Goal: Task Accomplishment & Management: Manage account settings

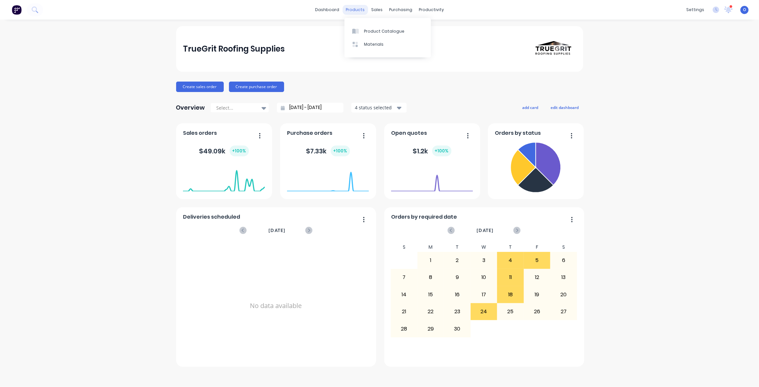
click at [356, 9] on div "products" at bounding box center [355, 10] width 25 height 10
click at [60, 183] on div "TrueGrit Roofing Supplies Create sales order Create purchase order Overview Sel…" at bounding box center [379, 203] width 759 height 354
click at [32, 173] on div "TrueGrit Roofing Supplies Create sales order Create purchase order Overview Sel…" at bounding box center [379, 203] width 759 height 354
click at [395, 20] on div "dashboard products sales purchasing productivity dashboard products Product Cat…" at bounding box center [379, 193] width 759 height 387
click at [320, 73] on div "TrueGrit Roofing Supplies Create sales order Create purchase order Overview Sel…" at bounding box center [379, 196] width 407 height 341
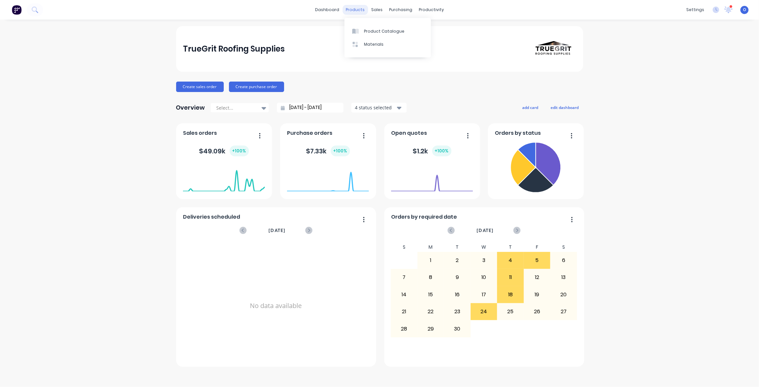
click at [361, 9] on div "products" at bounding box center [355, 10] width 25 height 10
click at [368, 28] on div "Product Catalogue" at bounding box center [384, 31] width 40 height 6
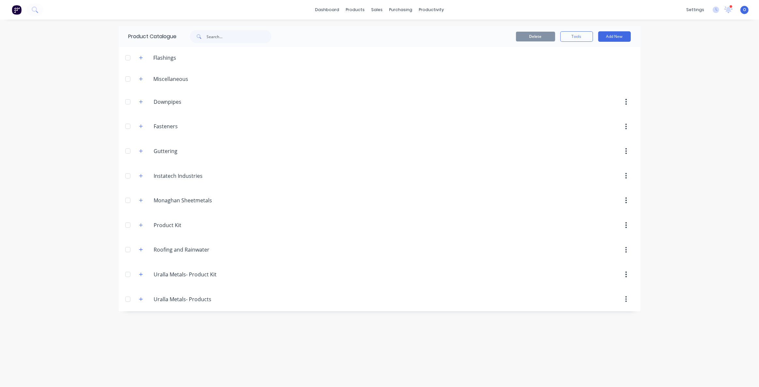
click at [81, 156] on div "dashboard products sales purchasing productivity dashboard products Product Cat…" at bounding box center [379, 193] width 759 height 387
click at [281, 329] on div "Product Catalogue Delete Tools Add New Flashings Miscellaneous Downpipes Downpi…" at bounding box center [380, 203] width 522 height 354
click at [270, 322] on div "Product Catalogue Delete Tools Add New Flashings Miscellaneous Downpipes Downpi…" at bounding box center [380, 203] width 522 height 354
click at [625, 39] on button "Add New" at bounding box center [614, 36] width 33 height 10
click at [594, 56] on div "Category" at bounding box center [600, 53] width 50 height 9
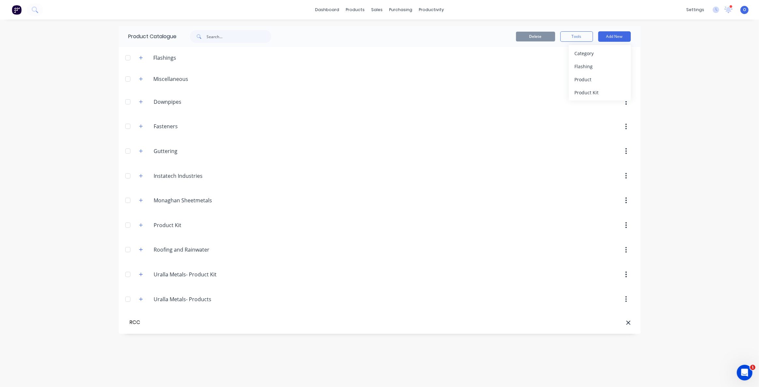
type input "RCC"
click at [218, 356] on div "Product Catalogue Delete Tools Add New Flashings Miscellaneous Downpipes Downpi…" at bounding box center [380, 203] width 522 height 354
click at [619, 36] on button "Add New" at bounding box center [614, 36] width 33 height 10
click at [604, 75] on div "Product" at bounding box center [600, 79] width 50 height 9
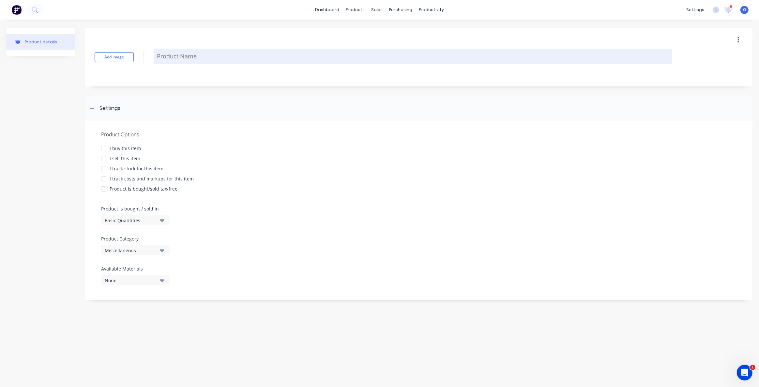
click at [179, 59] on textarea at bounding box center [413, 56] width 519 height 15
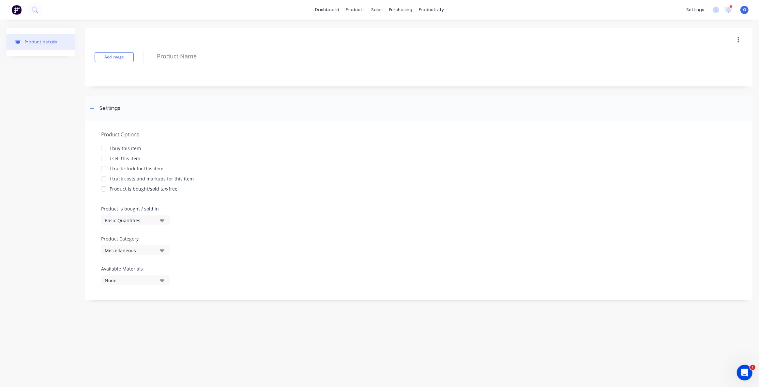
click at [103, 159] on div at bounding box center [103, 158] width 13 height 13
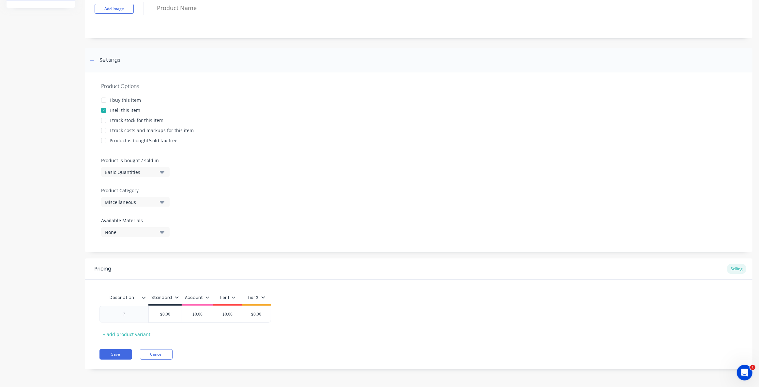
scroll to position [19, 0]
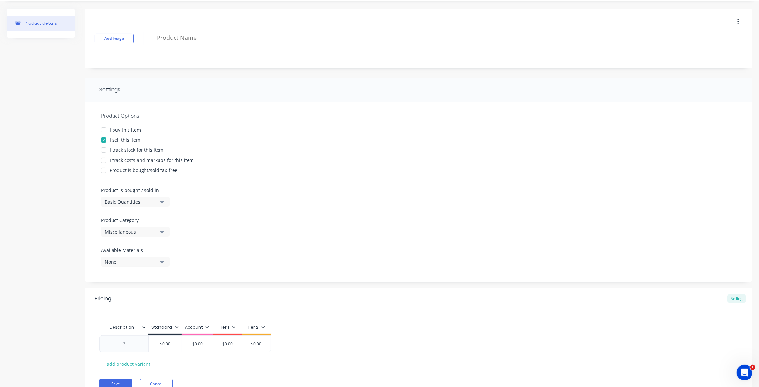
click at [104, 141] on div at bounding box center [103, 139] width 13 height 13
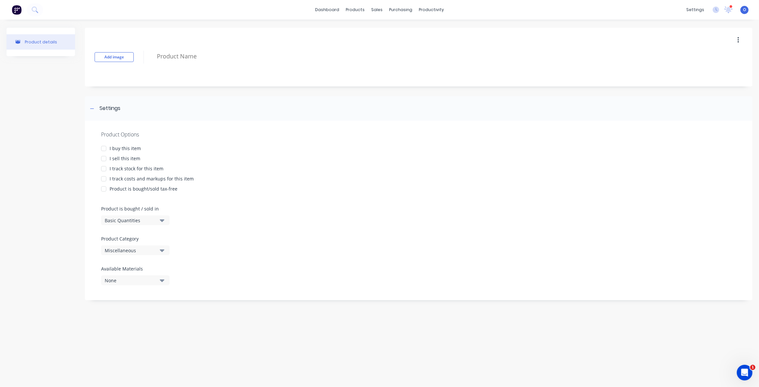
scroll to position [0, 0]
click at [61, 101] on div "Product details" at bounding box center [41, 167] width 69 height 279
click at [105, 160] on div at bounding box center [103, 158] width 13 height 13
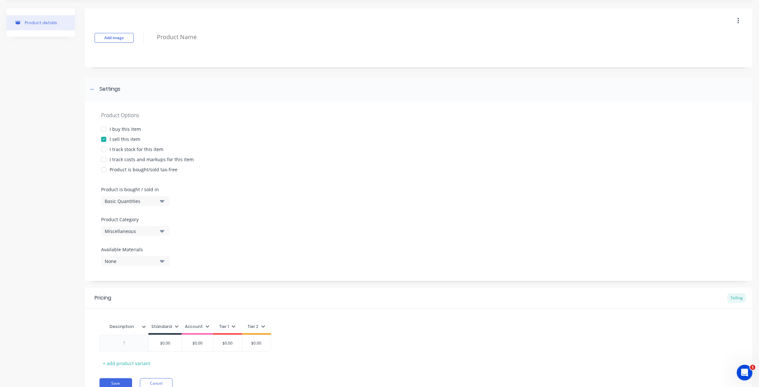
scroll to position [29, 0]
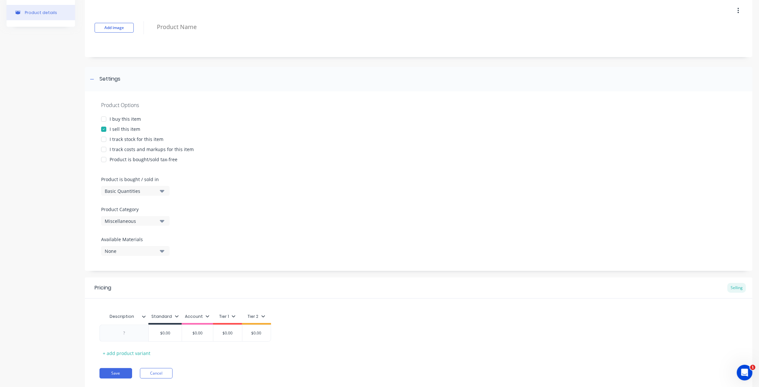
click at [122, 140] on div "I track stock for this item" at bounding box center [137, 139] width 54 height 7
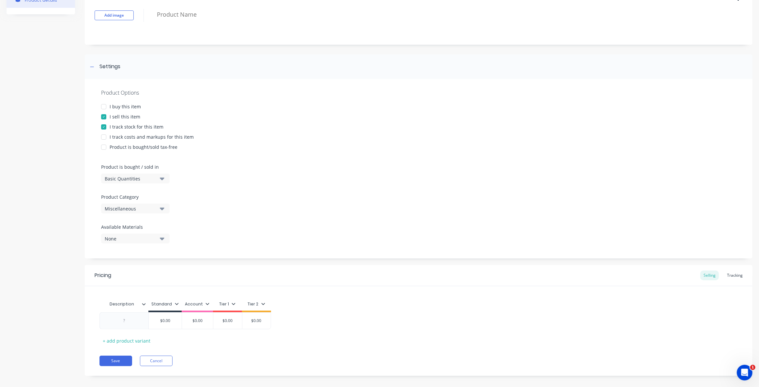
scroll to position [48, 0]
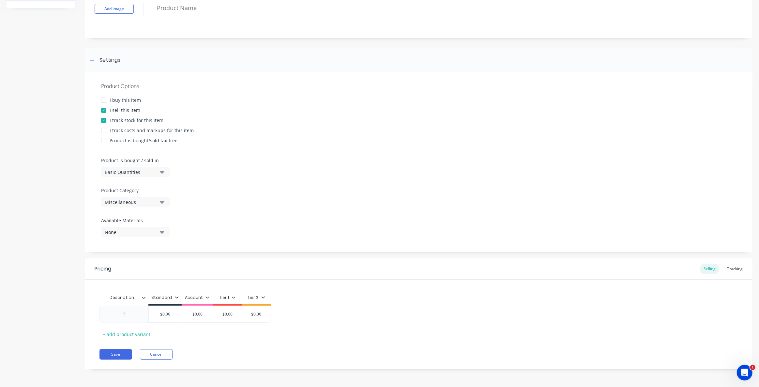
click at [117, 121] on div "I track stock for this item" at bounding box center [137, 120] width 54 height 7
click at [121, 131] on div "I track costs and markups for this item" at bounding box center [152, 130] width 84 height 7
click at [130, 200] on div "Miscellaneous" at bounding box center [131, 202] width 52 height 7
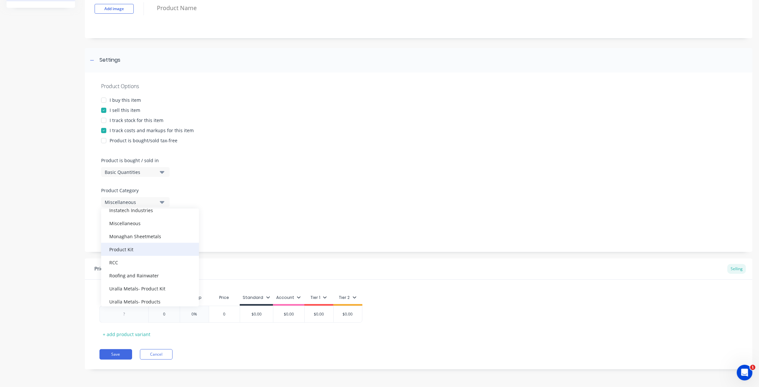
scroll to position [72, 0]
click at [141, 254] on div "RCC" at bounding box center [150, 257] width 98 height 13
click at [85, 211] on div "Product Options I buy this item I sell this item I track stock for this item I …" at bounding box center [419, 161] width 668 height 179
click at [109, 230] on div "None" at bounding box center [131, 232] width 52 height 7
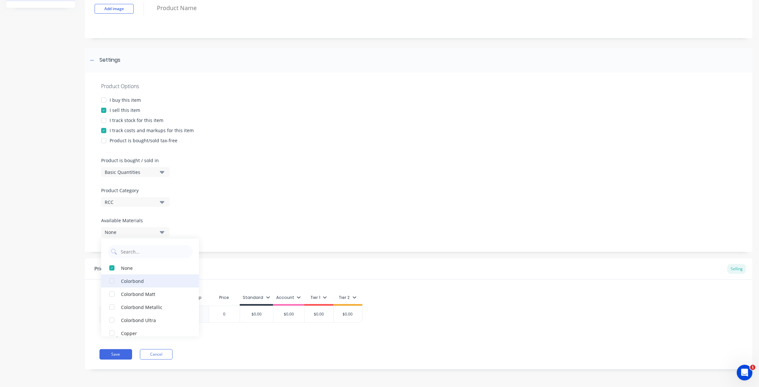
click at [112, 282] on div "button" at bounding box center [111, 280] width 13 height 13
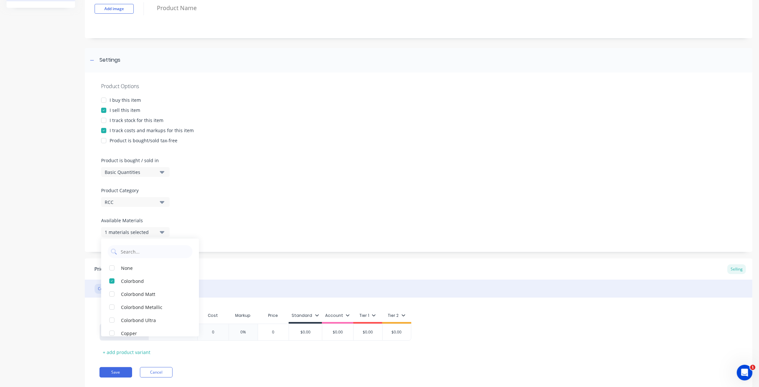
click at [295, 276] on div "Pricing Selling" at bounding box center [419, 268] width 668 height 21
click at [107, 289] on div "Colorbond" at bounding box center [107, 289] width 25 height 10
click at [718, 294] on div "Colorbond" at bounding box center [419, 289] width 668 height 18
click at [119, 230] on div "1 materials selected" at bounding box center [131, 232] width 52 height 7
click at [112, 292] on div "button" at bounding box center [111, 293] width 13 height 13
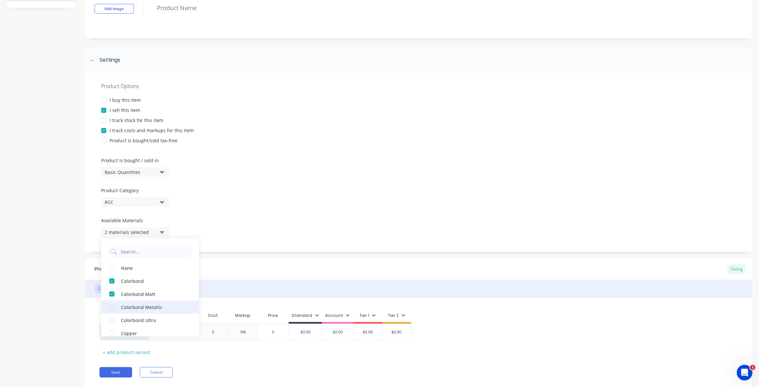
click at [113, 305] on div "button" at bounding box center [111, 307] width 13 height 13
click at [112, 316] on div "button" at bounding box center [111, 320] width 13 height 13
click at [70, 294] on div "Product details" at bounding box center [41, 188] width 69 height 418
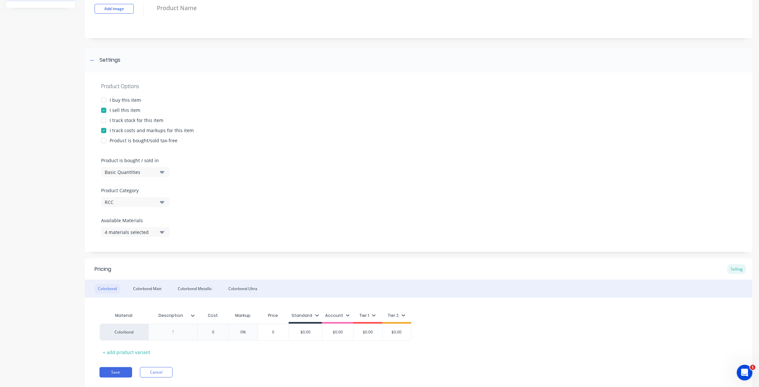
click at [102, 287] on div "Colorbond" at bounding box center [107, 289] width 25 height 10
click at [125, 230] on div "4 materials selected" at bounding box center [131, 232] width 52 height 7
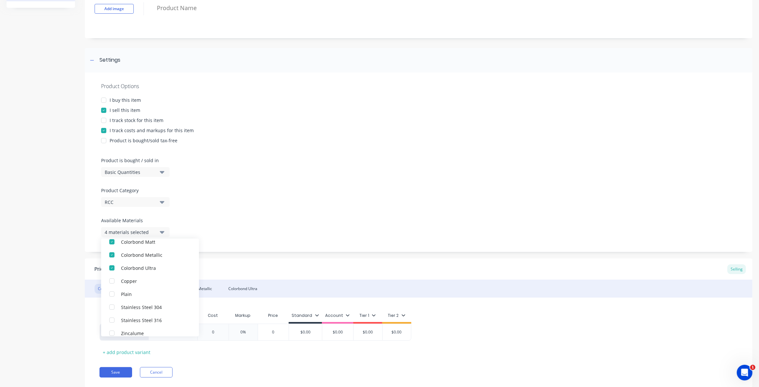
scroll to position [59, 0]
click at [270, 270] on div "Pricing Selling" at bounding box center [419, 268] width 668 height 21
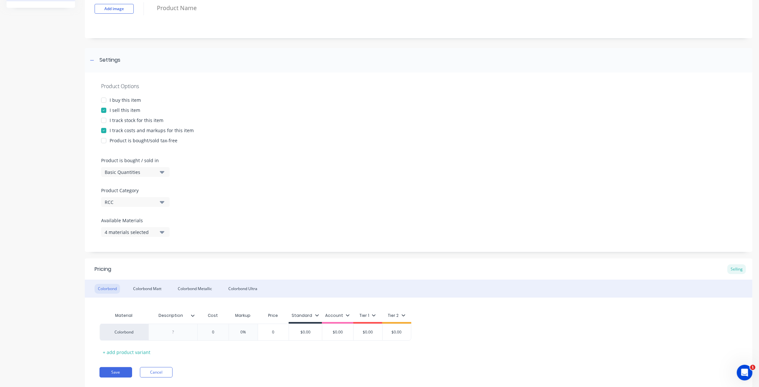
click at [131, 173] on div "Basic Quantities" at bounding box center [131, 172] width 52 height 7
click at [142, 200] on div "Lineal Metres" at bounding box center [150, 201] width 98 height 13
type textarea "x"
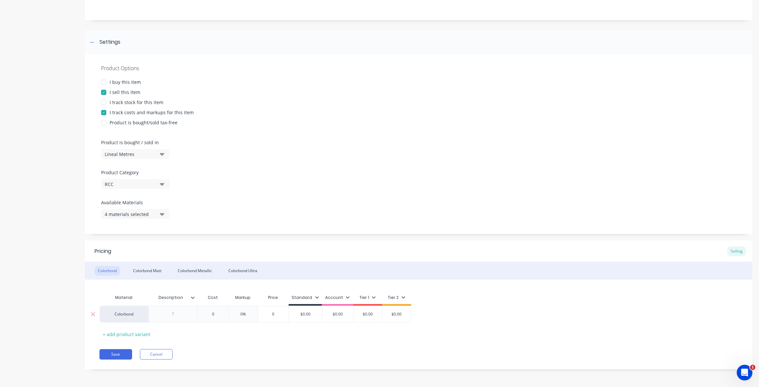
click at [136, 319] on div "Colorbond" at bounding box center [124, 314] width 49 height 17
click at [181, 314] on div at bounding box center [173, 314] width 33 height 8
click at [135, 315] on div "Colorbond" at bounding box center [124, 314] width 49 height 17
type textarea "x"
type input "0"
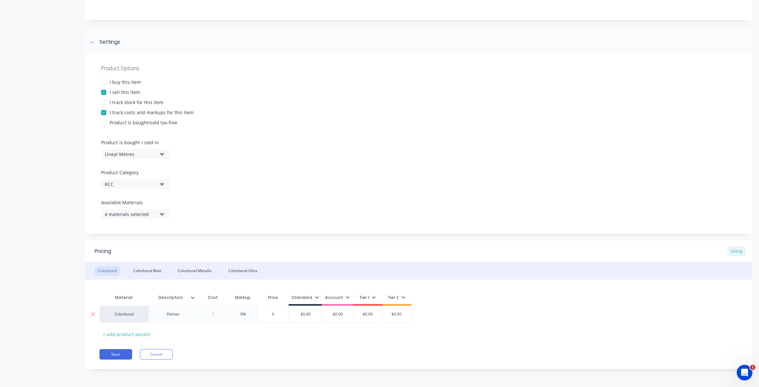
type textarea "x"
type input "1"
type textarea "x"
type input "14."
type textarea "x"
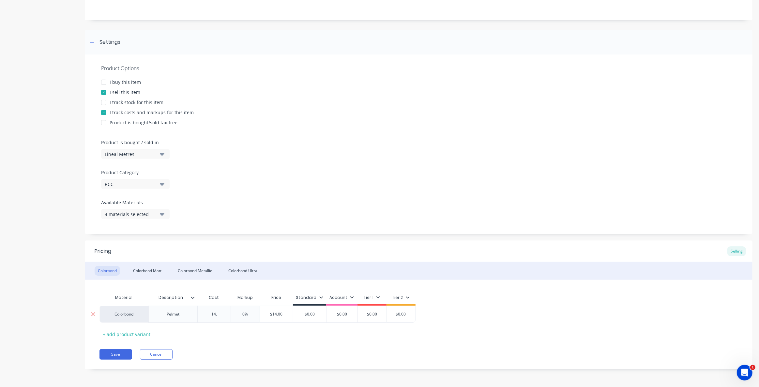
type input "14.4"
type textarea "x"
type input "14.45"
type input "0"
type textarea "x"
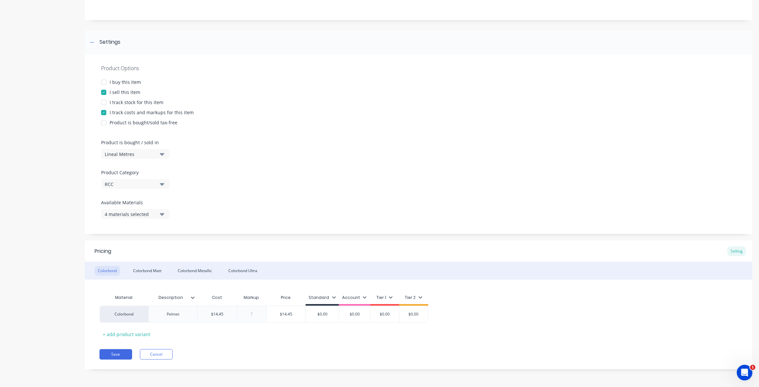
type input "5"
type textarea "x"
type input "50"
type input "$21.675"
click at [283, 328] on div "Material Description Cost Markup Price Standard Account Tier 1 Tier 2 Colorbond…" at bounding box center [419, 315] width 639 height 48
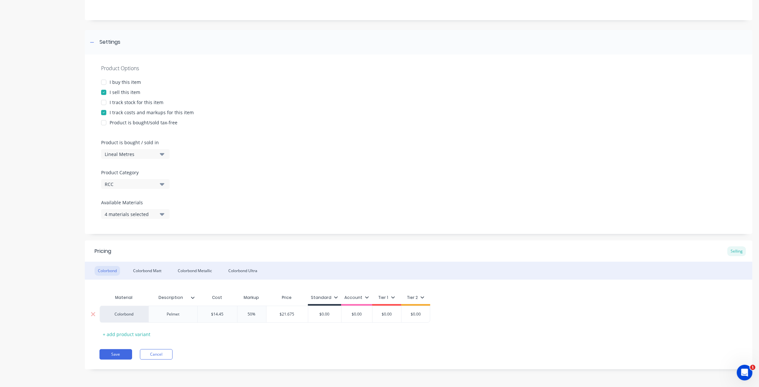
drag, startPoint x: 295, startPoint y: 314, endPoint x: 277, endPoint y: 313, distance: 17.9
click at [277, 313] on input "$21.675" at bounding box center [287, 314] width 41 height 6
type input "$0.00"
drag, startPoint x: 335, startPoint y: 315, endPoint x: 316, endPoint y: 313, distance: 19.0
click at [316, 313] on input "$0.00" at bounding box center [324, 314] width 33 height 6
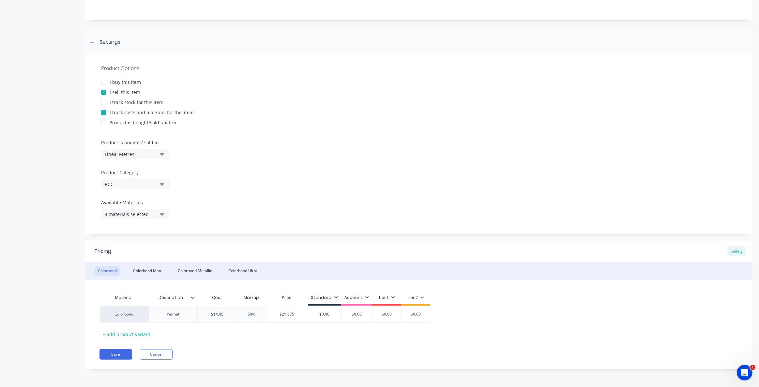
paste input "21.675"
type textarea "x"
type input "$21.675"
click at [303, 333] on div "Material Description Cost Markup Price Standard Account Tier 1 Tier 2 Colorbond…" at bounding box center [419, 315] width 639 height 48
click at [128, 156] on div "Lineal Metres" at bounding box center [131, 154] width 52 height 7
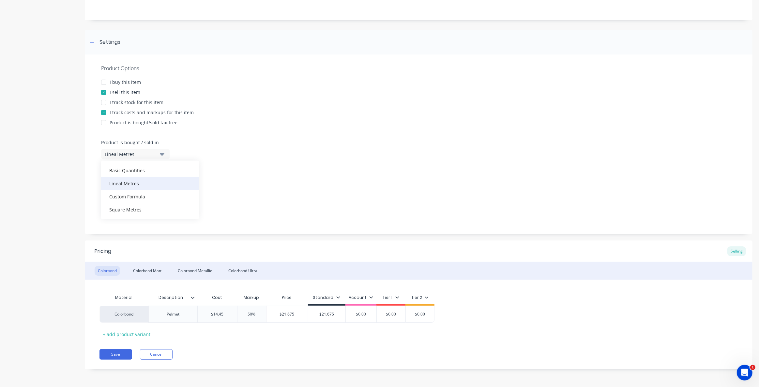
click at [139, 183] on div "Lineal Metres" at bounding box center [150, 183] width 98 height 13
click at [242, 189] on div "Product Options I buy this item I sell this item I track stock for this item I …" at bounding box center [419, 143] width 668 height 179
click at [114, 355] on button "Save" at bounding box center [116, 354] width 33 height 10
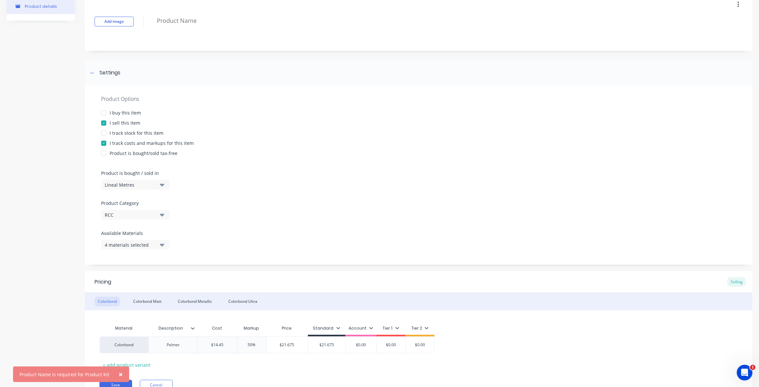
scroll to position [0, 0]
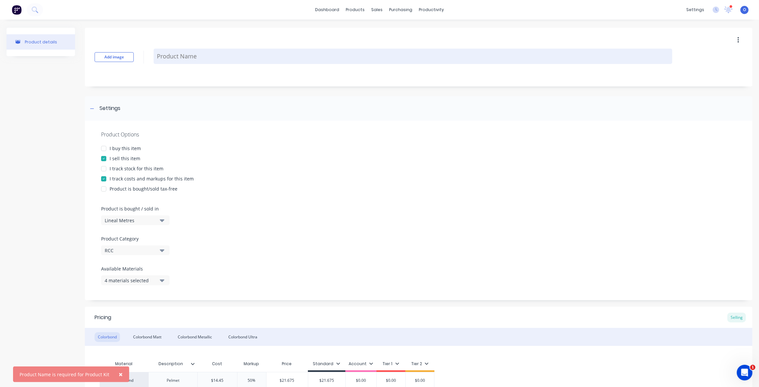
click at [178, 59] on textarea at bounding box center [413, 56] width 519 height 15
type textarea "x"
type textarea "P"
type textarea "x"
type textarea "Pe"
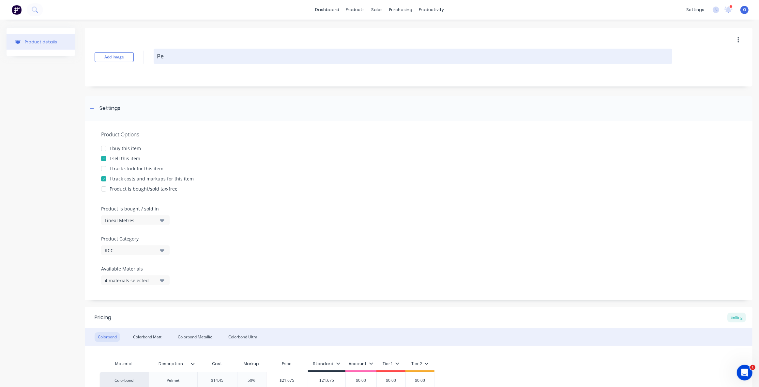
type textarea "x"
type textarea "Pel"
type textarea "x"
type textarea "Pelm"
type textarea "x"
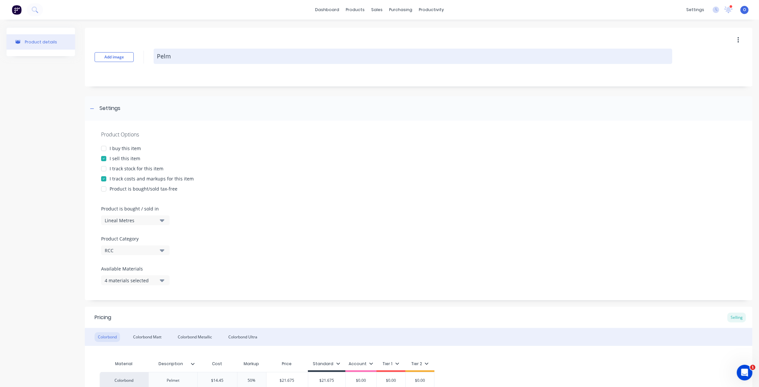
type textarea "Pelme"
type textarea "x"
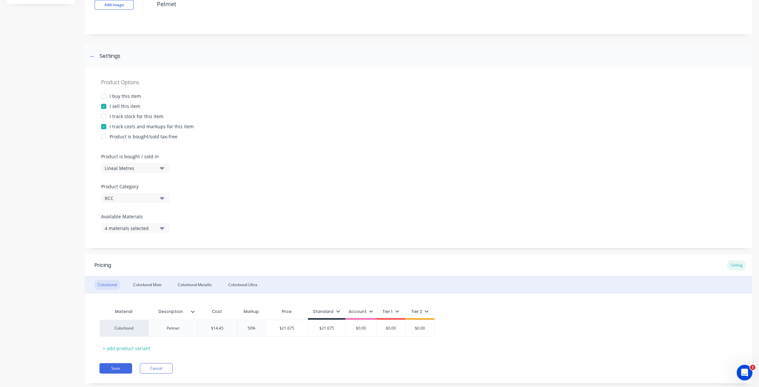
scroll to position [59, 0]
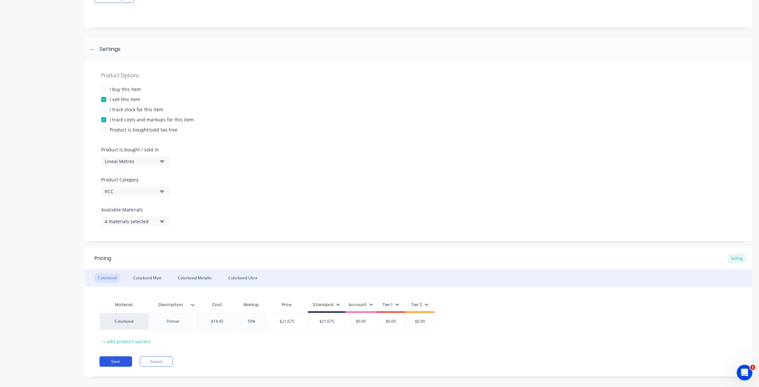
type textarea "Pelmet"
click at [125, 363] on button "Save" at bounding box center [116, 361] width 33 height 10
type textarea "x"
type textarea "Pelmet"
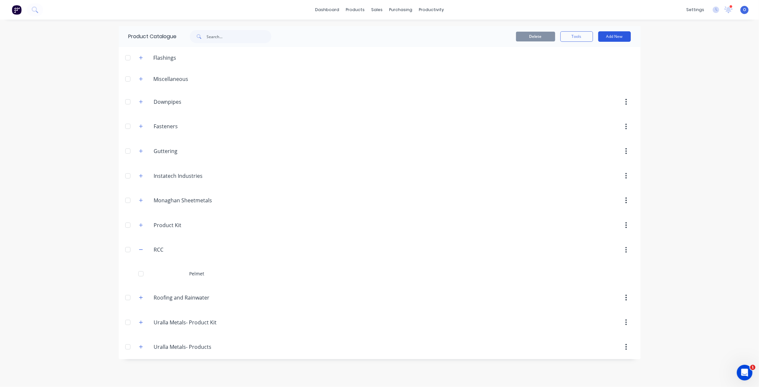
click at [620, 36] on button "Add New" at bounding box center [614, 36] width 33 height 10
click at [600, 78] on div "Product" at bounding box center [600, 79] width 50 height 9
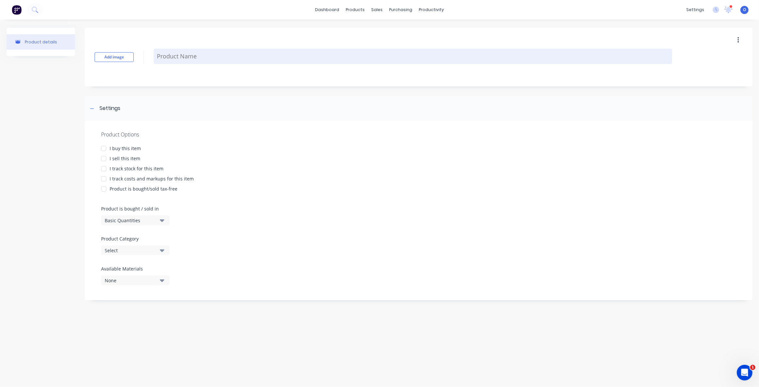
click at [174, 58] on textarea at bounding box center [413, 56] width 519 height 15
type textarea "x"
type textarea "To"
type textarea "x"
type textarea "Top"
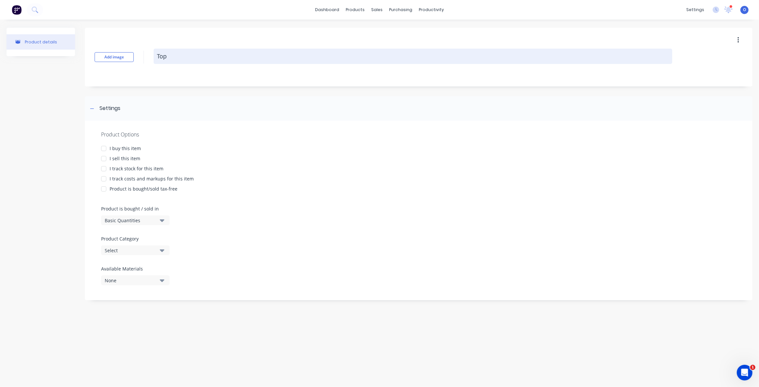
type textarea "x"
type textarea "Top"
type textarea "x"
type textarea "Top T"
type textarea "x"
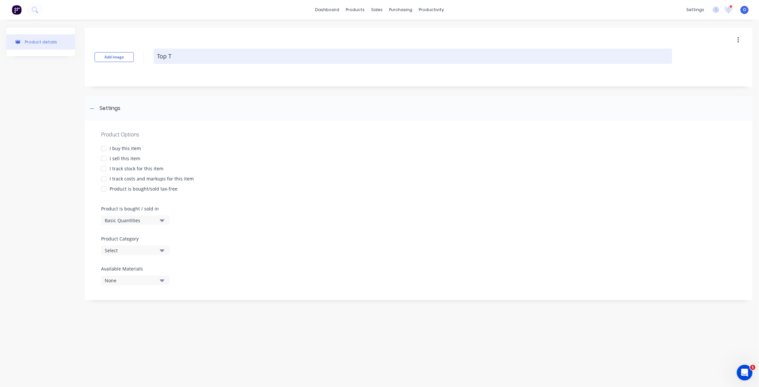
type textarea "Top Tu"
type textarea "x"
type textarea "Top Tub"
type textarea "x"
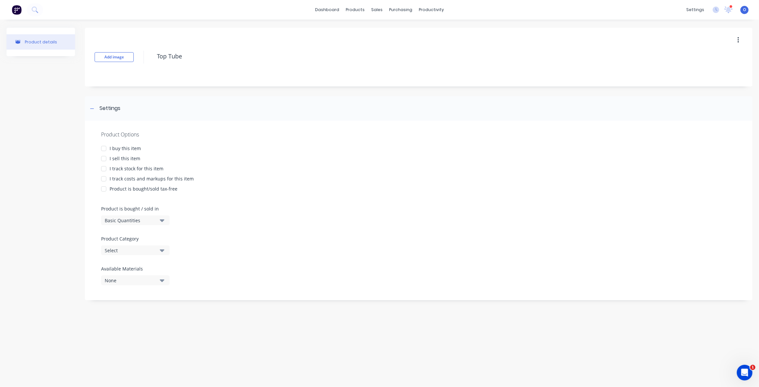
type textarea "Top Tube"
type textarea "x"
type textarea "Top Tube"
click at [115, 159] on div "I sell this item" at bounding box center [125, 158] width 31 height 7
click at [126, 170] on div "I track stock for this item" at bounding box center [137, 168] width 54 height 7
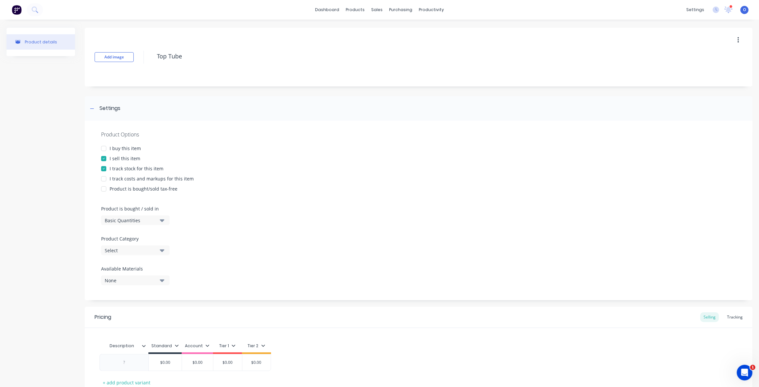
click at [130, 166] on div "I track stock for this item" at bounding box center [137, 168] width 54 height 7
click at [132, 178] on div "I track costs and markups for this item" at bounding box center [152, 178] width 84 height 7
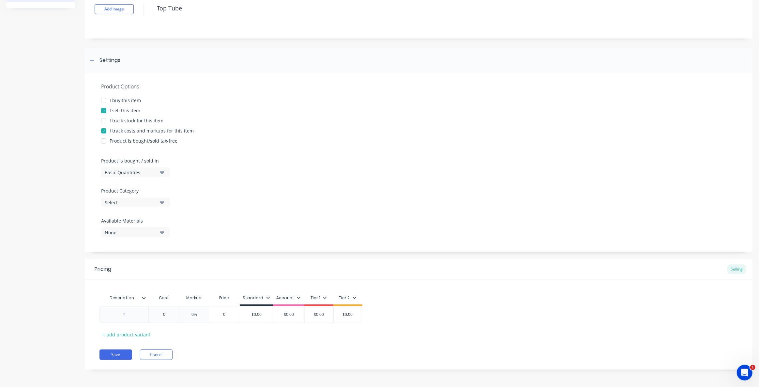
scroll to position [48, 0]
click at [129, 172] on div "Basic Quantities" at bounding box center [131, 172] width 52 height 7
click at [140, 201] on div "Lineal Metres" at bounding box center [150, 201] width 98 height 13
click at [134, 204] on div "Select" at bounding box center [131, 202] width 52 height 7
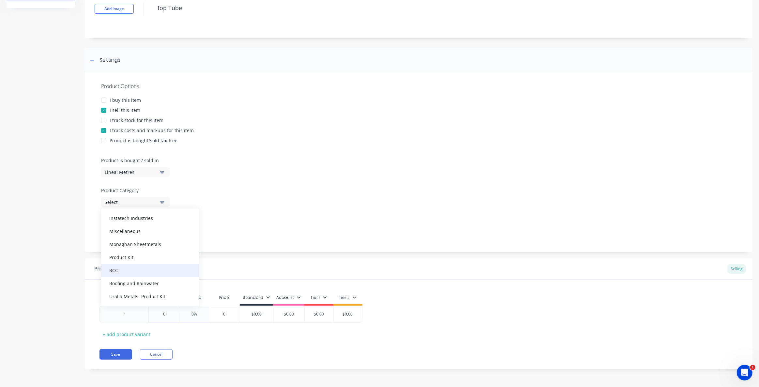
click at [134, 267] on div "RCC" at bounding box center [150, 270] width 98 height 13
click at [132, 232] on div "None" at bounding box center [131, 232] width 52 height 7
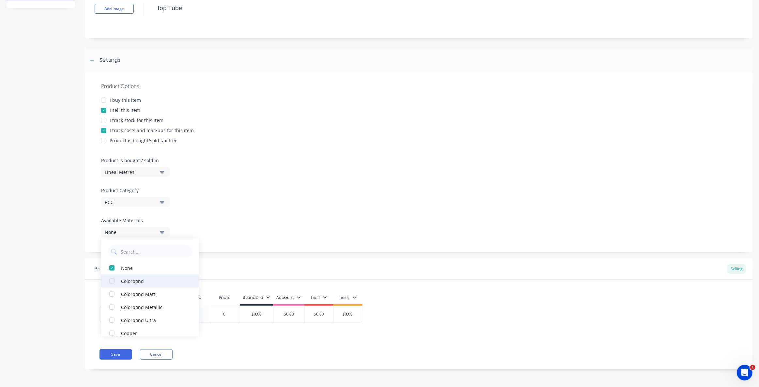
click at [130, 280] on div "Colorbond" at bounding box center [153, 280] width 65 height 7
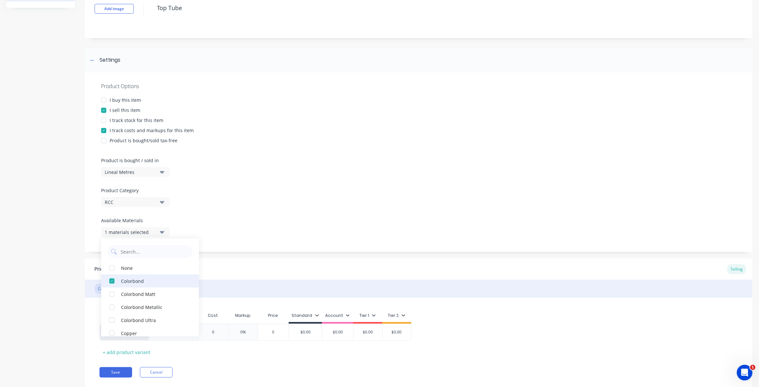
scroll to position [48, 0]
click at [121, 292] on button "Colorbond Matt" at bounding box center [150, 293] width 98 height 13
click at [122, 304] on div "Colorbond Metallic" at bounding box center [153, 306] width 65 height 7
click at [122, 317] on div "Colorbond Ultra" at bounding box center [153, 320] width 65 height 7
type textarea "x"
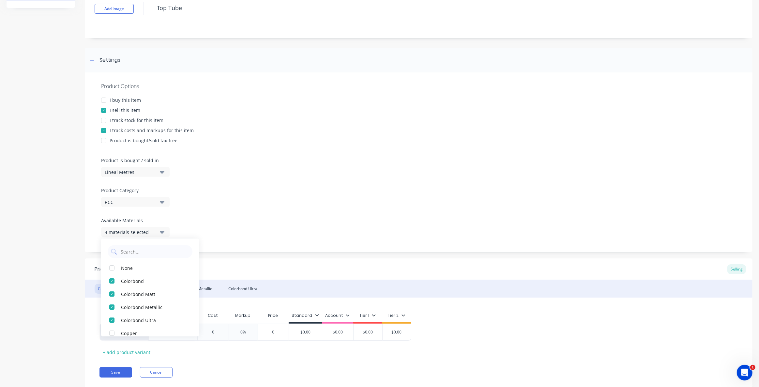
click at [63, 255] on div "Product details" at bounding box center [41, 188] width 69 height 418
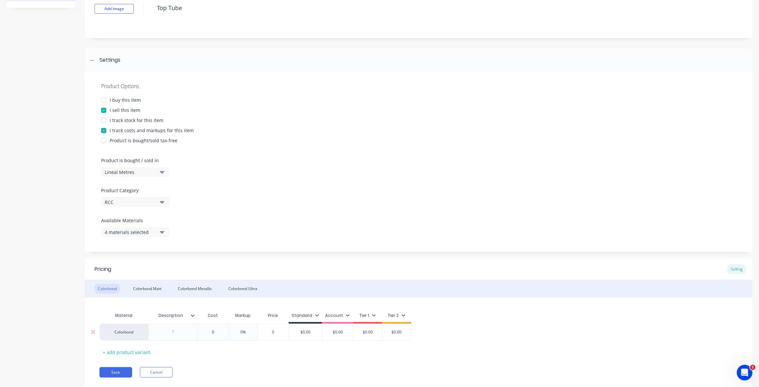
scroll to position [66, 0]
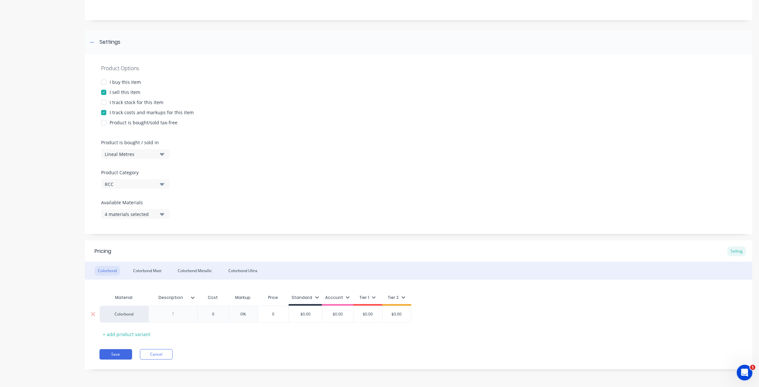
click at [176, 318] on div at bounding box center [172, 314] width 49 height 17
type textarea "x"
type input "0"
type textarea "x"
type input "2"
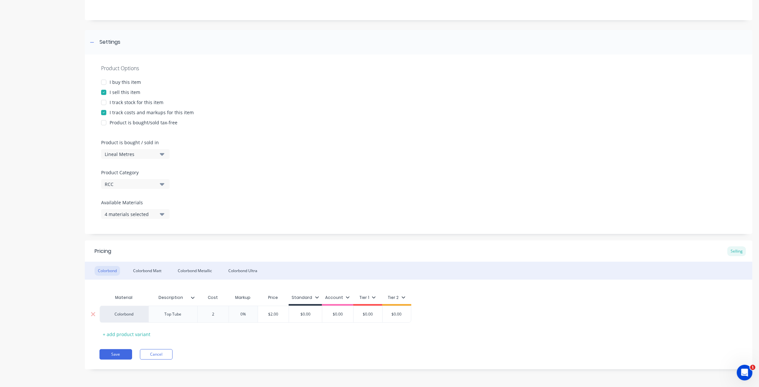
type textarea "x"
type input "24."
type textarea "x"
type input "24.5"
type textarea "x"
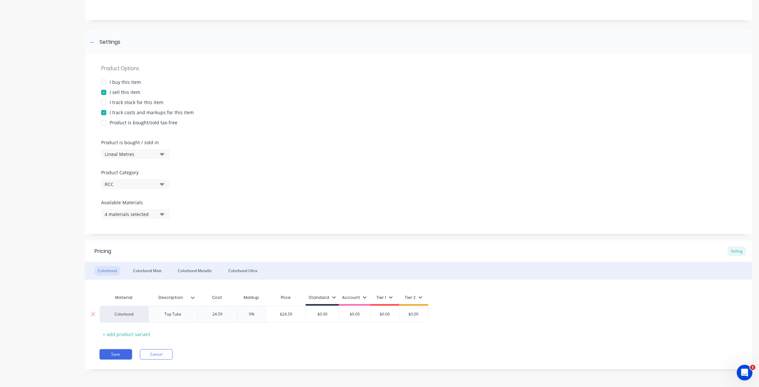
type input "24.59"
type input "0"
type textarea "x"
type input "5"
type textarea "x"
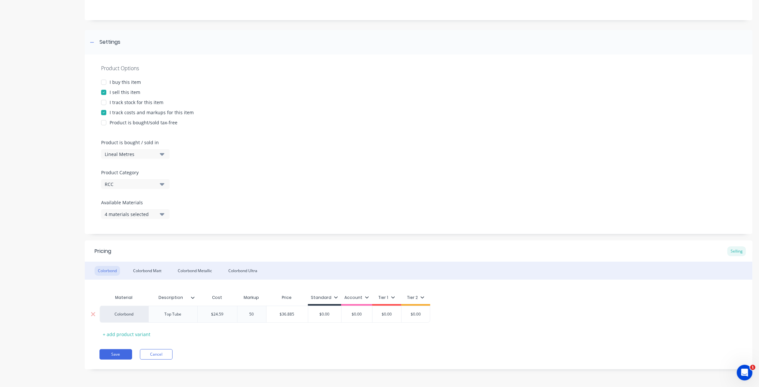
type input "50"
type input "$36.885"
click at [215, 343] on div "Pricing Selling Colorbond Colorbond Matt Colorbond Metallic Colorbond Ultra Mat…" at bounding box center [419, 304] width 668 height 129
drag, startPoint x: 296, startPoint y: 316, endPoint x: 280, endPoint y: 314, distance: 16.7
click at [280, 314] on input "$36.885" at bounding box center [287, 314] width 41 height 6
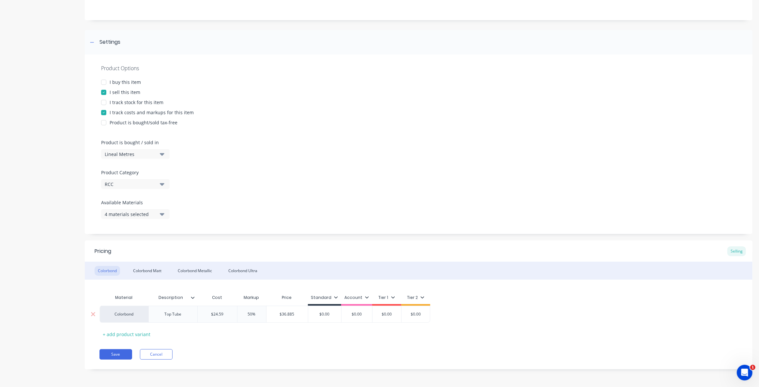
click at [298, 317] on input "$36.885" at bounding box center [287, 314] width 41 height 6
type input "$0.00"
drag, startPoint x: 333, startPoint y: 314, endPoint x: 322, endPoint y: 313, distance: 10.8
click at [322, 313] on input "$0.00" at bounding box center [324, 314] width 33 height 6
type textarea "x"
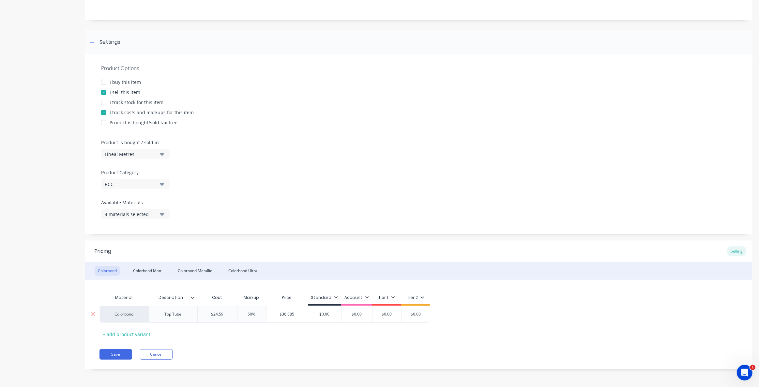
type input "$3"
type textarea "x"
type input "$36"
type textarea "x"
type input "$36."
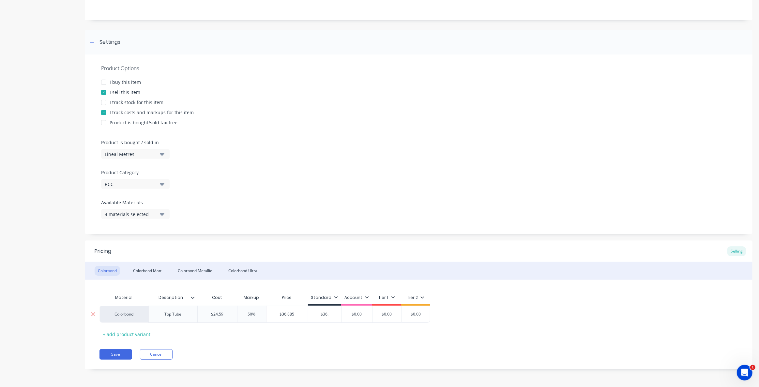
type textarea "x"
type input "$36.8"
type textarea "x"
type input "$36.85"
type input "$0.00"
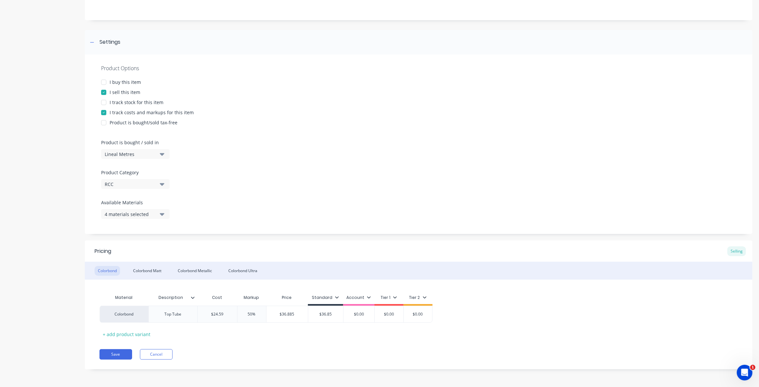
click at [277, 338] on div "Material Description Cost Markup Price Standard Account Tier 1 Tier 2 Colorbond…" at bounding box center [419, 315] width 639 height 48
click at [134, 216] on div "4 materials selected" at bounding box center [131, 214] width 52 height 7
click at [244, 198] on div at bounding box center [418, 196] width 635 height 5
click at [116, 350] on button "Save" at bounding box center [116, 354] width 33 height 10
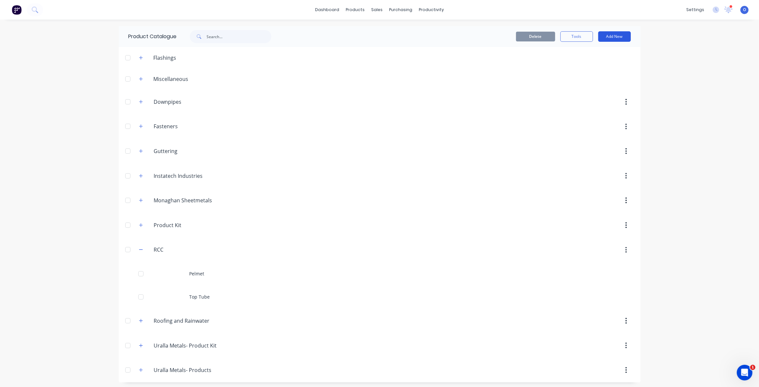
click at [619, 37] on button "Add New" at bounding box center [614, 36] width 33 height 10
click at [591, 83] on div "Product" at bounding box center [600, 79] width 50 height 9
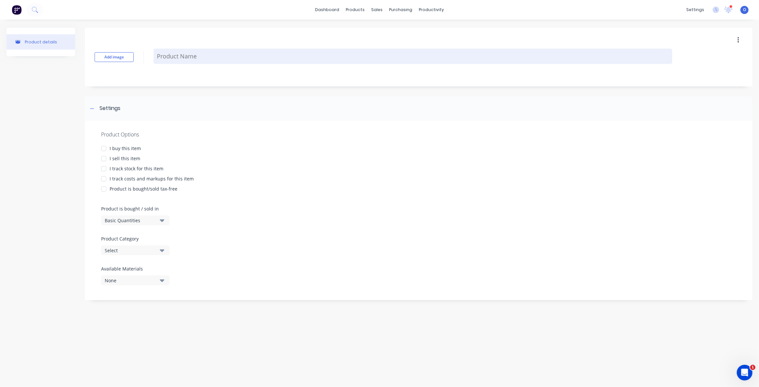
click at [175, 58] on textarea at bounding box center [413, 56] width 519 height 15
type textarea "x"
type textarea "W"
type textarea "x"
type textarea "We"
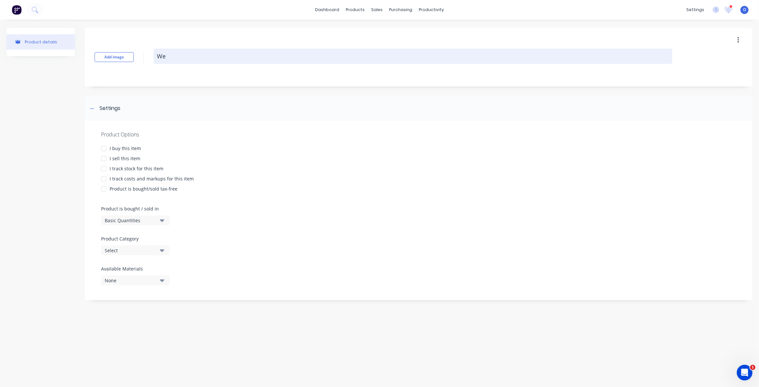
type textarea "x"
type textarea "Wei"
type textarea "x"
type textarea "Weigh"
type textarea "x"
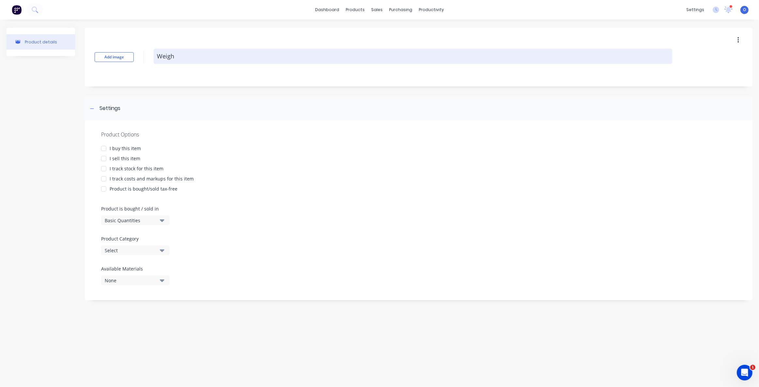
type textarea "Weight"
type textarea "x"
type textarea "Weight"
type textarea "x"
type textarea "Weight b"
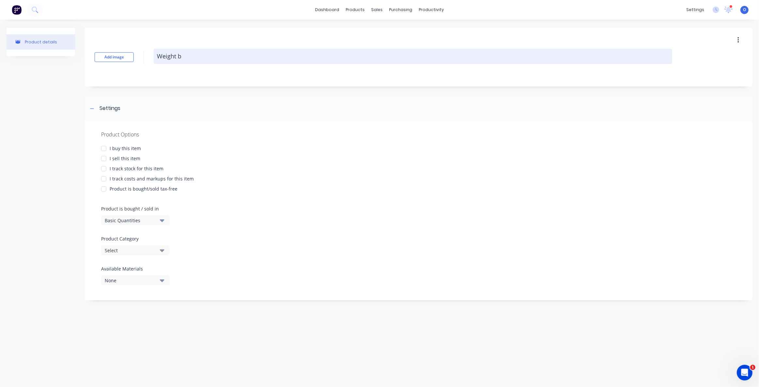
type textarea "x"
type textarea "Weight ba"
type textarea "x"
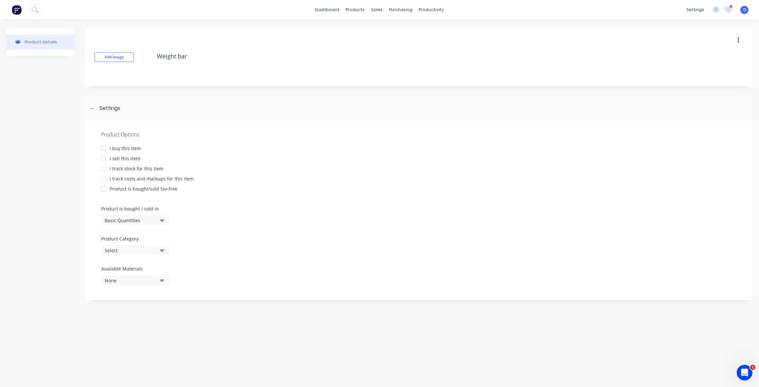
type textarea "Weight bar"
type textarea "x"
type textarea "Weight bar"
click at [121, 161] on div "I sell this item" at bounding box center [125, 158] width 31 height 7
click at [131, 177] on div "I track costs and markups for this item" at bounding box center [152, 178] width 84 height 7
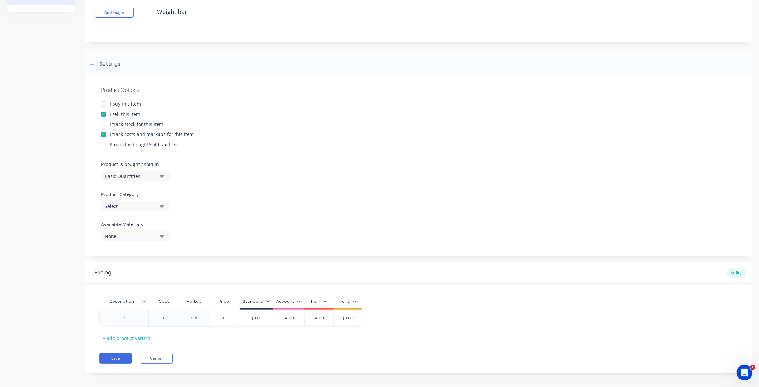
scroll to position [48, 0]
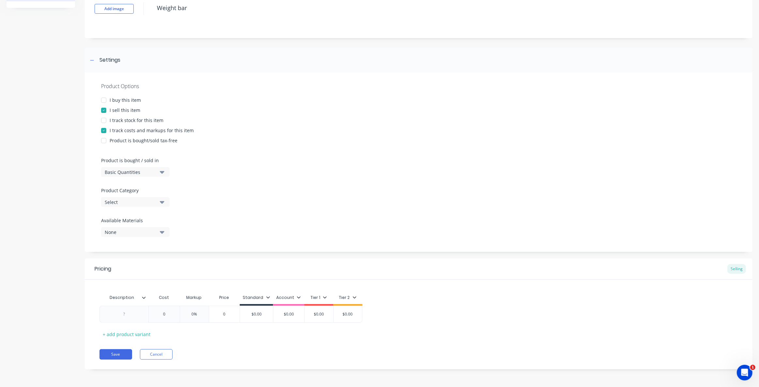
click at [117, 170] on div "Basic Quantities" at bounding box center [131, 172] width 52 height 7
click at [146, 199] on div "Lineal Metres" at bounding box center [150, 201] width 98 height 13
click at [127, 202] on div "Select" at bounding box center [131, 202] width 52 height 7
click at [144, 252] on div "RCC" at bounding box center [150, 257] width 98 height 13
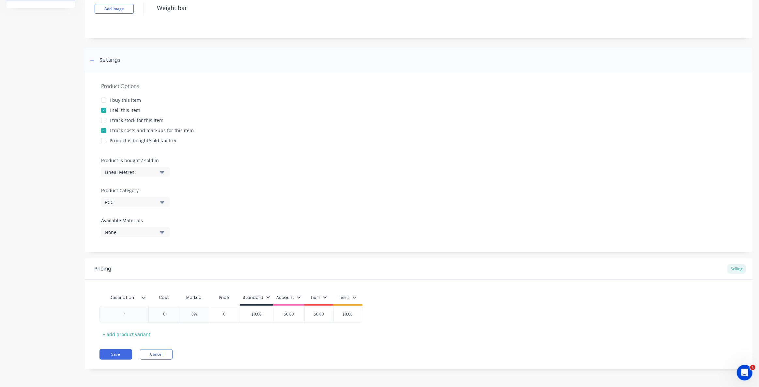
click at [131, 230] on div "None" at bounding box center [131, 232] width 52 height 7
click at [137, 279] on div "Colorbond" at bounding box center [153, 280] width 65 height 7
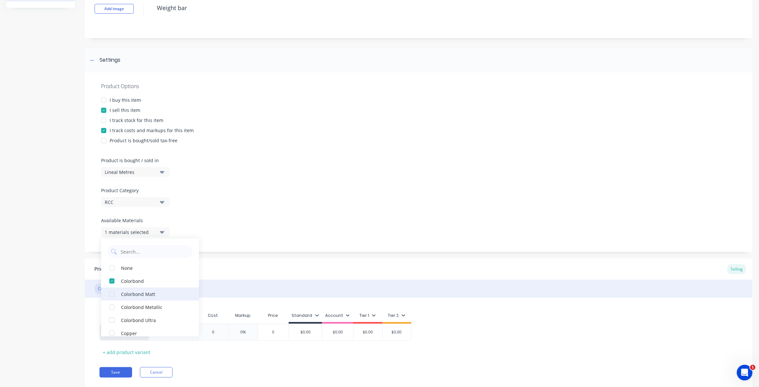
click at [128, 290] on button "Colorbond Matt" at bounding box center [150, 293] width 98 height 13
click at [131, 304] on div "Colorbond Metallic" at bounding box center [153, 306] width 65 height 7
click at [132, 318] on div "Colorbond Ultra" at bounding box center [153, 320] width 65 height 7
type textarea "x"
drag, startPoint x: 77, startPoint y: 312, endPoint x: 85, endPoint y: 310, distance: 7.8
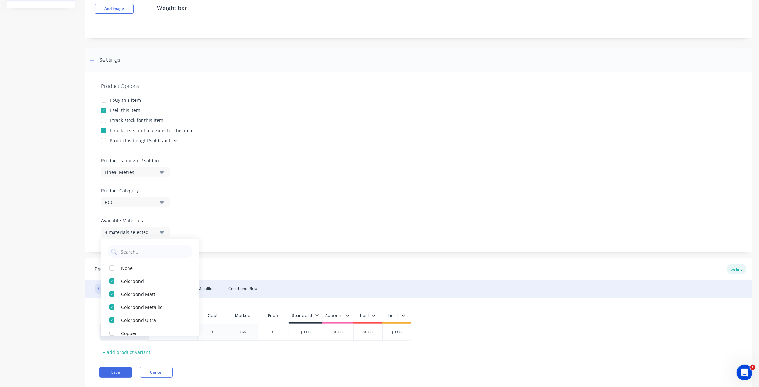
click at [77, 312] on div "Product details Add image Weight bar Settings Product Options I buy this item I…" at bounding box center [380, 188] width 746 height 418
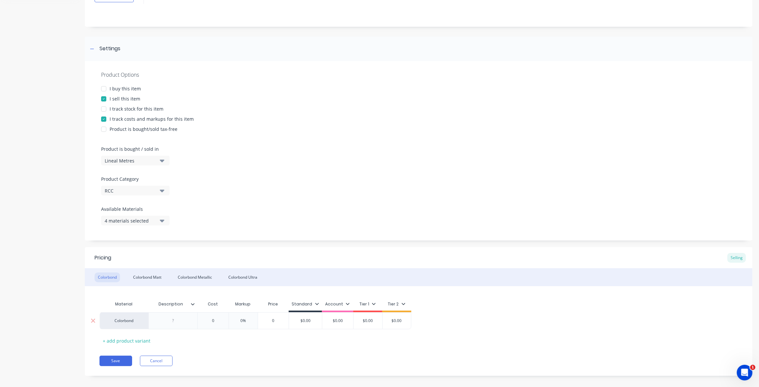
scroll to position [66, 0]
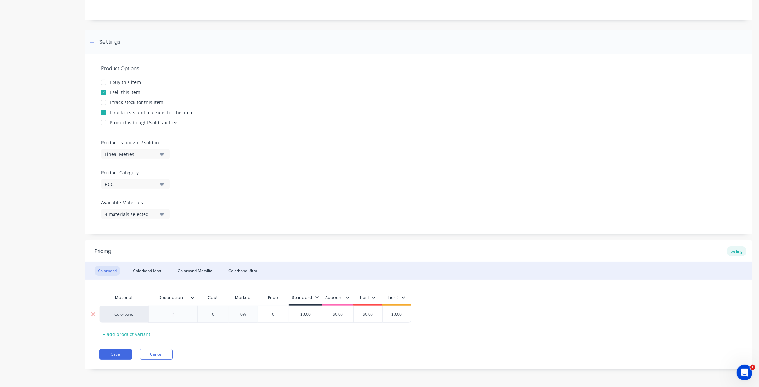
click at [181, 316] on div at bounding box center [173, 314] width 33 height 8
click at [196, 299] on div at bounding box center [195, 298] width 4 height 6
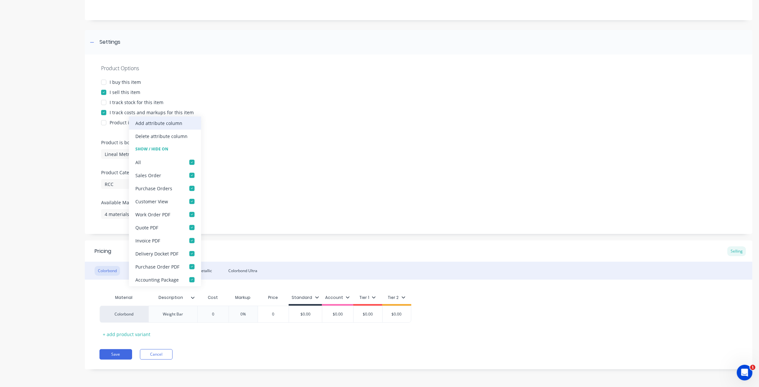
click at [177, 123] on div "Add attribute column" at bounding box center [158, 123] width 47 height 7
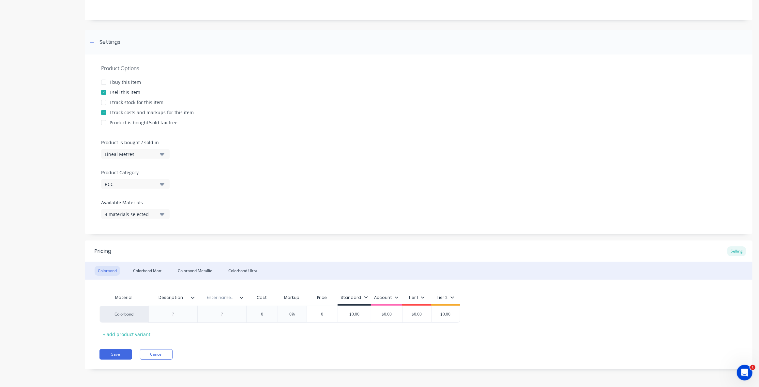
click at [243, 297] on icon at bounding box center [242, 298] width 4 height 2
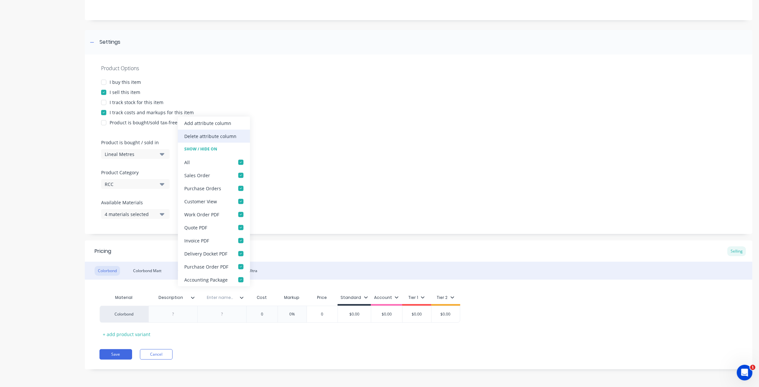
click at [209, 133] on div "Delete attribute column" at bounding box center [210, 136] width 52 height 7
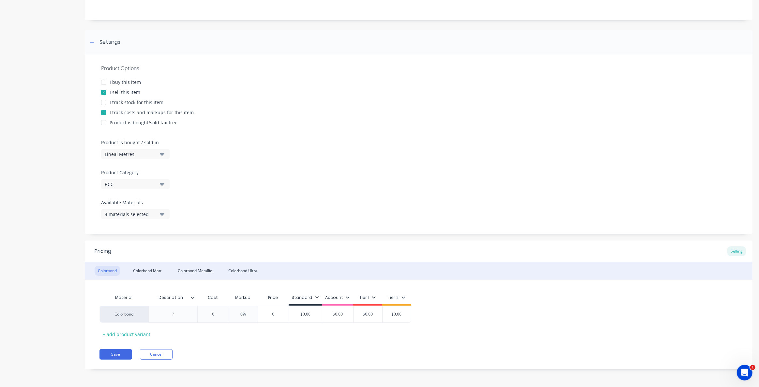
click at [210, 337] on div "Material Description Cost Markup Price Standard Account Tier 1 Tier 2 Colorbond…" at bounding box center [419, 315] width 639 height 48
click at [178, 313] on div at bounding box center [173, 314] width 33 height 8
click at [193, 299] on icon at bounding box center [193, 298] width 4 height 4
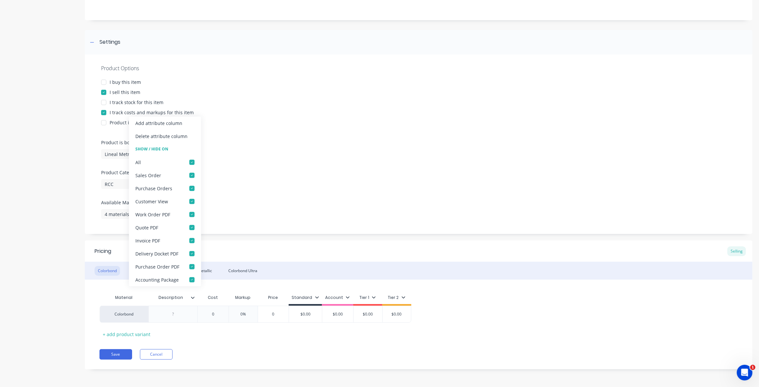
click at [215, 339] on div "Pricing Selling Colorbond Colorbond Matt Colorbond Metallic Colorbond Ultra Mat…" at bounding box center [419, 304] width 668 height 129
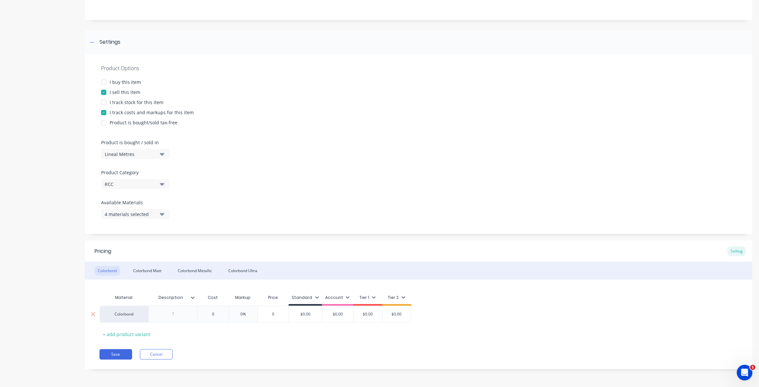
click at [184, 314] on div at bounding box center [173, 314] width 33 height 8
click at [210, 315] on input "text" at bounding box center [213, 314] width 33 height 6
type textarea "x"
type input "0"
click at [214, 315] on input "0" at bounding box center [213, 314] width 33 height 6
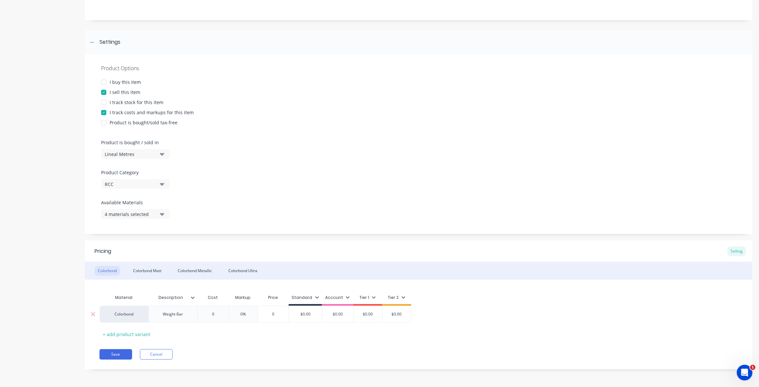
drag, startPoint x: 214, startPoint y: 315, endPoint x: 208, endPoint y: 313, distance: 6.7
click at [209, 314] on input "0" at bounding box center [213, 314] width 33 height 6
type textarea "x"
type input "5"
type textarea "x"
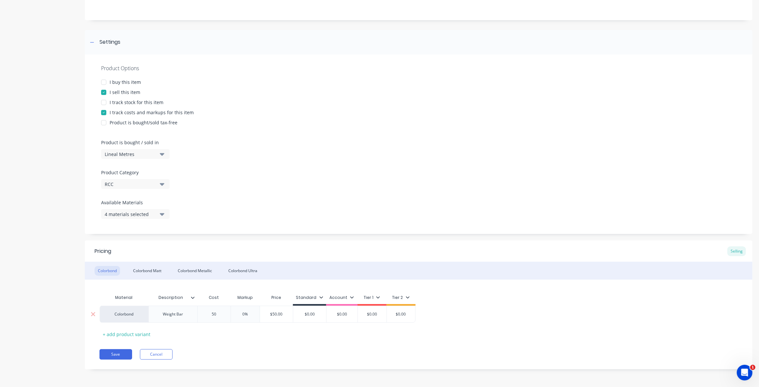
type input "50"
type input "0"
type textarea "x"
type input "05"
type textarea "x"
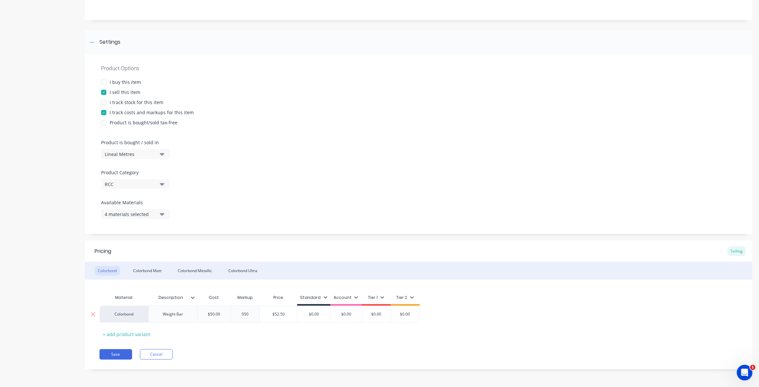
type input "050"
type input "$75.00"
type input "$0.00"
drag, startPoint x: 322, startPoint y: 315, endPoint x: 300, endPoint y: 314, distance: 22.9
click at [303, 314] on input "$0.00" at bounding box center [309, 314] width 33 height 6
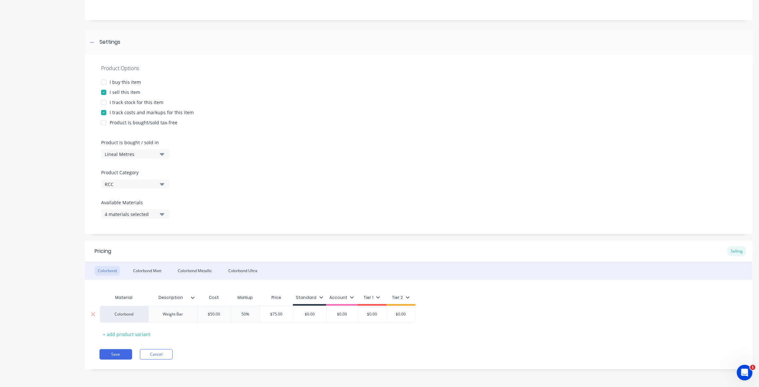
type textarea "x"
type input "7"
type textarea "x"
type input "75"
type input "$0.00"
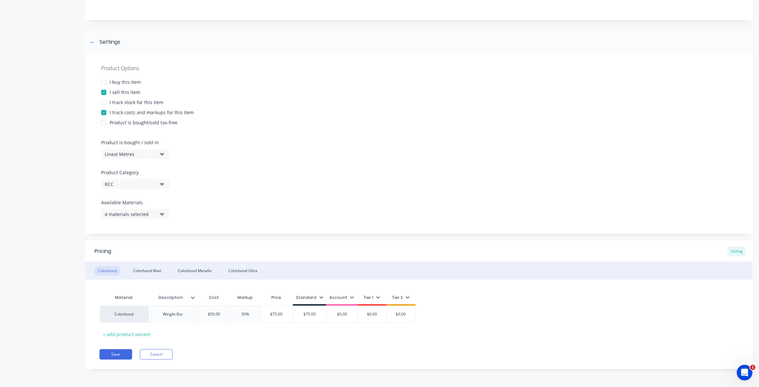
click at [210, 345] on div "Pricing Selling Colorbond Colorbond Matt Colorbond Metallic Colorbond Ultra Mat…" at bounding box center [419, 304] width 668 height 129
click at [127, 335] on div "+ add product variant" at bounding box center [127, 334] width 54 height 10
click at [94, 331] on icon at bounding box center [93, 331] width 4 height 4
click at [118, 357] on button "Save" at bounding box center [116, 354] width 33 height 10
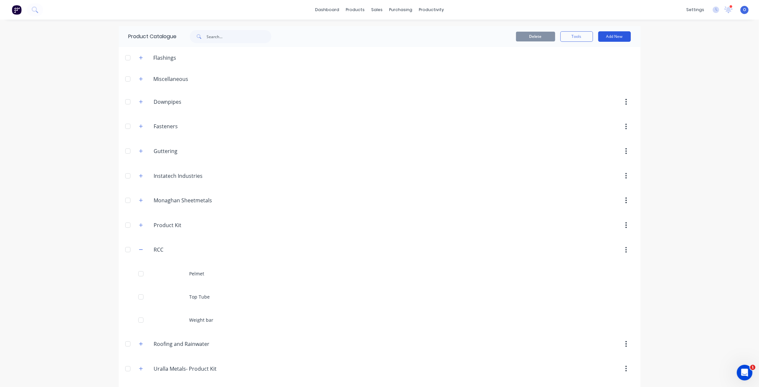
click at [623, 36] on button "Add New" at bounding box center [614, 36] width 33 height 10
click at [608, 76] on div "Product" at bounding box center [600, 79] width 50 height 9
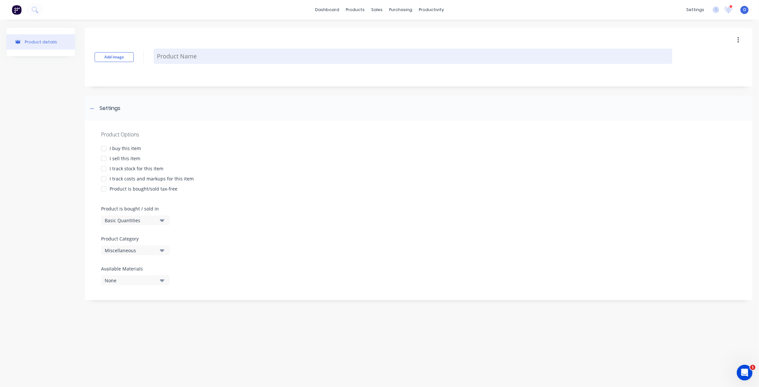
click at [173, 56] on textarea at bounding box center [413, 56] width 519 height 15
type textarea "x"
type textarea "U"
type textarea "x"
type textarea "U"
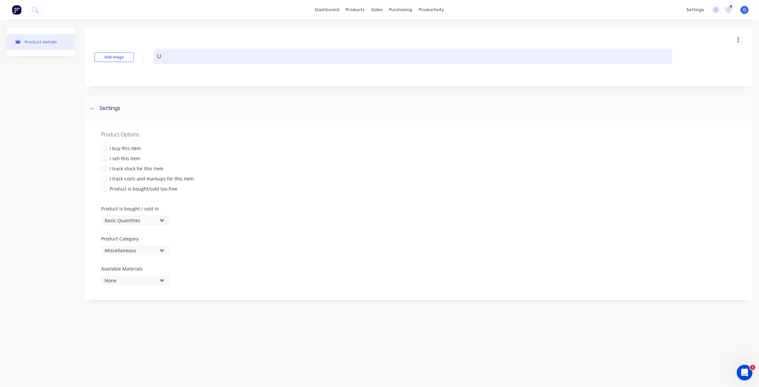
type textarea "x"
type textarea "U C"
type textarea "x"
type textarea "U Ch"
type textarea "x"
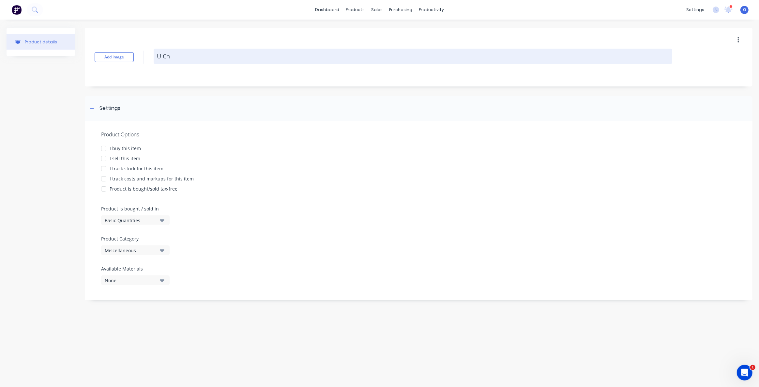
type textarea "U Cha"
type textarea "x"
type textarea "U Chan"
type textarea "x"
type textarea "U Chann"
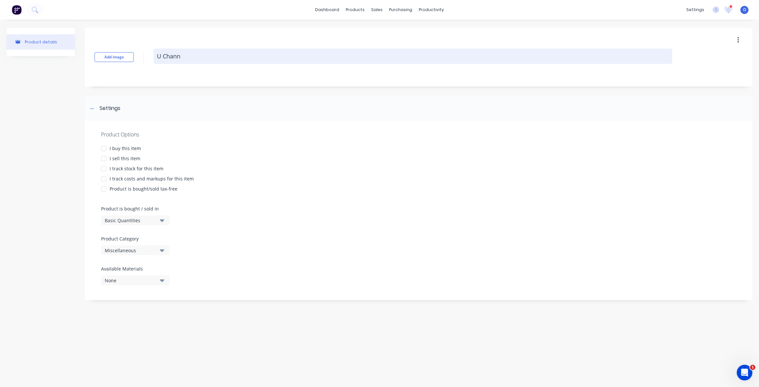
type textarea "x"
type textarea "U Channe"
type textarea "x"
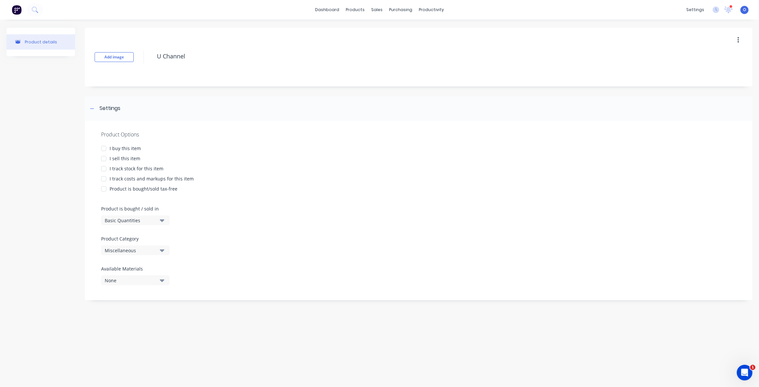
type textarea "U Channel"
type textarea "x"
type textarea "U Channel"
click at [127, 157] on div "I sell this item" at bounding box center [125, 158] width 31 height 7
click at [133, 178] on div "I track costs and markups for this item" at bounding box center [152, 178] width 84 height 7
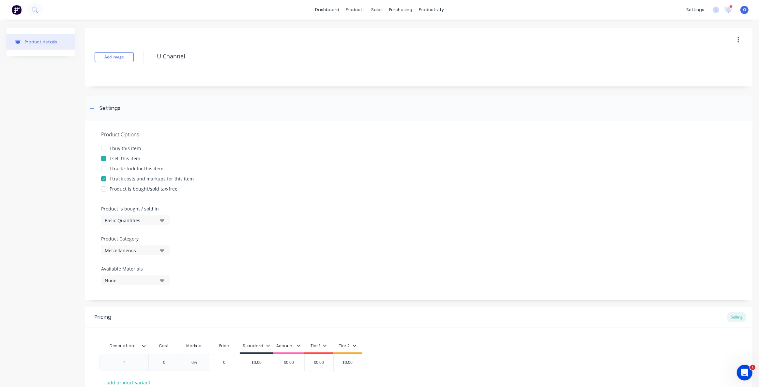
click at [126, 219] on div "Basic Quantities" at bounding box center [131, 220] width 52 height 7
click at [131, 247] on div "Lineal Metres" at bounding box center [150, 249] width 98 height 13
click at [131, 248] on div "Miscellaneous" at bounding box center [131, 250] width 52 height 7
click at [143, 304] on div "RCC" at bounding box center [150, 305] width 98 height 13
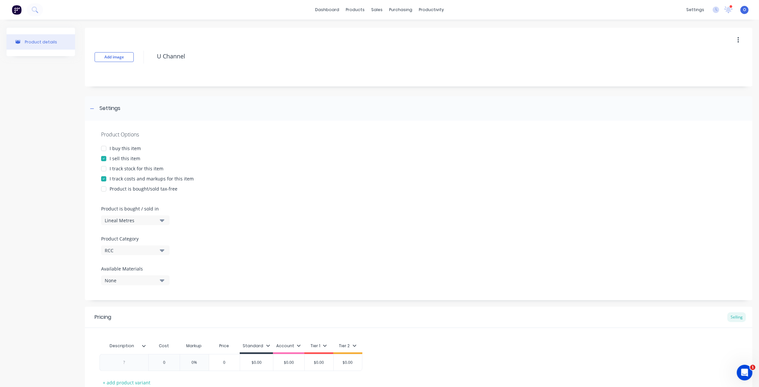
click at [71, 270] on div "Product details" at bounding box center [41, 228] width 69 height 400
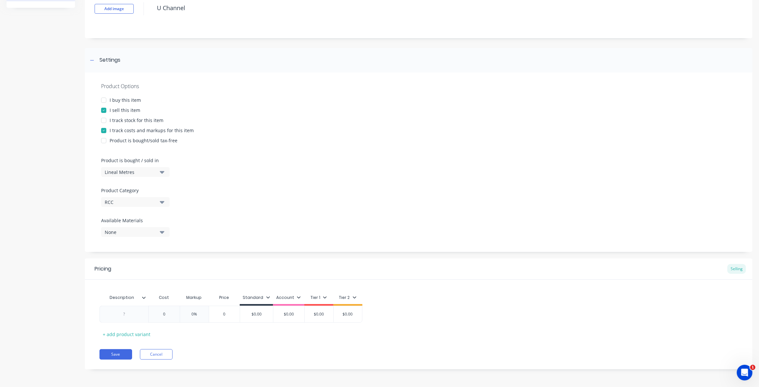
click at [128, 235] on button "None" at bounding box center [135, 232] width 69 height 10
click at [125, 280] on div "Colorbond" at bounding box center [153, 280] width 65 height 7
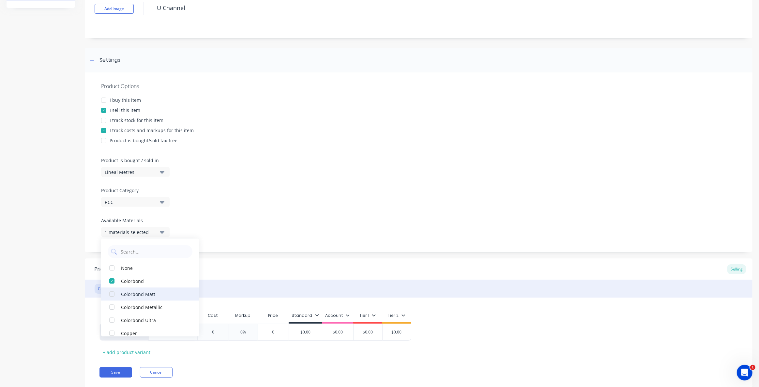
click at [125, 290] on button "Colorbond Matt" at bounding box center [150, 293] width 98 height 13
click at [129, 309] on div "Colorbond Metallic" at bounding box center [153, 306] width 65 height 7
click at [121, 321] on div "Colorbond Ultra" at bounding box center [153, 320] width 65 height 7
type textarea "x"
click at [63, 288] on div "Product details" at bounding box center [41, 188] width 69 height 418
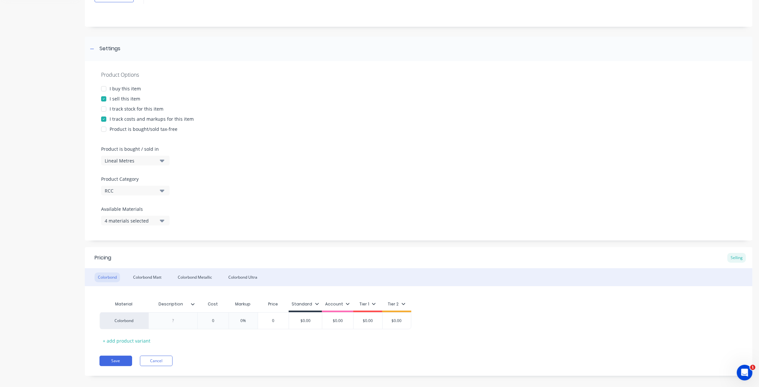
scroll to position [66, 0]
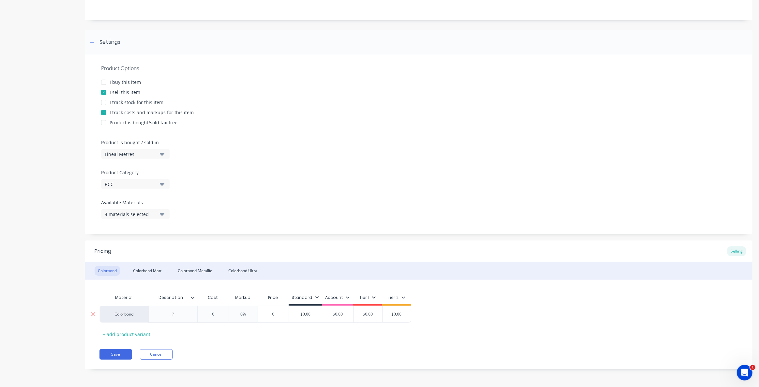
click at [177, 315] on div at bounding box center [173, 314] width 33 height 8
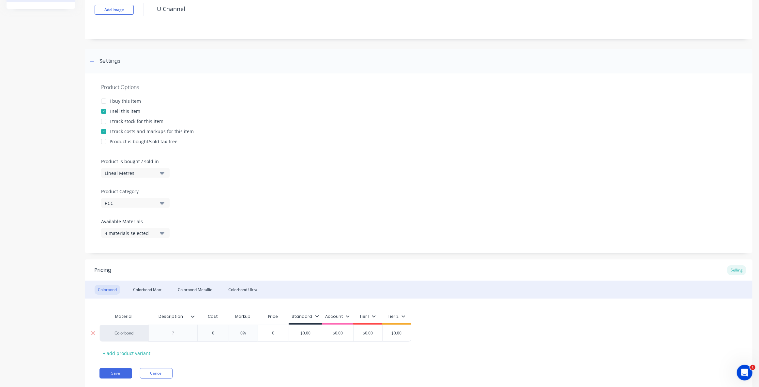
scroll to position [37, 0]
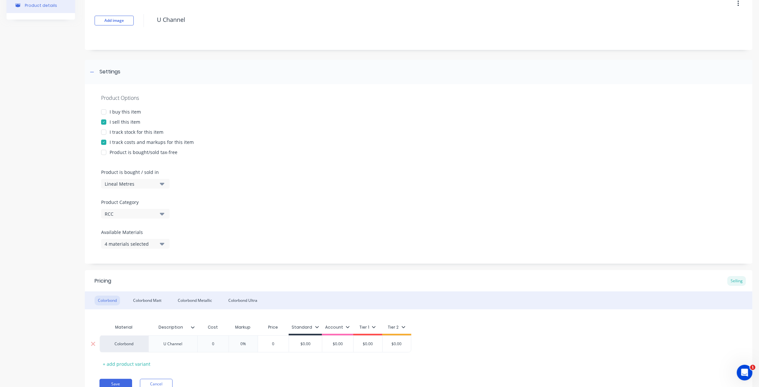
type textarea "x"
type input "0"
type textarea "x"
type input "4"
type textarea "x"
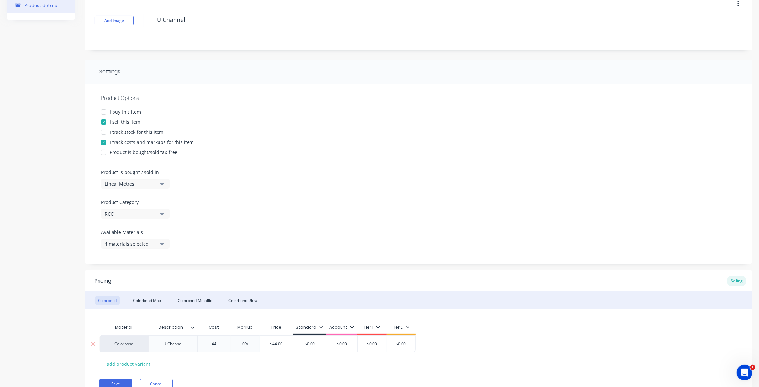
type input "44"
type input "0"
type textarea "x"
type input "5"
type textarea "x"
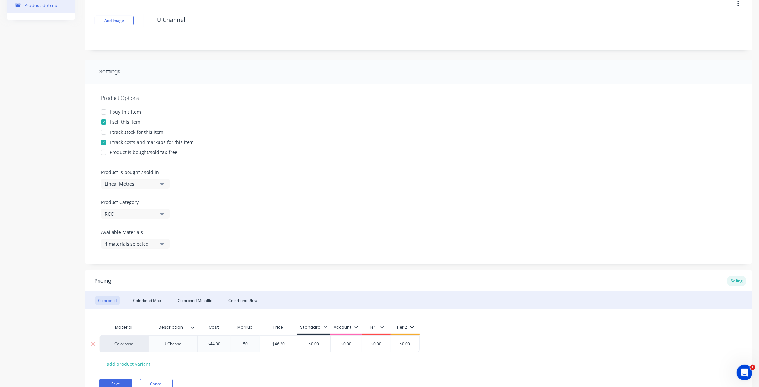
type input "50"
type input "$66.00"
type input "$0.00"
type textarea "x"
type input "$0.0"
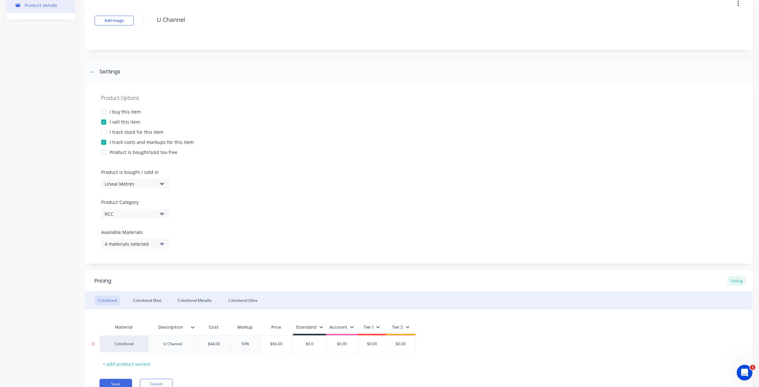
type textarea "x"
type input "$0."
type textarea "x"
type input "$0"
type textarea "x"
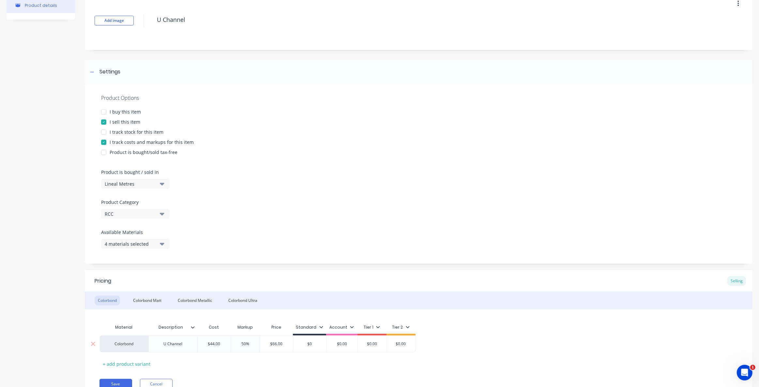
type input "$"
type textarea "x"
type input "$6"
type textarea "x"
type input "$66"
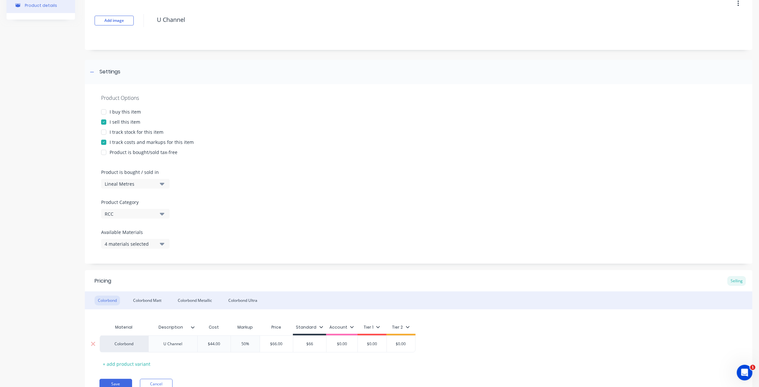
type input "$0.00"
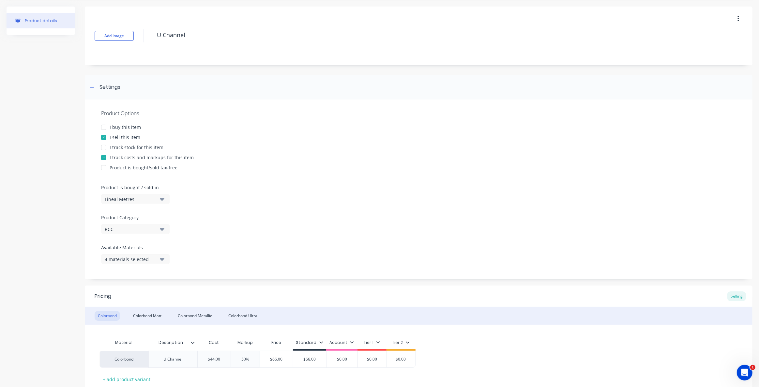
scroll to position [66, 0]
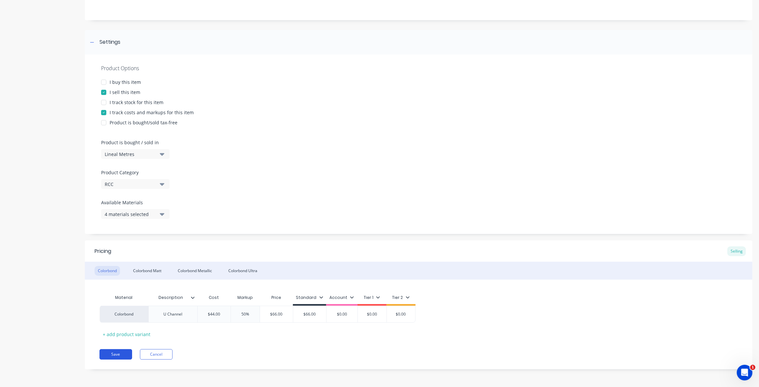
click at [108, 355] on button "Save" at bounding box center [116, 354] width 33 height 10
type textarea "x"
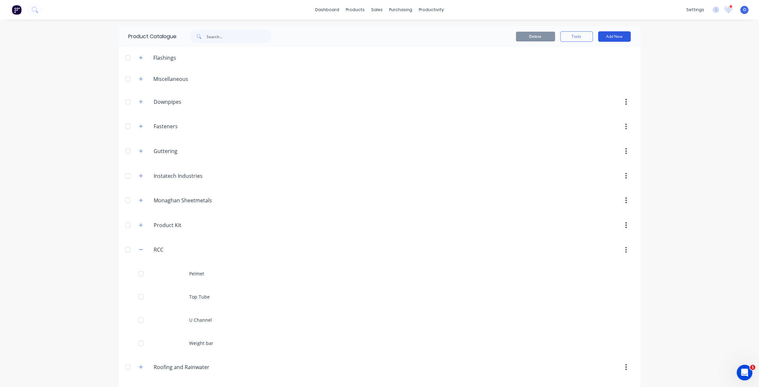
click at [620, 38] on button "Add New" at bounding box center [614, 36] width 33 height 10
click at [601, 88] on div "Product Kit" at bounding box center [600, 92] width 50 height 9
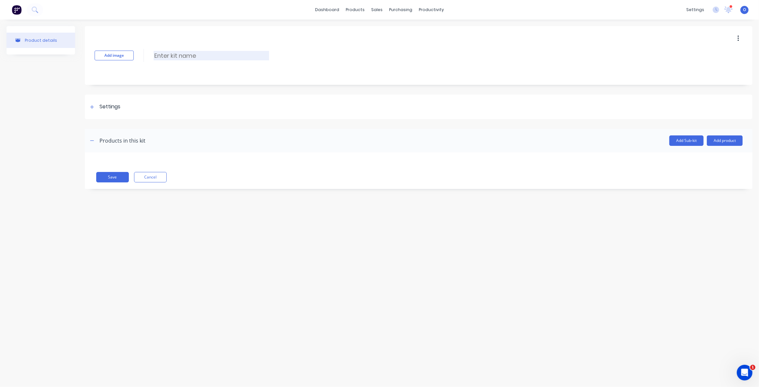
click at [190, 58] on input at bounding box center [212, 55] width 116 height 9
type input "Spring Ultra Lock"
click at [136, 106] on div "Settings" at bounding box center [419, 107] width 668 height 24
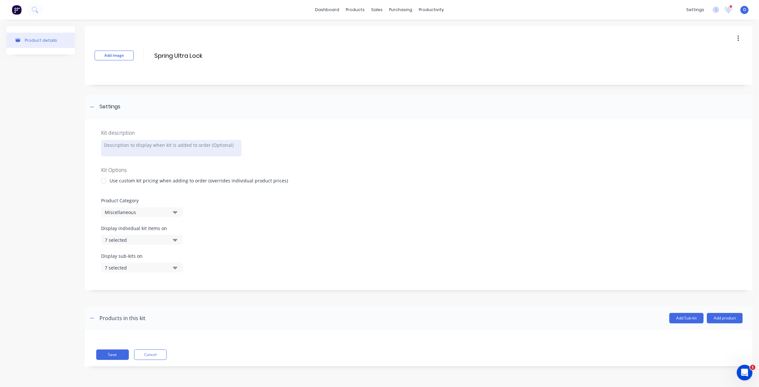
click at [154, 146] on div at bounding box center [171, 148] width 140 height 16
click at [136, 183] on div "Use custom kit pricing when adding to order (overrides individual product price…" at bounding box center [199, 181] width 178 height 7
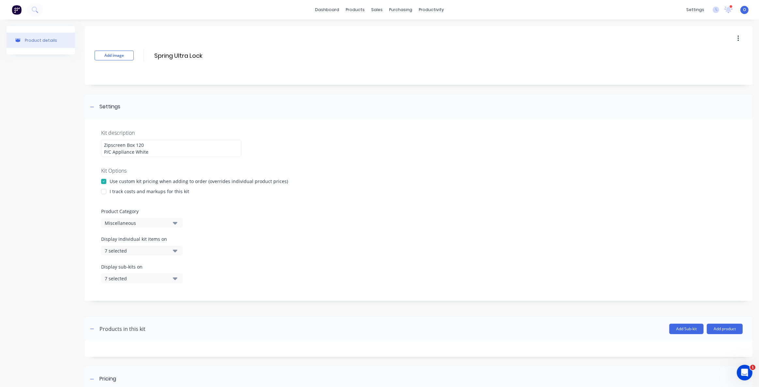
click at [136, 183] on div "Use custom kit pricing when adding to order (overrides individual product price…" at bounding box center [199, 181] width 178 height 7
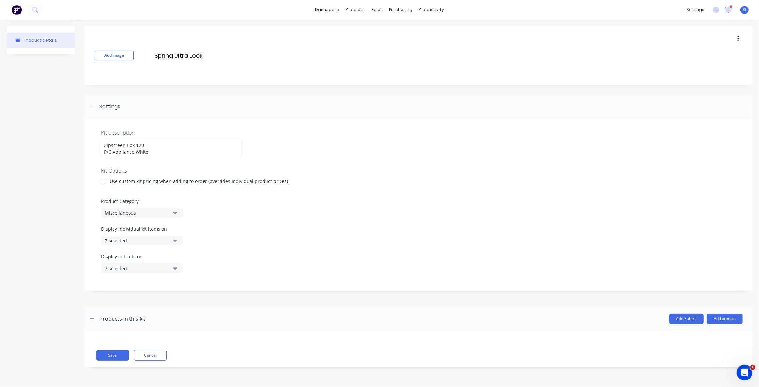
click at [149, 212] on div "Miscellaneous" at bounding box center [136, 212] width 63 height 7
click at [140, 271] on div "RCC" at bounding box center [150, 268] width 98 height 13
click at [148, 241] on div "7 selected" at bounding box center [136, 240] width 63 height 7
click at [332, 234] on div "Display individual kit items on 7 selected" at bounding box center [418, 239] width 635 height 28
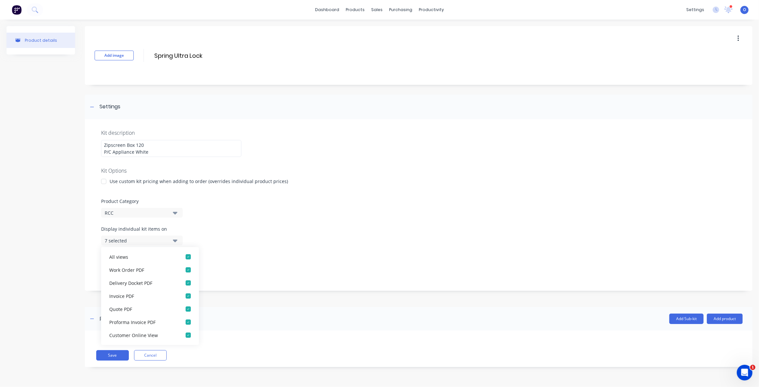
click at [251, 243] on div "Display individual kit items on 7 selected" at bounding box center [418, 239] width 635 height 28
click at [183, 223] on div "Kit description Zipscreen Box 120 P/C Appliance White Kit Options Use custom ki…" at bounding box center [419, 205] width 668 height 172
click at [725, 319] on button "Add product" at bounding box center [725, 319] width 36 height 10
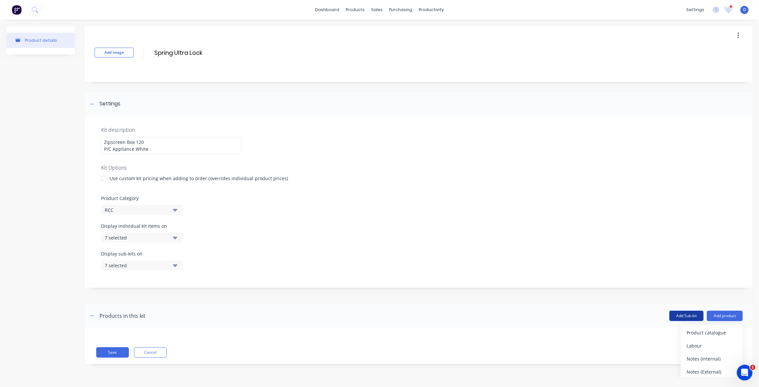
scroll to position [6, 0]
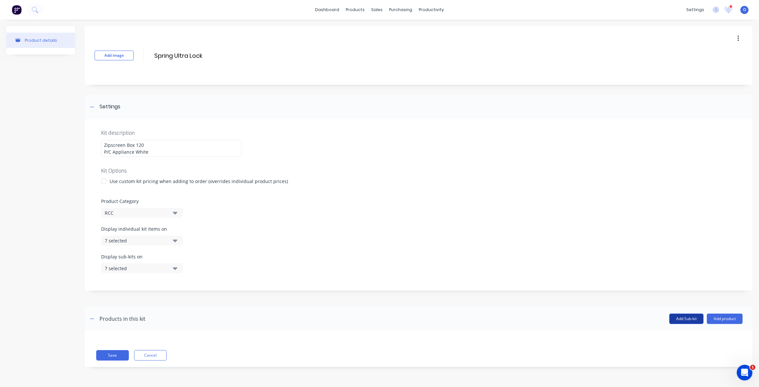
click at [671, 313] on header "Products in this kit Add Sub-kit Add product" at bounding box center [419, 318] width 668 height 23
click at [688, 318] on button "Add Sub-kit" at bounding box center [687, 319] width 34 height 10
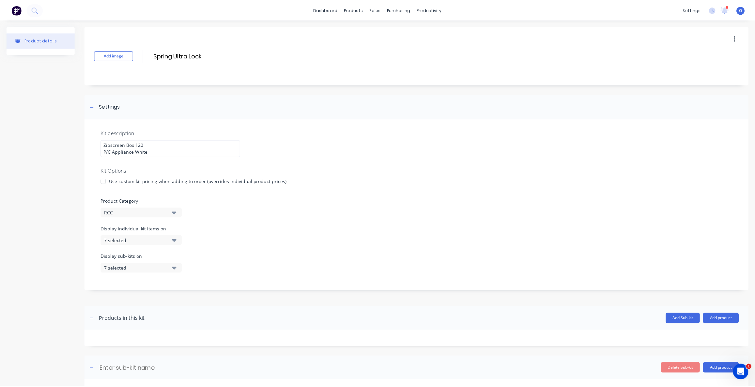
scroll to position [46, 0]
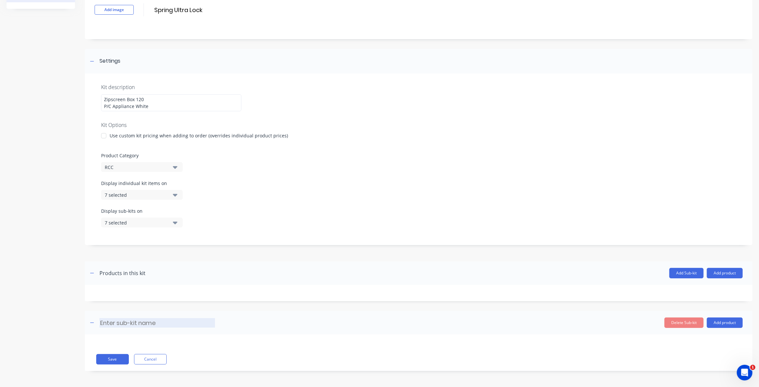
click at [138, 326] on input at bounding box center [158, 322] width 116 height 9
type input "Blind 1"
click at [325, 339] on div "Save Cancel" at bounding box center [419, 352] width 668 height 37
click at [712, 319] on button "Add product" at bounding box center [725, 322] width 36 height 10
click at [697, 339] on div "Product catalogue" at bounding box center [712, 339] width 50 height 9
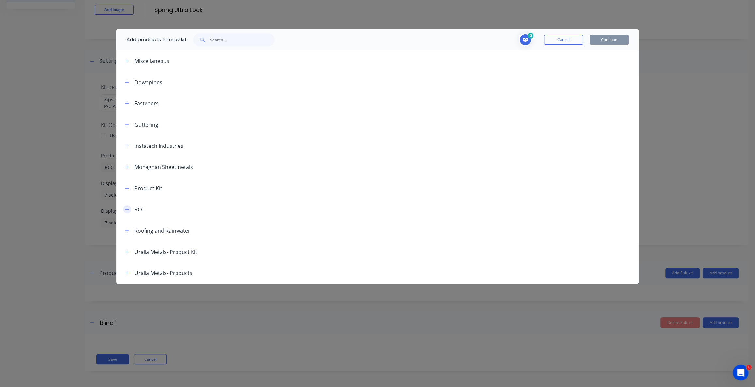
click at [128, 210] on icon "button" at bounding box center [127, 209] width 4 height 5
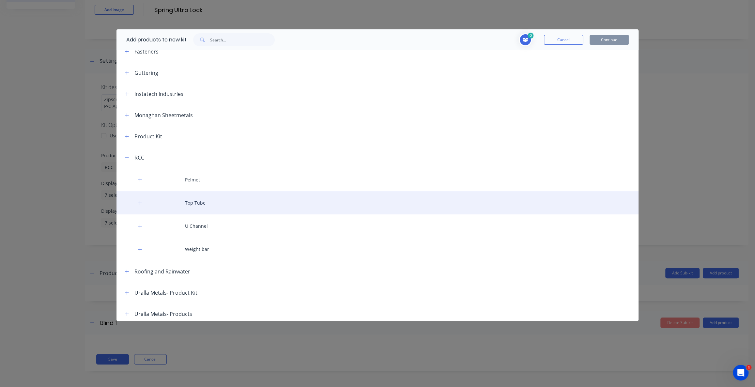
scroll to position [55, 0]
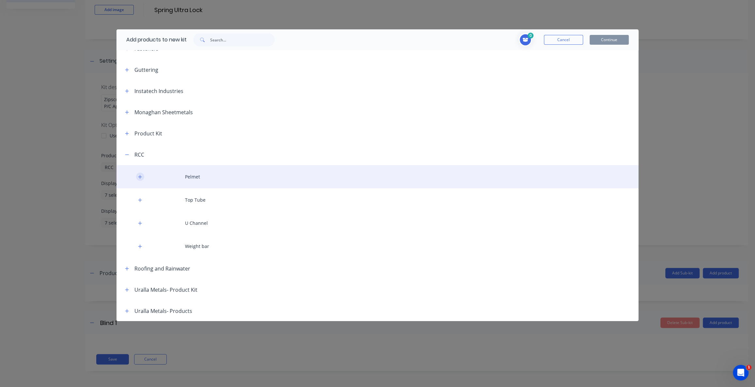
click at [140, 176] on icon "button" at bounding box center [140, 177] width 4 height 4
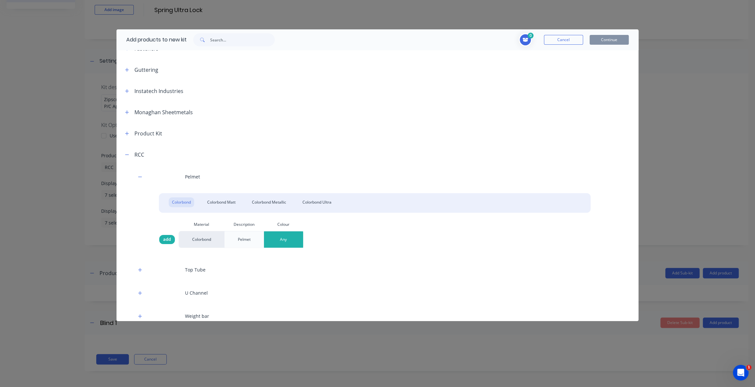
click at [170, 238] on span "add" at bounding box center [167, 239] width 8 height 7
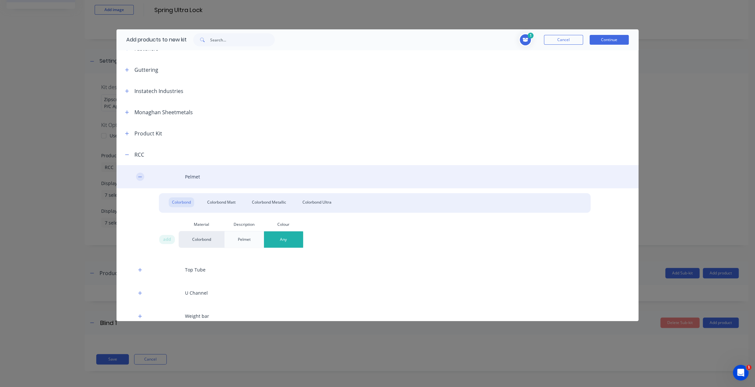
click at [142, 176] on icon "button" at bounding box center [140, 177] width 4 height 5
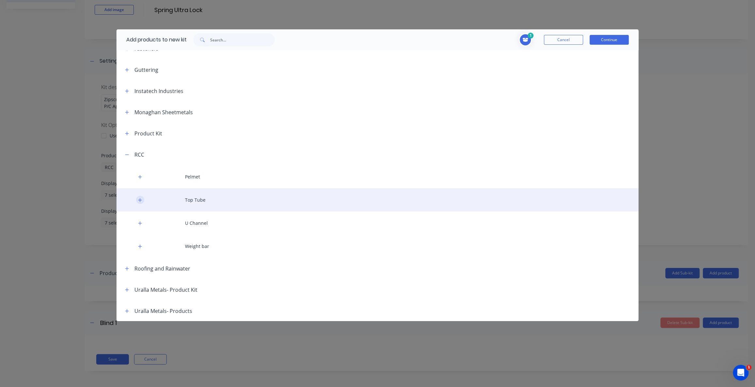
click at [140, 201] on icon "button" at bounding box center [140, 200] width 4 height 5
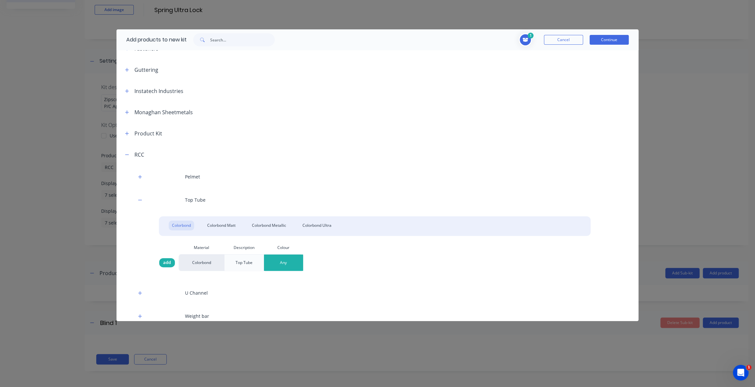
click at [171, 261] on div "add" at bounding box center [167, 262] width 16 height 9
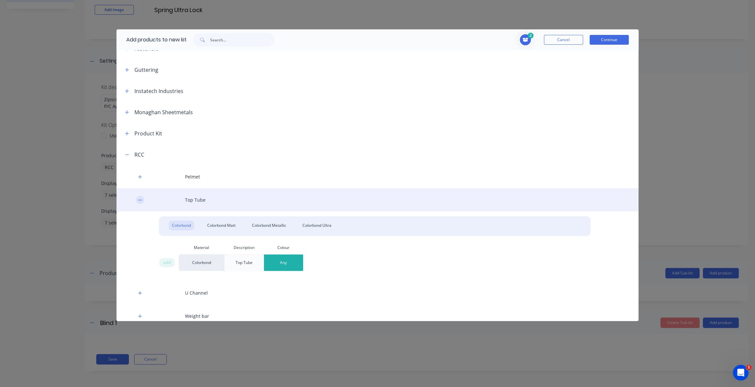
click at [138, 199] on icon "button" at bounding box center [140, 200] width 4 height 5
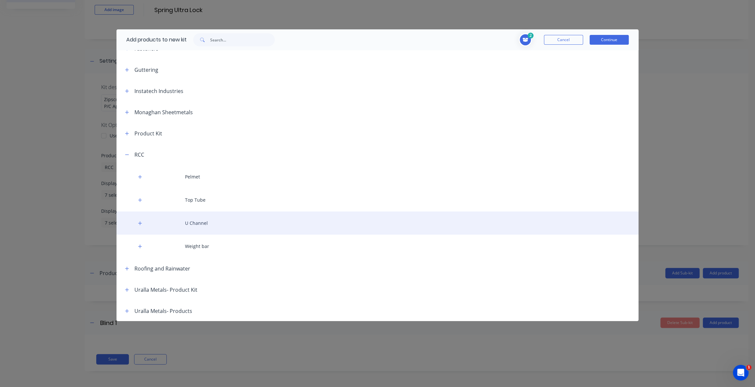
scroll to position [29, 0]
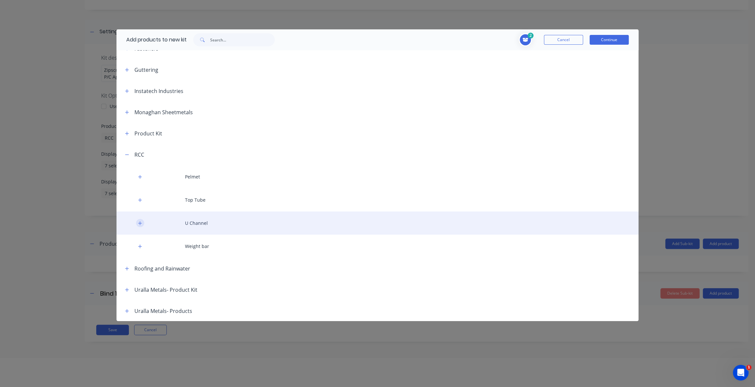
click at [141, 223] on icon "button" at bounding box center [140, 223] width 4 height 4
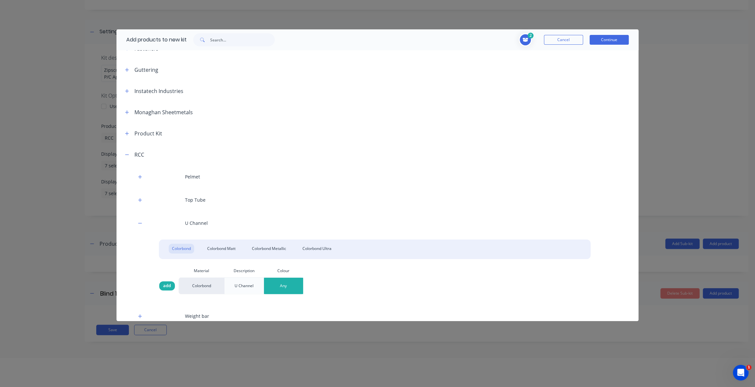
click at [167, 287] on span "add" at bounding box center [167, 286] width 8 height 7
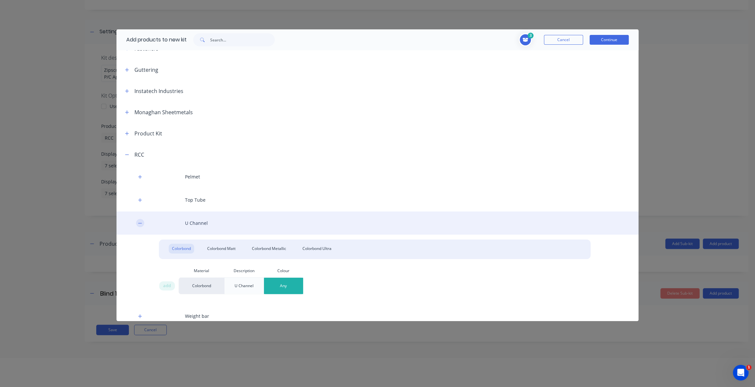
click at [141, 225] on button "button" at bounding box center [140, 223] width 8 height 8
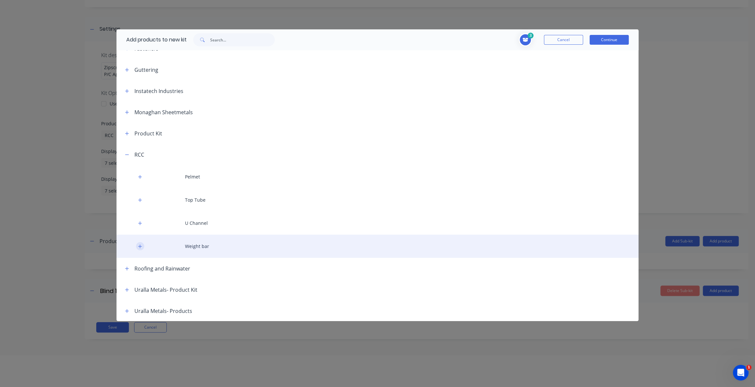
scroll to position [33, 0]
click at [138, 247] on icon "button" at bounding box center [140, 246] width 4 height 5
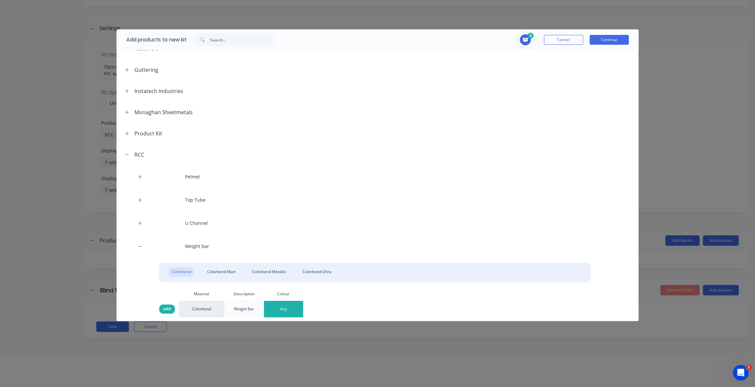
click at [162, 309] on div "add" at bounding box center [167, 308] width 16 height 9
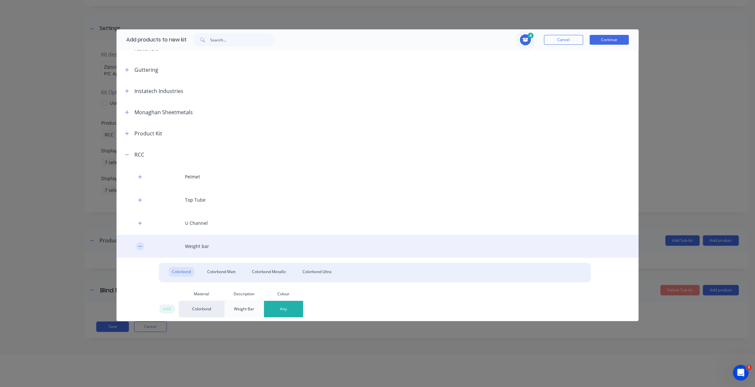
click at [140, 245] on icon "button" at bounding box center [140, 246] width 4 height 5
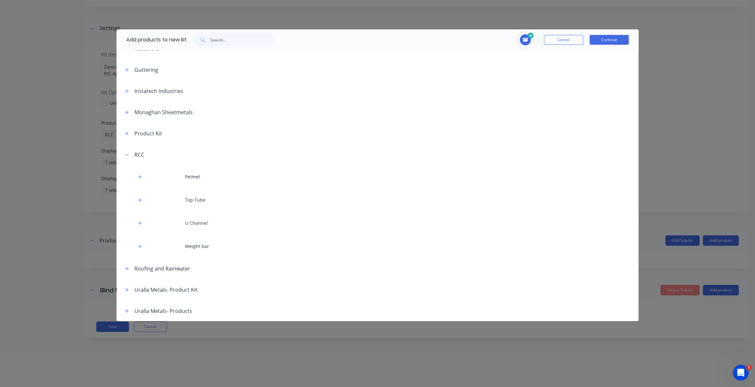
click at [523, 38] on icon at bounding box center [526, 40] width 6 height 4
click at [613, 37] on button "Continue" at bounding box center [609, 40] width 39 height 10
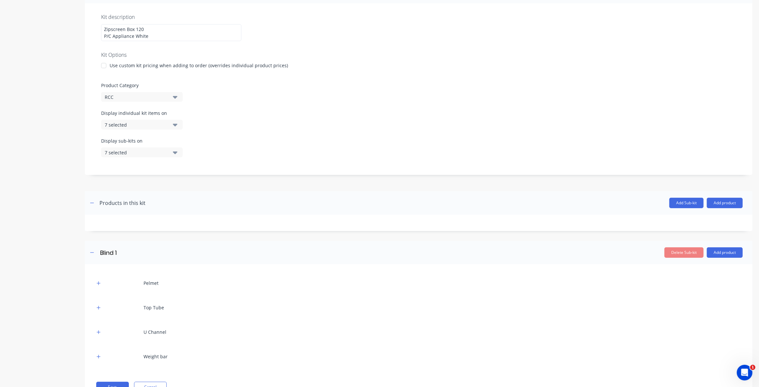
scroll to position [144, 0]
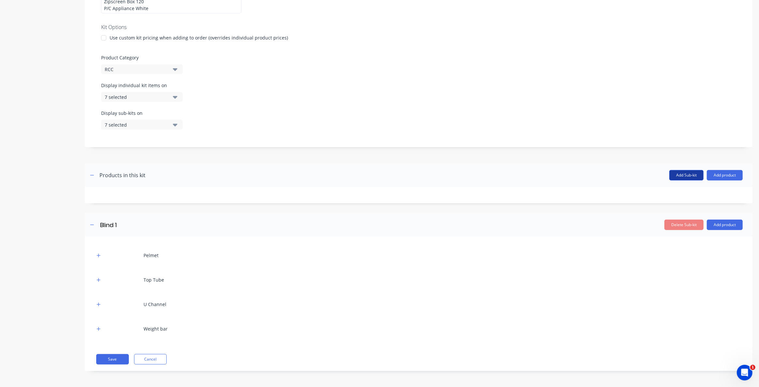
click at [686, 174] on button "Add Sub-kit" at bounding box center [687, 175] width 34 height 10
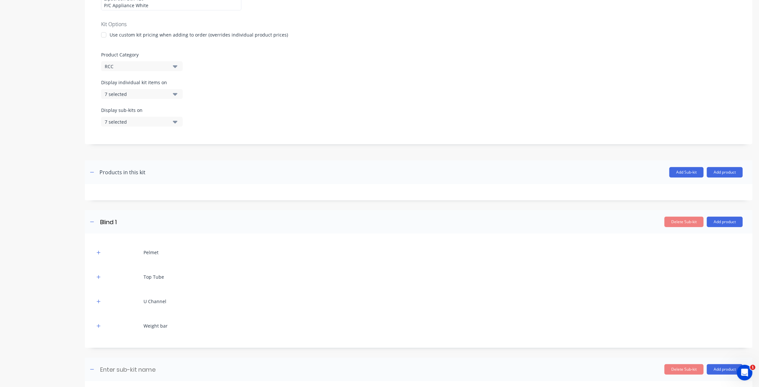
scroll to position [193, 0]
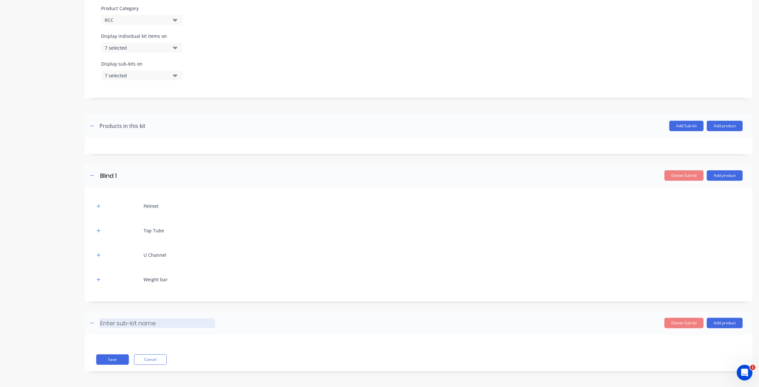
click at [118, 325] on input at bounding box center [158, 322] width 116 height 9
type input "Blind 2"
click at [716, 323] on button "Add product" at bounding box center [725, 323] width 36 height 10
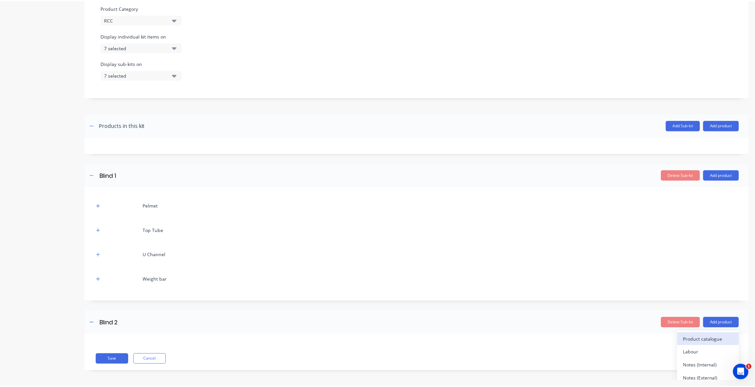
scroll to position [6, 0]
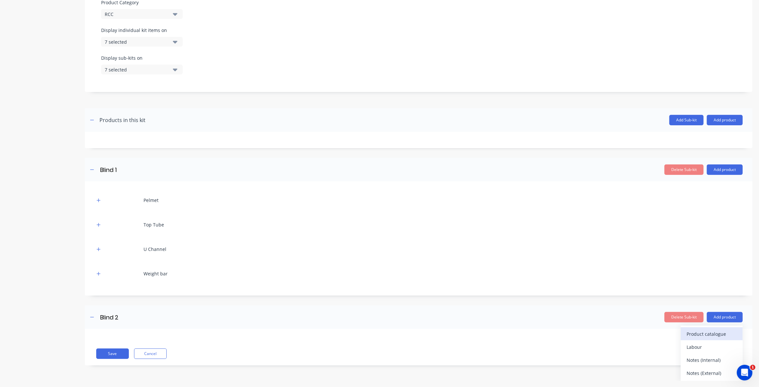
click at [709, 335] on div "Product catalogue" at bounding box center [712, 333] width 50 height 9
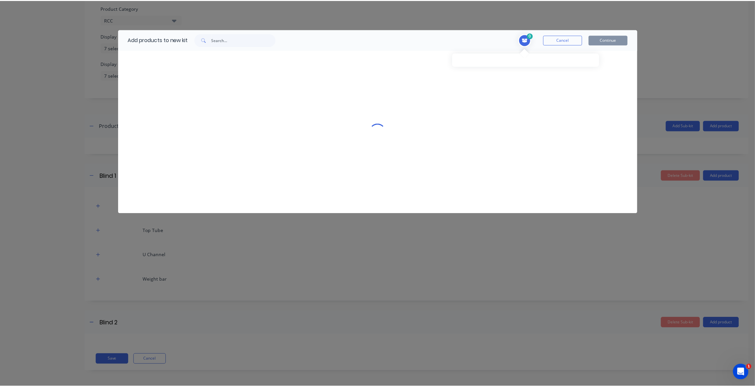
scroll to position [0, 0]
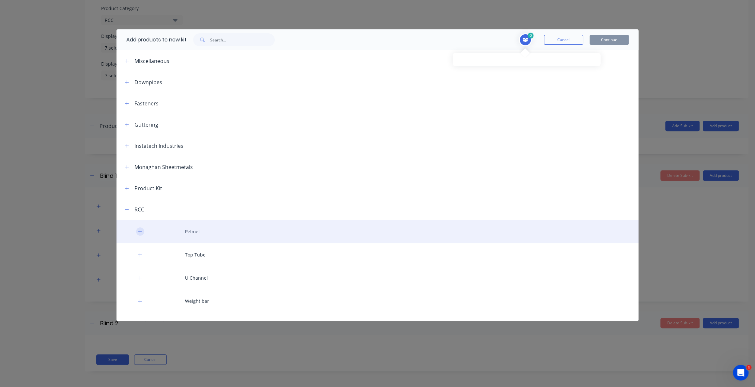
click at [137, 230] on button "button" at bounding box center [140, 231] width 8 height 8
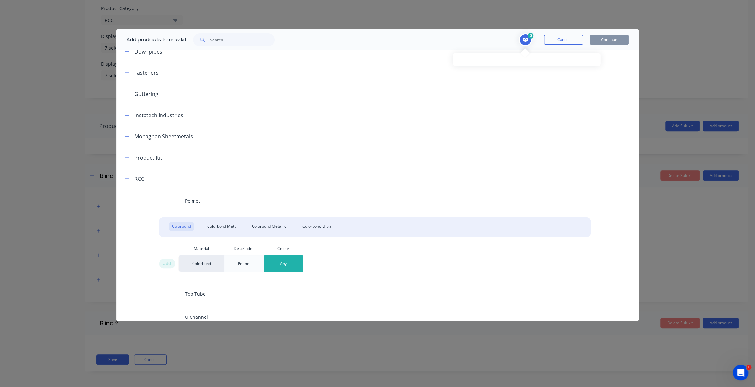
scroll to position [59, 0]
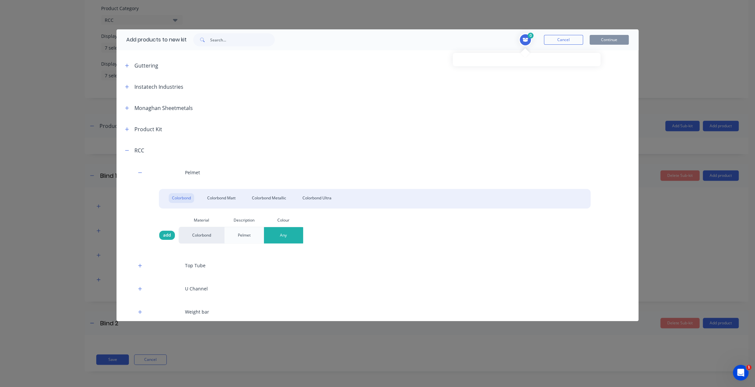
click at [166, 232] on span "add" at bounding box center [167, 235] width 8 height 7
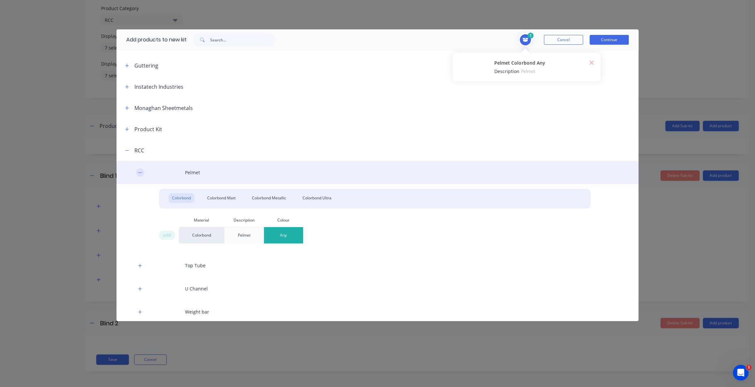
click at [140, 172] on icon "button" at bounding box center [140, 172] width 4 height 5
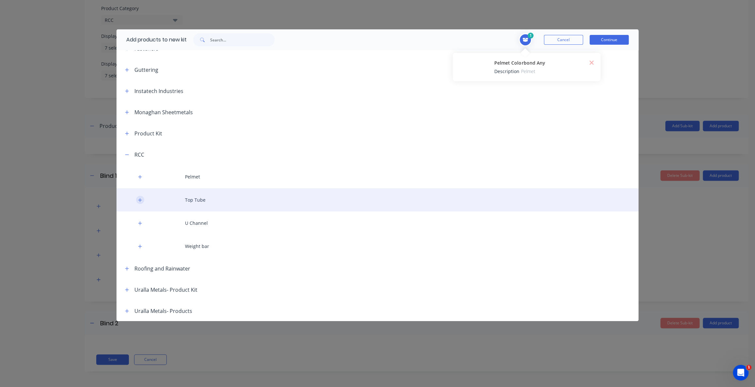
click at [140, 199] on icon "button" at bounding box center [140, 200] width 4 height 5
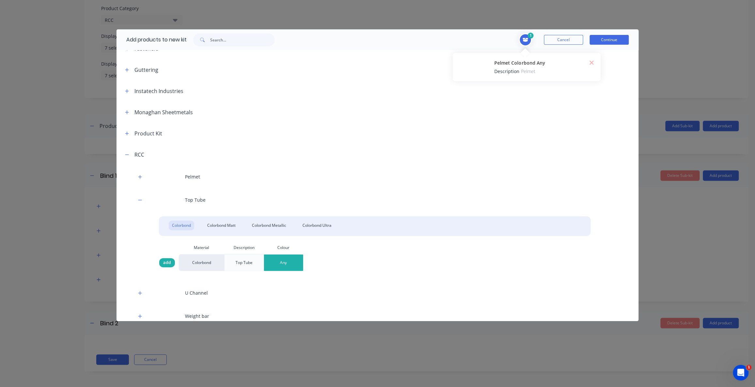
click at [168, 263] on span "add" at bounding box center [167, 262] width 8 height 7
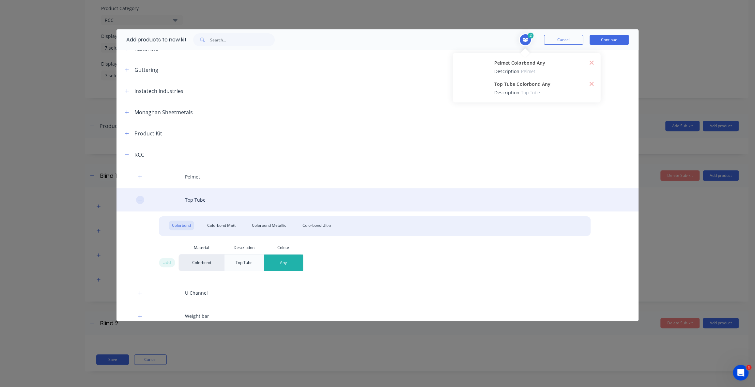
click at [140, 200] on icon "button" at bounding box center [140, 200] width 4 height 0
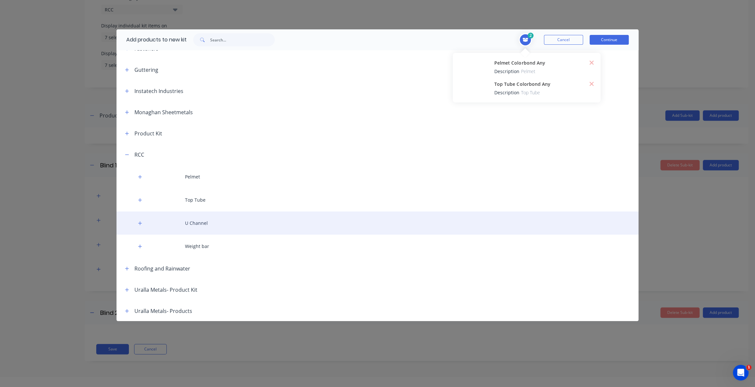
scroll to position [29, 0]
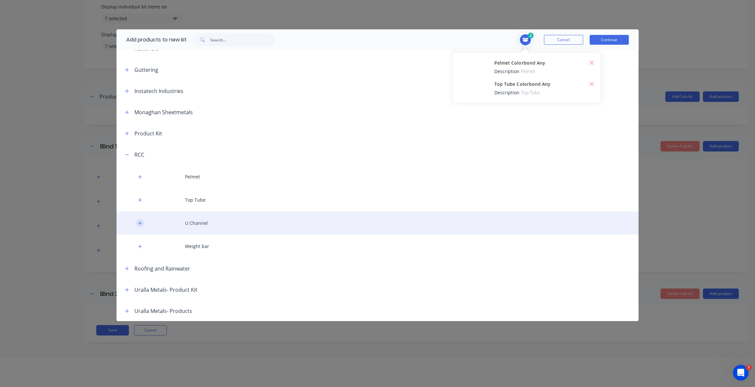
click at [141, 222] on icon "button" at bounding box center [140, 223] width 4 height 5
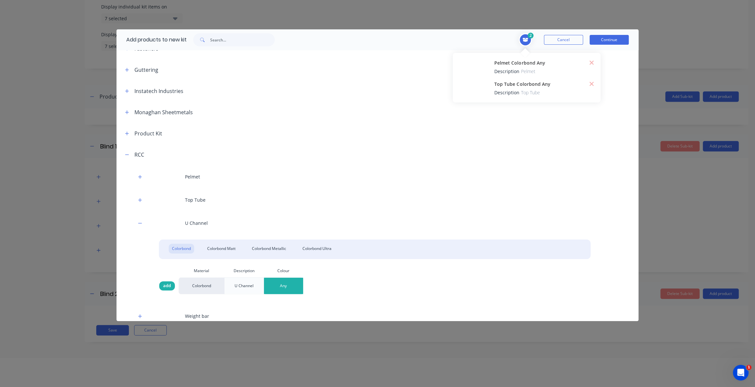
click at [167, 286] on span "add" at bounding box center [167, 286] width 8 height 7
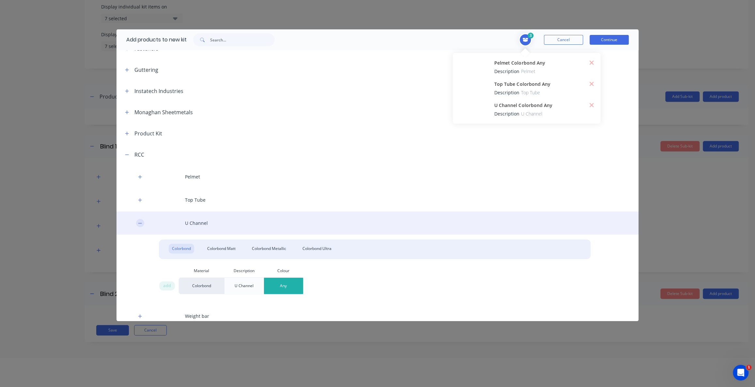
click at [140, 224] on icon "button" at bounding box center [140, 223] width 4 height 5
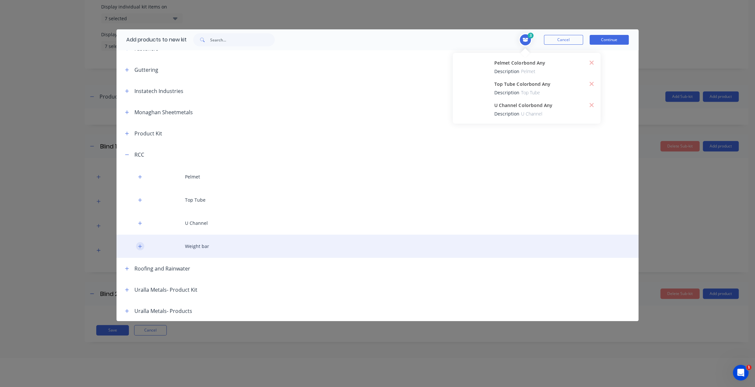
click at [142, 246] on icon "button" at bounding box center [140, 246] width 4 height 4
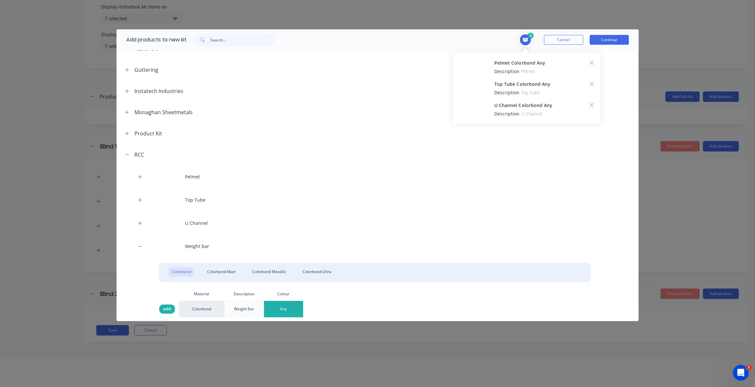
click at [168, 308] on span "add" at bounding box center [167, 309] width 8 height 7
click at [615, 41] on button "Continue" at bounding box center [609, 40] width 39 height 10
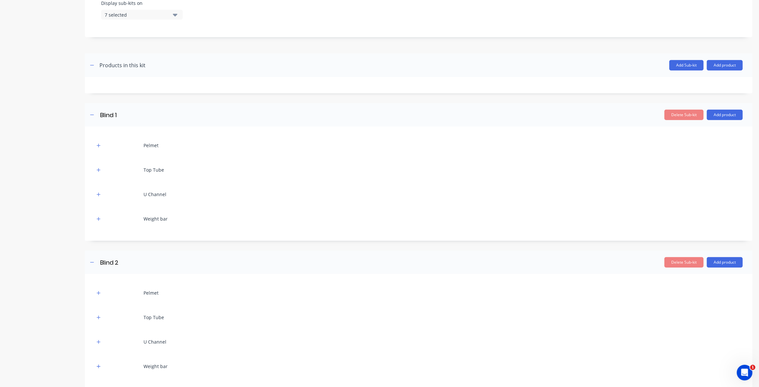
scroll to position [232, 0]
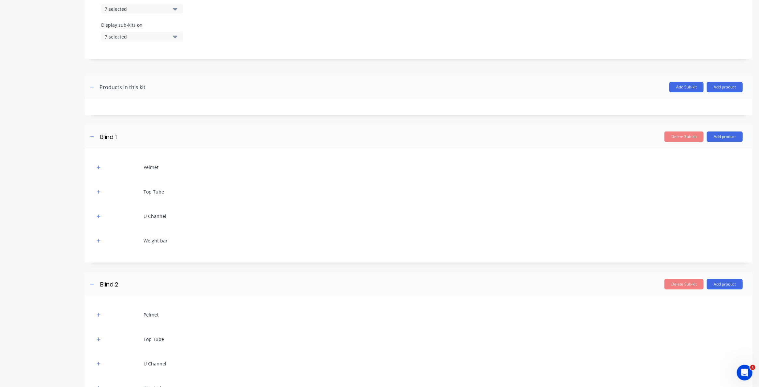
click at [126, 92] on header "Products in this kit Add Sub-kit Add product" at bounding box center [419, 86] width 668 height 23
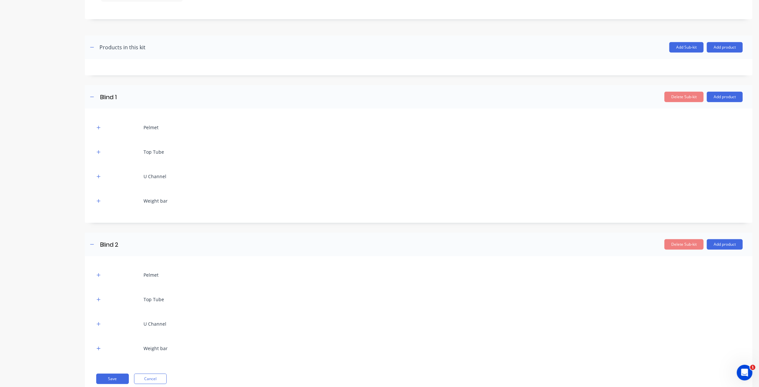
scroll to position [261, 0]
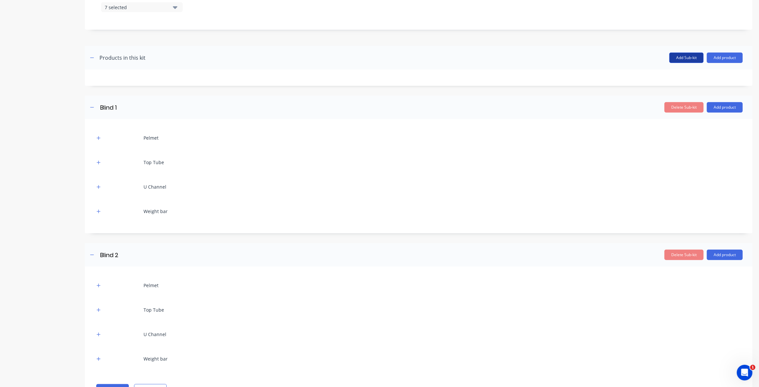
click at [687, 56] on button "Add Sub-kit" at bounding box center [687, 58] width 34 height 10
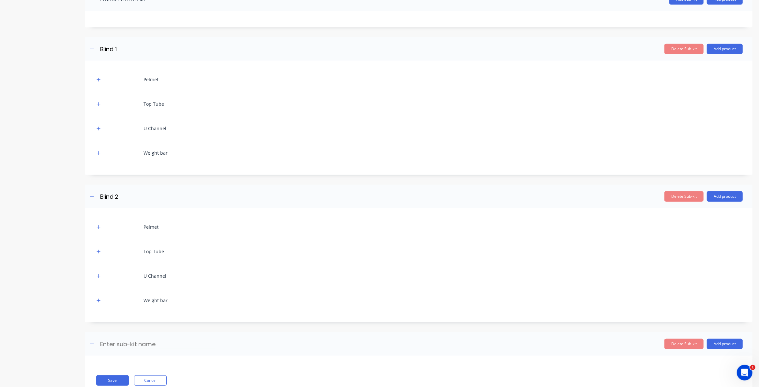
scroll to position [340, 0]
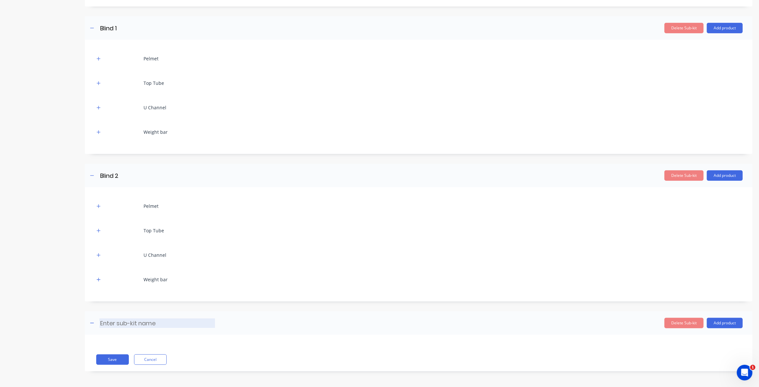
click at [135, 325] on input at bounding box center [158, 322] width 116 height 9
type input "Blind 3"
click at [727, 323] on button "Add product" at bounding box center [725, 323] width 36 height 10
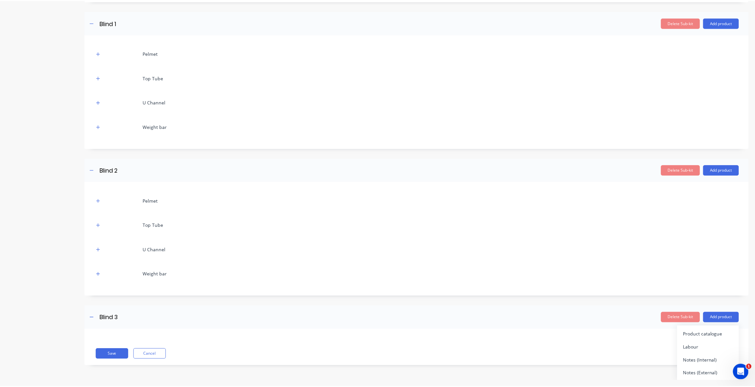
scroll to position [6, 0]
click at [703, 335] on div "Product catalogue" at bounding box center [712, 333] width 50 height 9
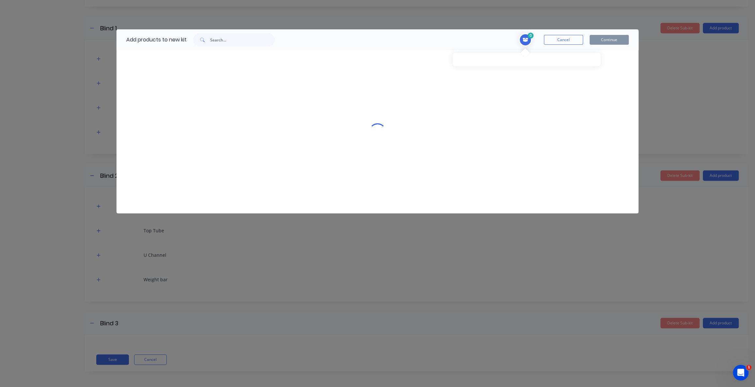
scroll to position [0, 0]
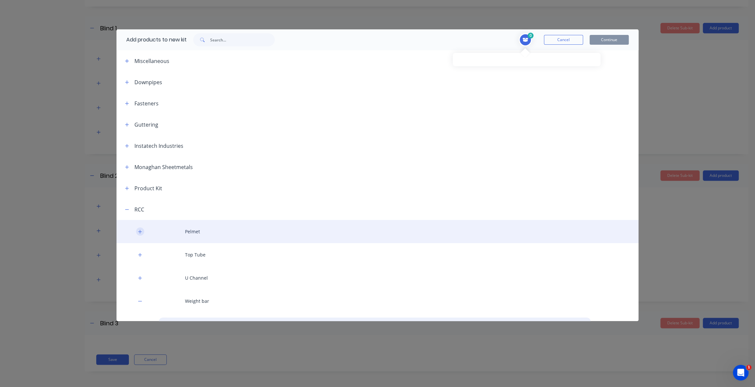
click at [136, 232] on button "button" at bounding box center [140, 231] width 8 height 8
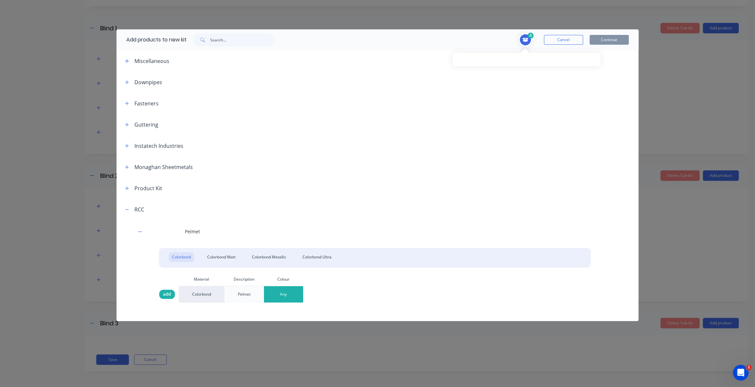
click at [165, 292] on span "add" at bounding box center [167, 294] width 8 height 7
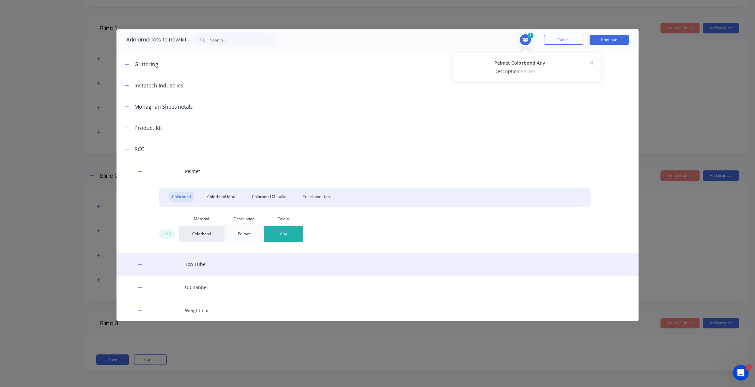
scroll to position [118, 0]
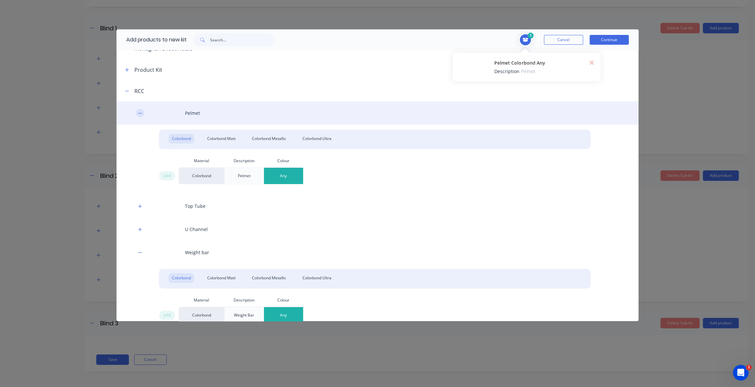
click at [140, 109] on button "button" at bounding box center [140, 113] width 8 height 8
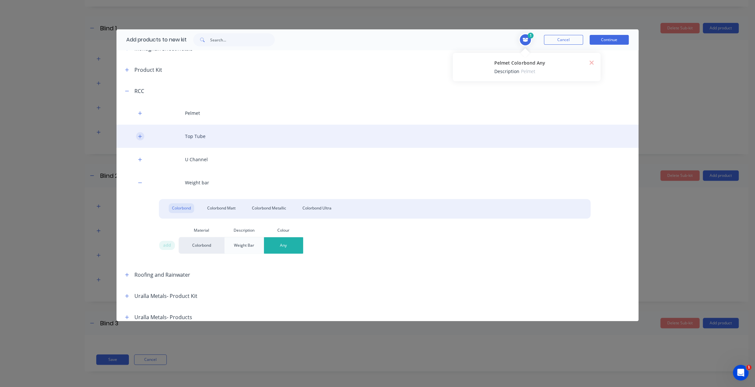
click at [141, 138] on icon "button" at bounding box center [140, 136] width 4 height 5
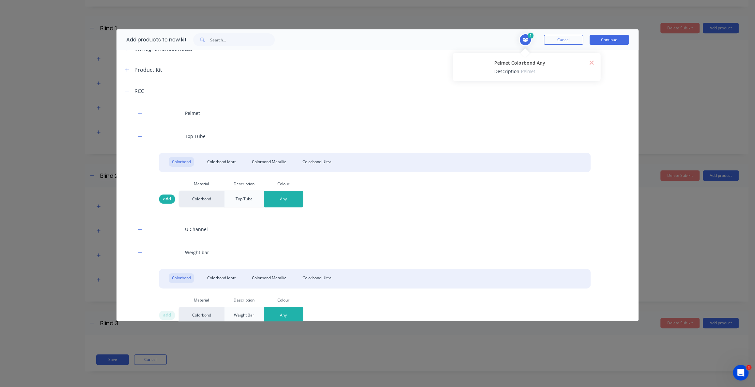
click at [169, 199] on span "add" at bounding box center [167, 199] width 8 height 7
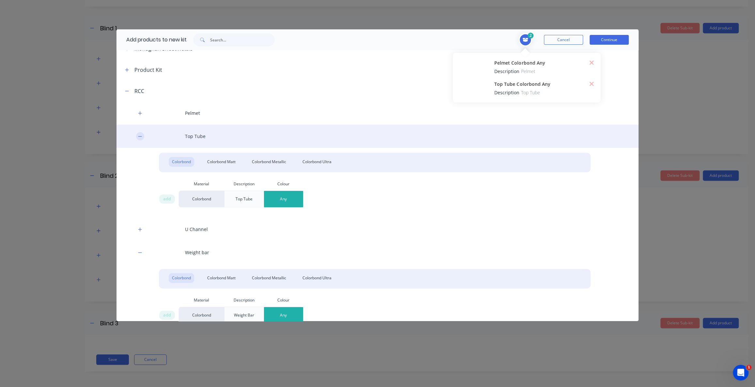
click at [137, 136] on button "button" at bounding box center [140, 136] width 8 height 8
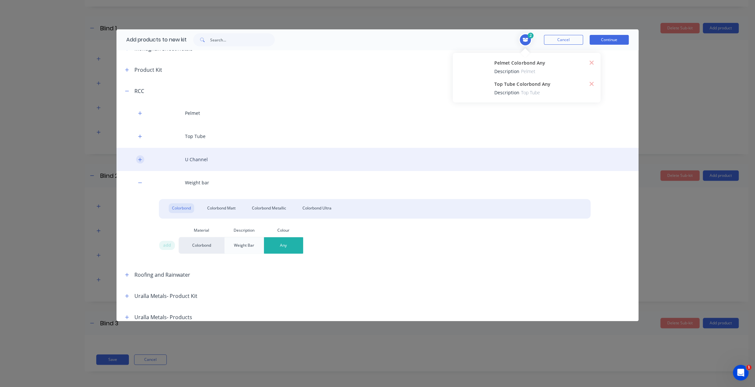
click at [139, 159] on icon "button" at bounding box center [140, 159] width 4 height 5
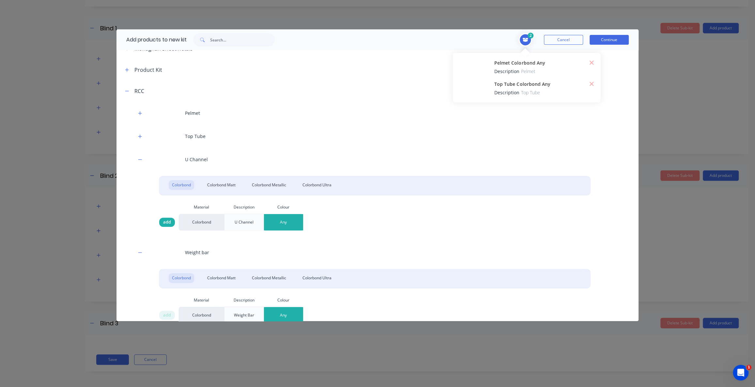
click at [164, 223] on span "add" at bounding box center [167, 222] width 8 height 7
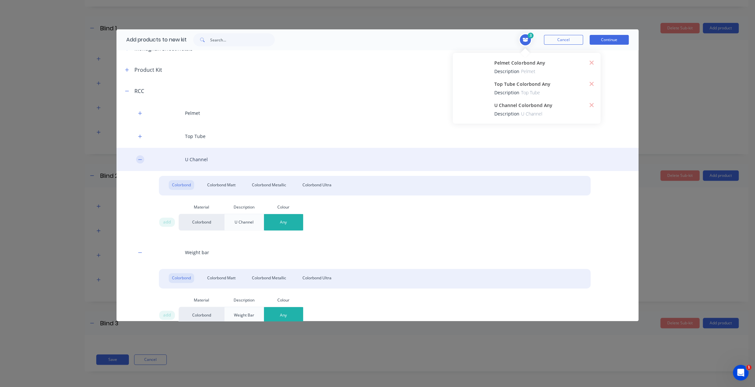
click at [140, 158] on icon "button" at bounding box center [140, 159] width 4 height 5
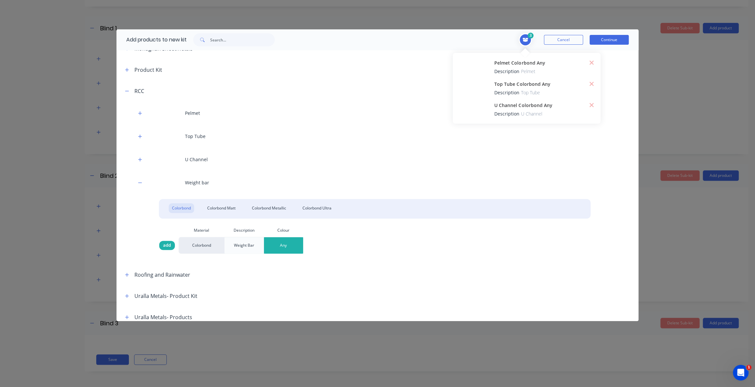
click at [168, 245] on span "add" at bounding box center [167, 245] width 8 height 7
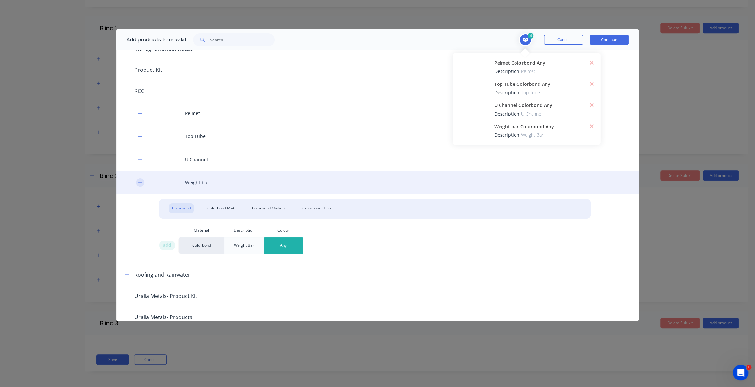
click at [142, 181] on icon "button" at bounding box center [140, 182] width 4 height 5
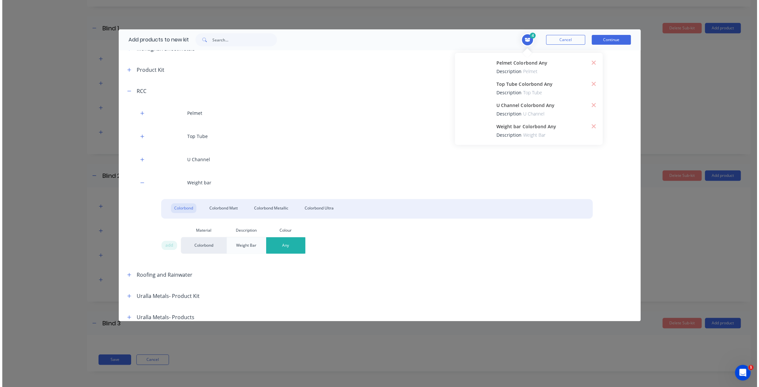
scroll to position [55, 0]
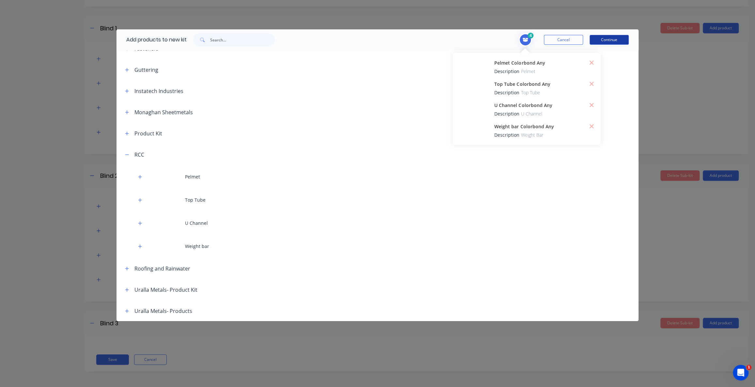
click at [613, 40] on button "Continue" at bounding box center [609, 40] width 39 height 10
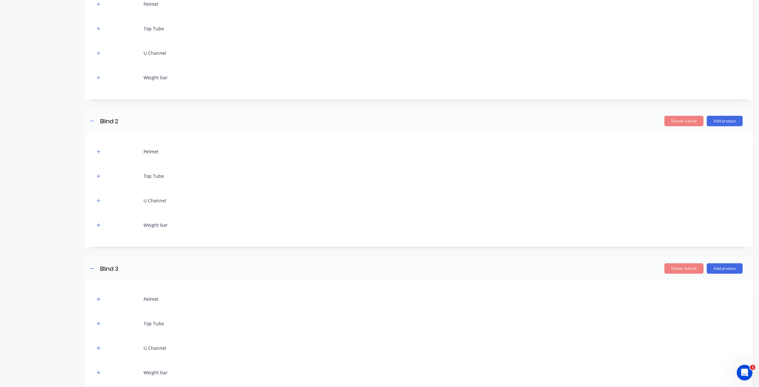
scroll to position [438, 0]
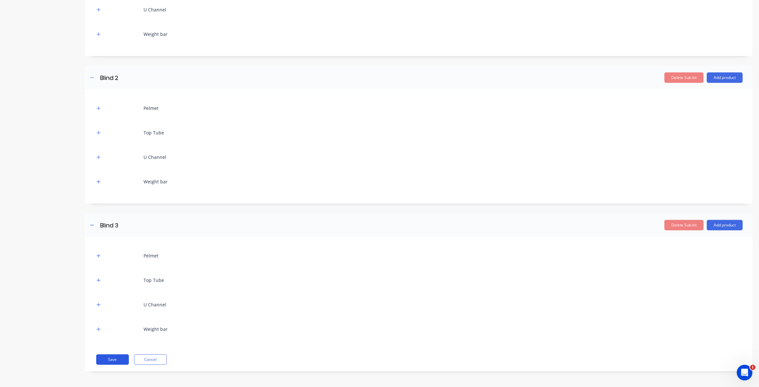
click at [119, 355] on button "Save" at bounding box center [112, 359] width 33 height 10
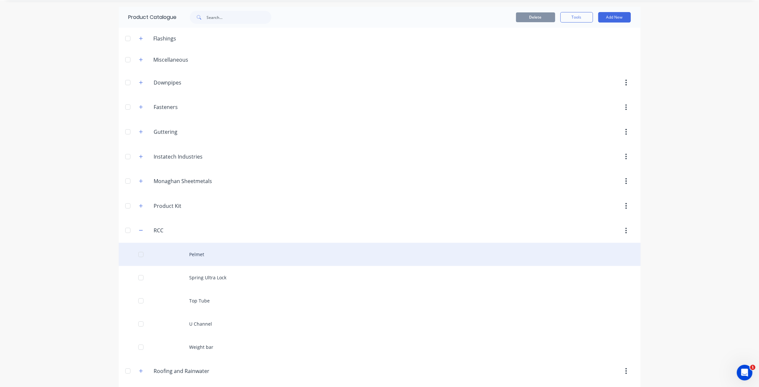
scroll to position [29, 0]
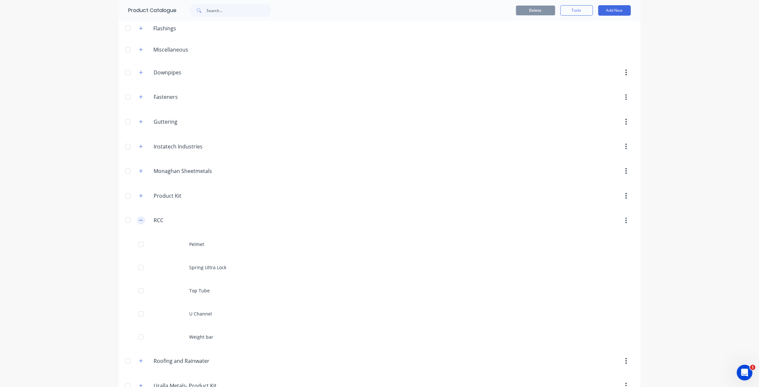
click at [137, 220] on button "button" at bounding box center [141, 220] width 8 height 8
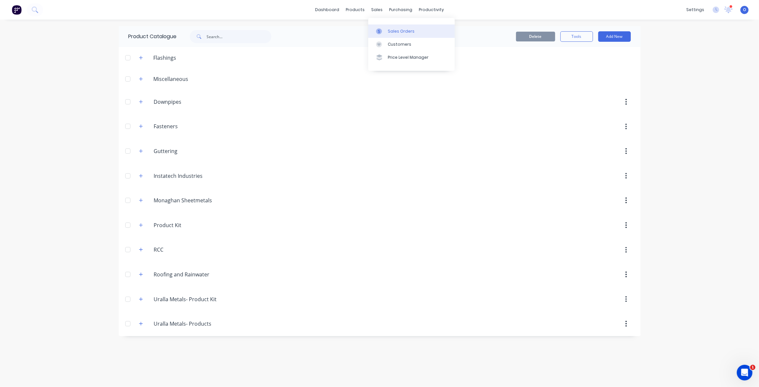
click at [388, 26] on link "Sales Orders" at bounding box center [411, 30] width 86 height 13
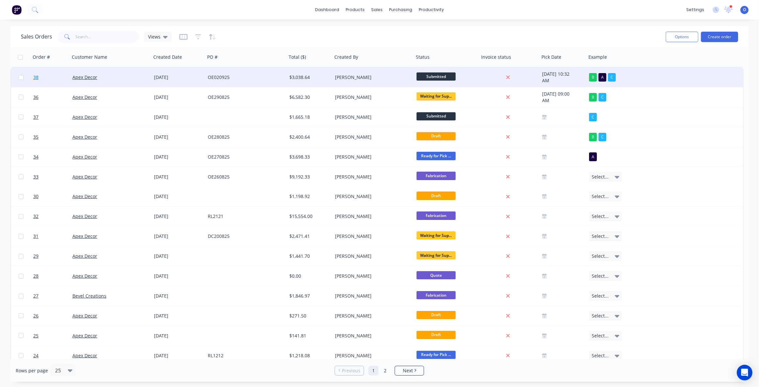
click at [35, 78] on span "38" at bounding box center [35, 77] width 5 height 7
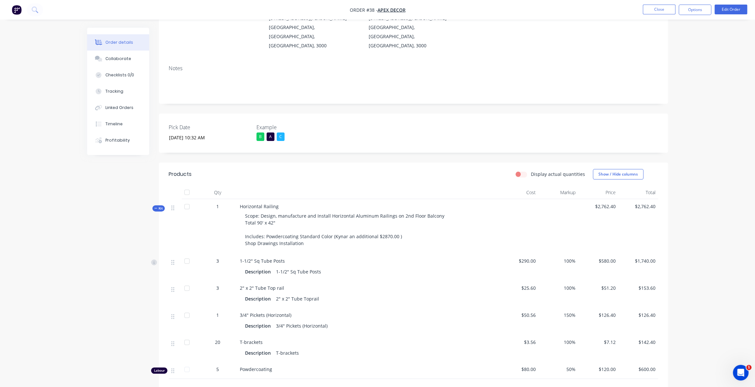
scroll to position [59, 0]
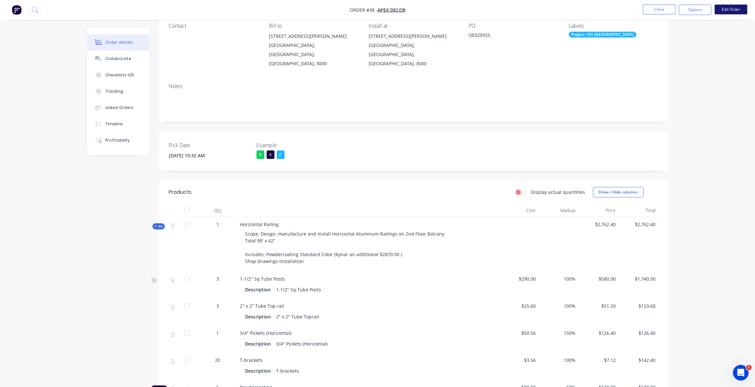
click at [736, 11] on button "Edit Order" at bounding box center [731, 10] width 33 height 10
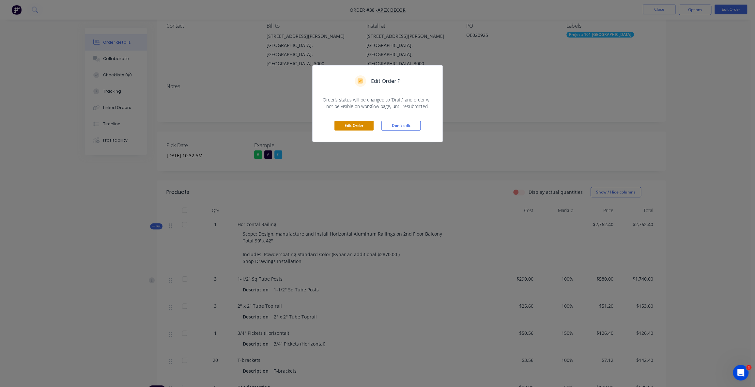
click at [358, 122] on button "Edit Order" at bounding box center [353, 126] width 39 height 10
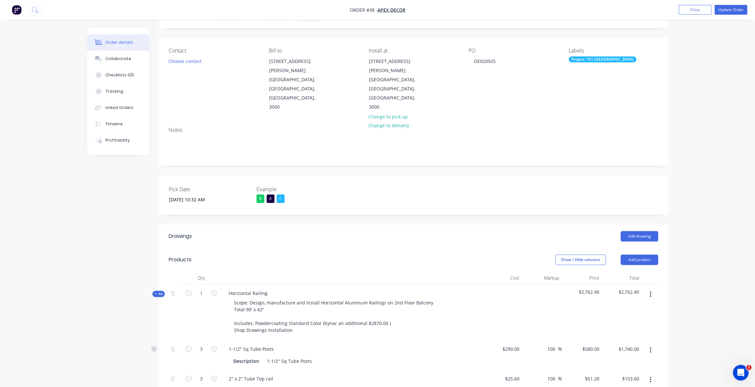
scroll to position [89, 0]
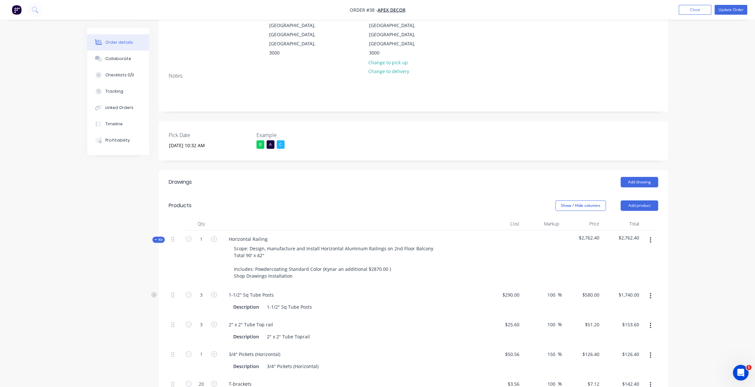
click at [650, 237] on icon "button" at bounding box center [651, 240] width 2 height 7
click at [628, 292] on div "Delete" at bounding box center [627, 296] width 50 height 9
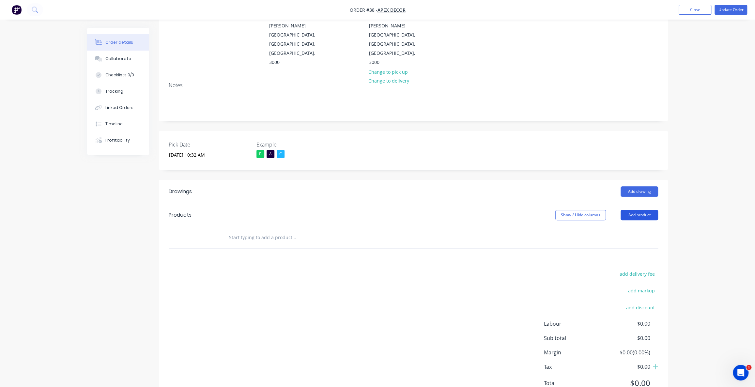
click at [638, 210] on button "Add product" at bounding box center [640, 215] width 38 height 10
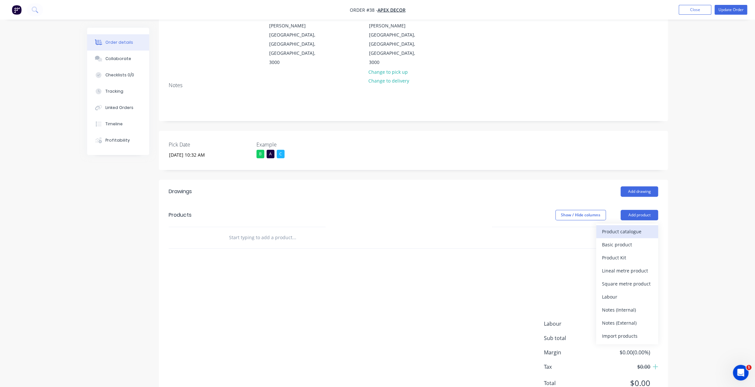
click at [633, 227] on div "Product catalogue" at bounding box center [627, 231] width 50 height 9
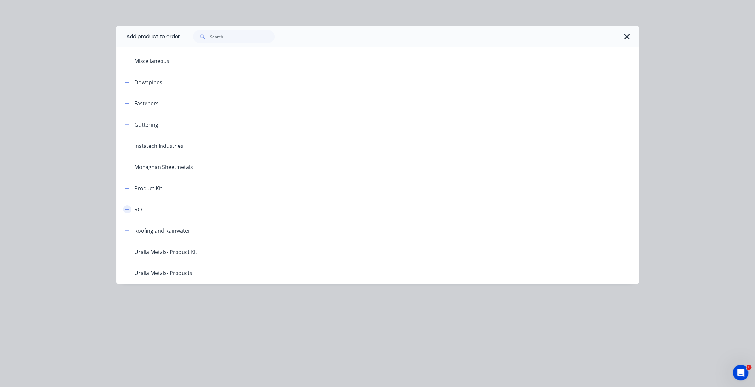
click at [126, 210] on icon "button" at bounding box center [127, 209] width 4 height 5
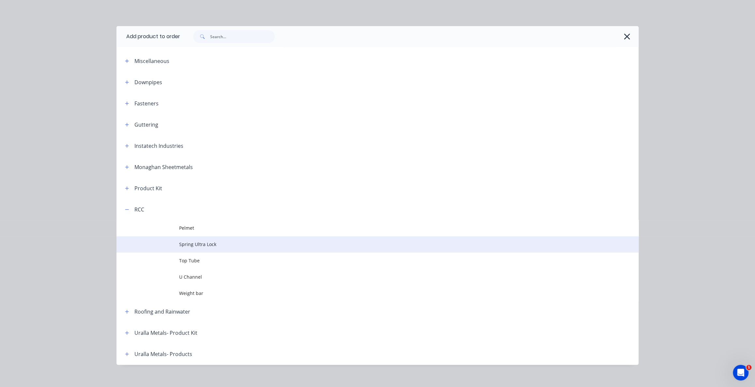
click at [207, 246] on span "Spring Ultra Lock" at bounding box center [362, 244] width 367 height 7
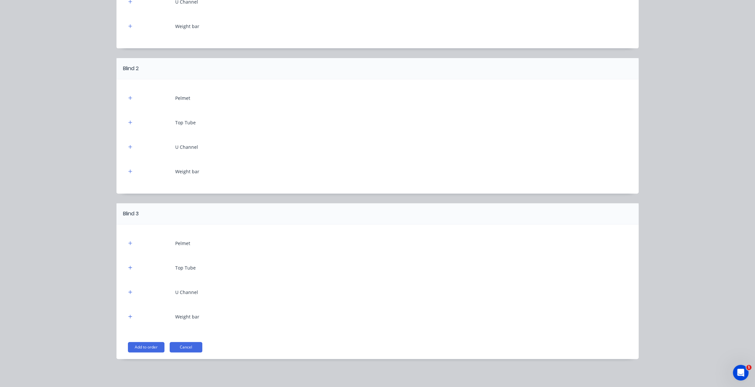
scroll to position [88, 0]
click at [147, 347] on button "Add to order" at bounding box center [146, 347] width 37 height 10
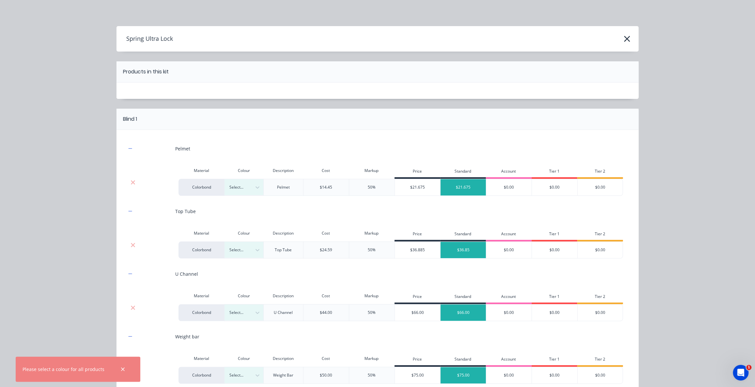
scroll to position [0, 0]
click at [242, 187] on div at bounding box center [239, 187] width 20 height 7
click at [253, 217] on div "Basalt" at bounding box center [263, 217] width 82 height 12
click at [245, 252] on div at bounding box center [239, 249] width 20 height 7
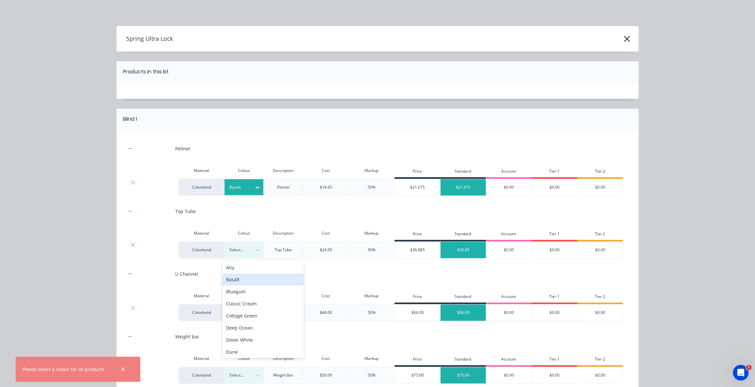
click at [250, 283] on div "Basalt" at bounding box center [263, 279] width 82 height 12
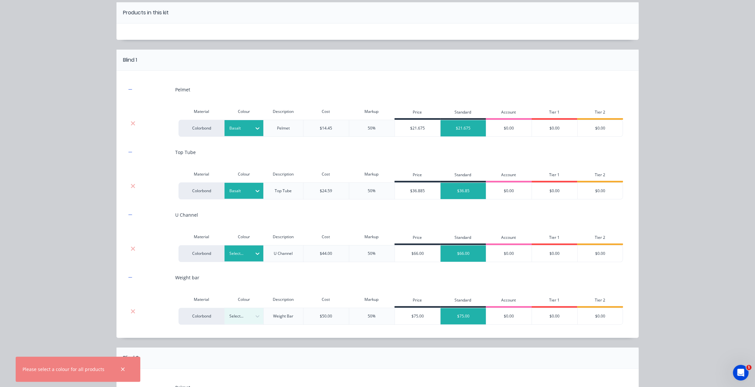
click at [244, 250] on div at bounding box center [239, 253] width 20 height 7
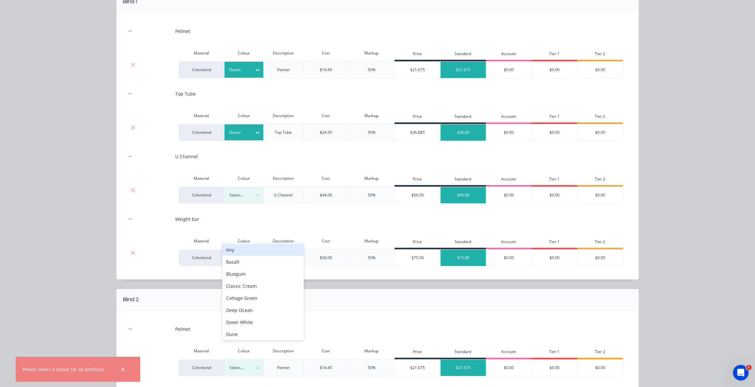
scroll to position [118, 0]
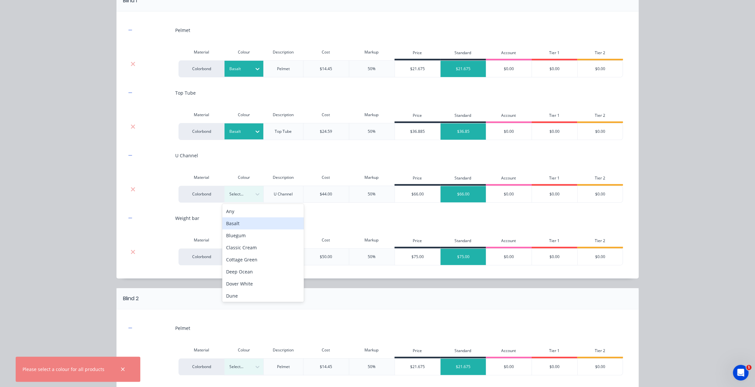
click at [240, 226] on div "Basalt" at bounding box center [263, 223] width 82 height 12
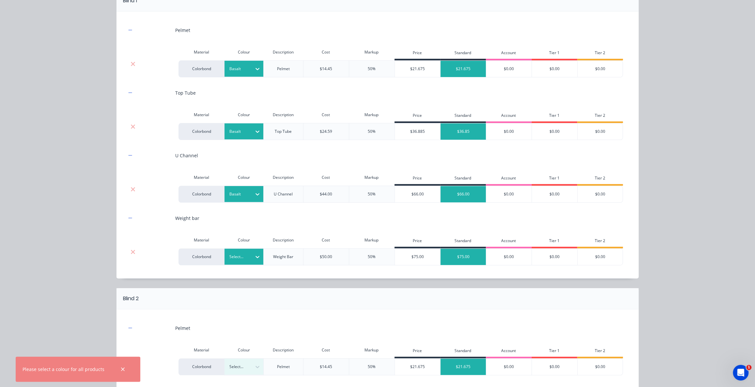
click at [245, 256] on div at bounding box center [239, 256] width 20 height 7
click at [248, 283] on div "Basalt" at bounding box center [263, 286] width 82 height 12
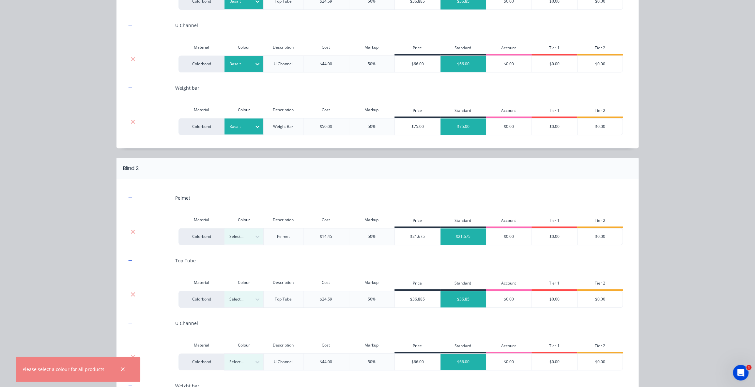
scroll to position [267, 0]
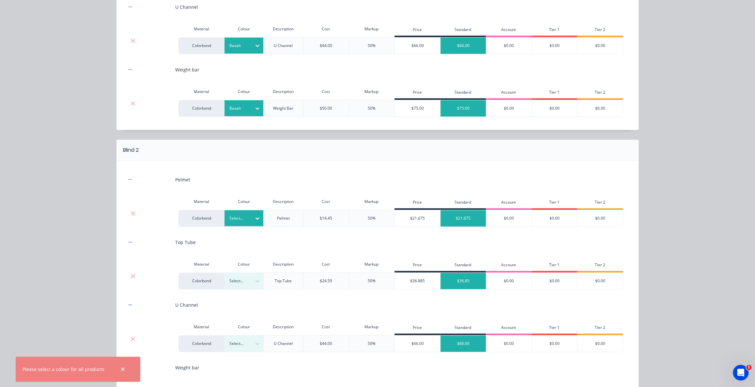
click at [237, 216] on div at bounding box center [239, 218] width 20 height 7
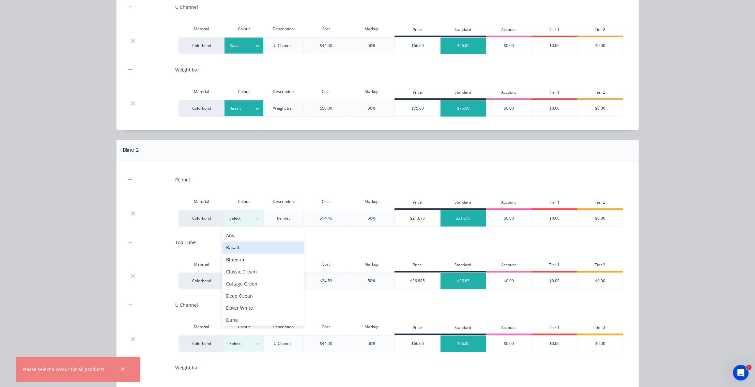
click at [246, 248] on div "Basalt" at bounding box center [263, 247] width 82 height 12
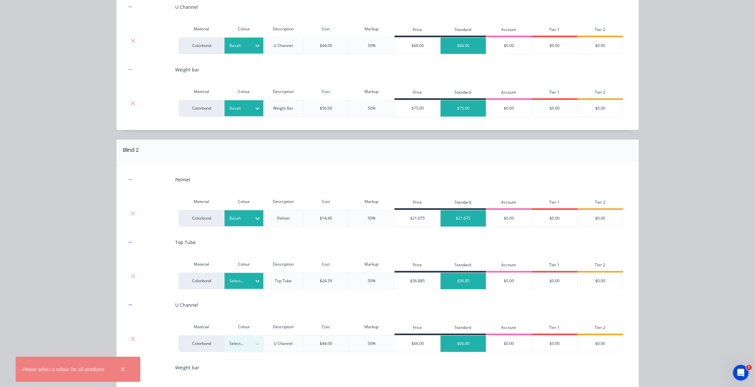
click at [244, 281] on div at bounding box center [239, 280] width 20 height 7
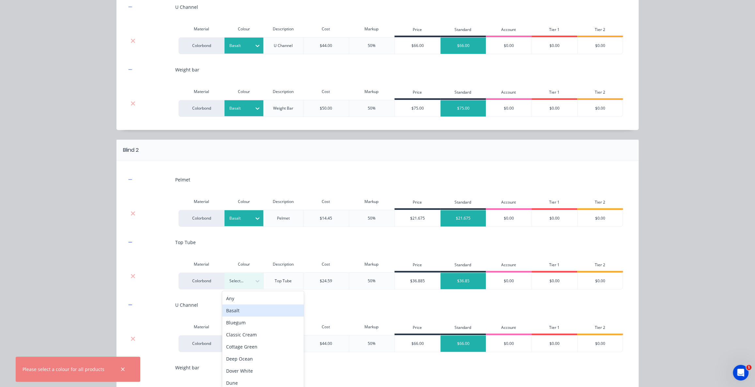
drag, startPoint x: 245, startPoint y: 310, endPoint x: 245, endPoint y: 302, distance: 7.8
click at [245, 311] on div "Basalt" at bounding box center [263, 310] width 82 height 12
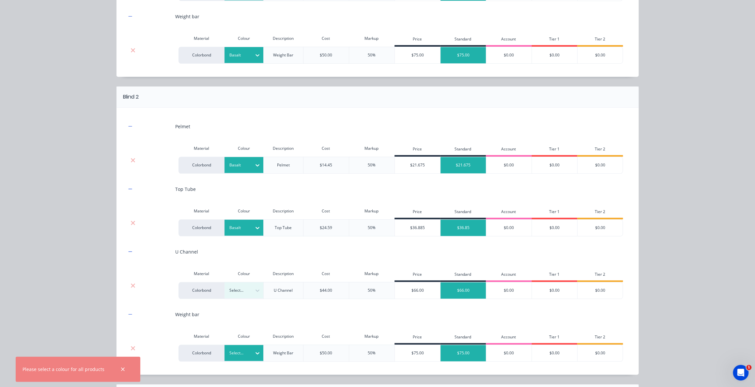
scroll to position [385, 0]
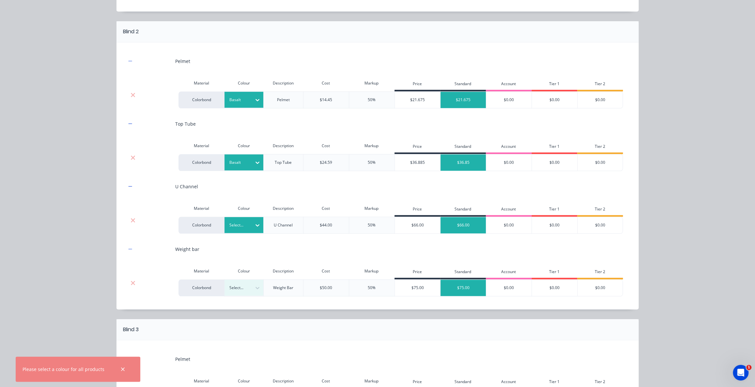
click at [235, 222] on div at bounding box center [239, 225] width 20 height 7
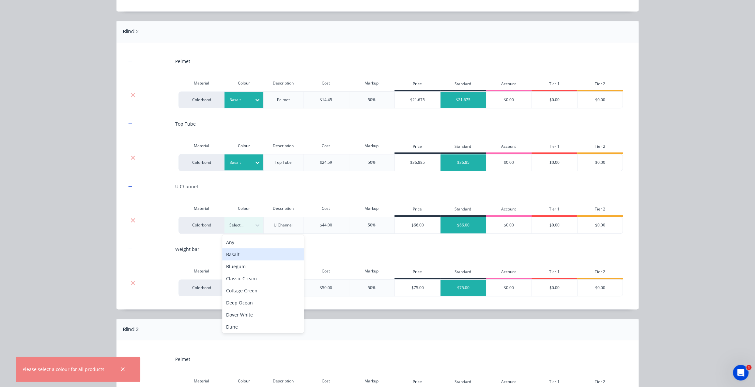
click at [247, 252] on div "Basalt" at bounding box center [263, 254] width 82 height 12
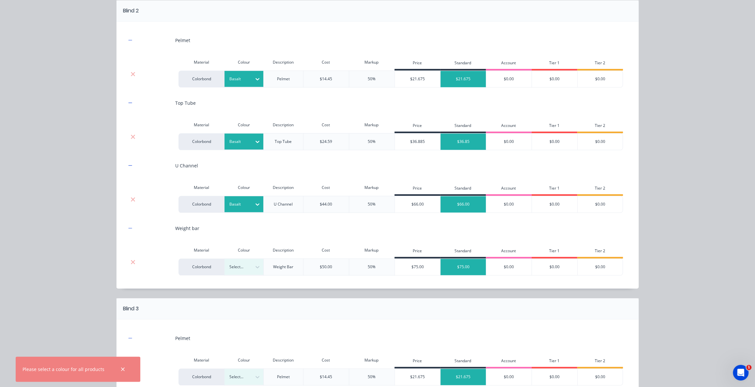
scroll to position [445, 0]
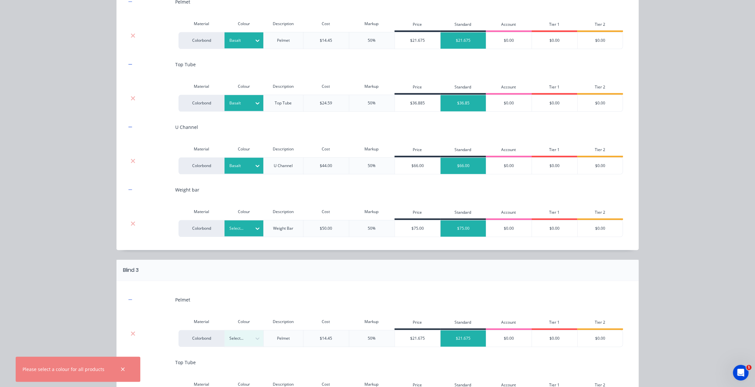
click at [233, 225] on div at bounding box center [239, 228] width 20 height 7
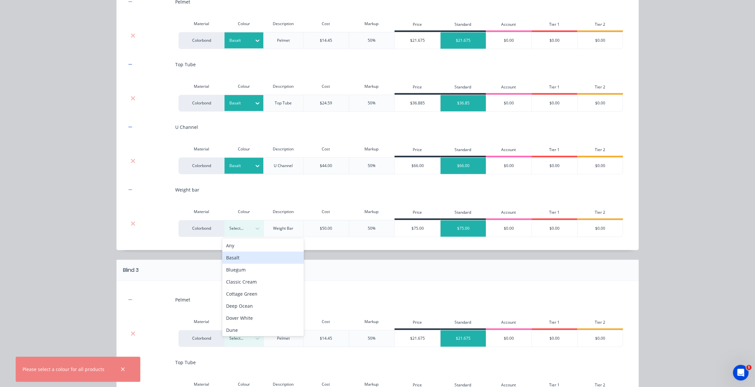
click at [243, 255] on div "Basalt" at bounding box center [263, 258] width 82 height 12
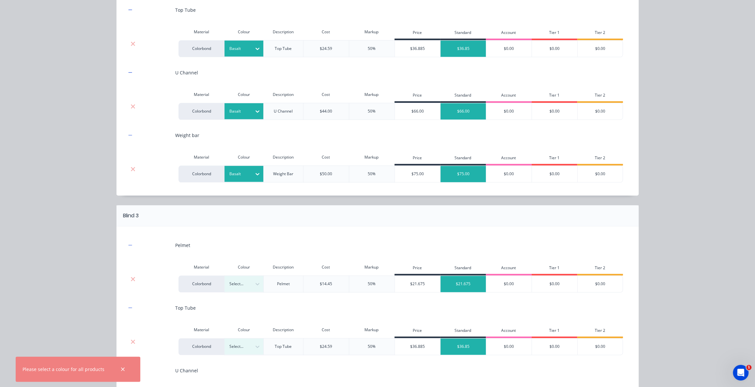
scroll to position [564, 0]
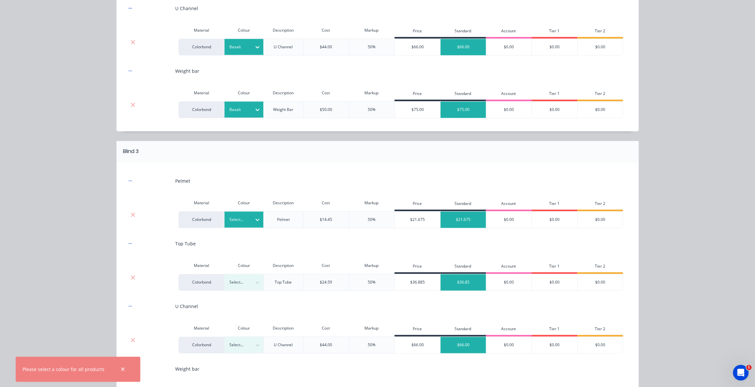
click at [239, 220] on div at bounding box center [239, 219] width 20 height 7
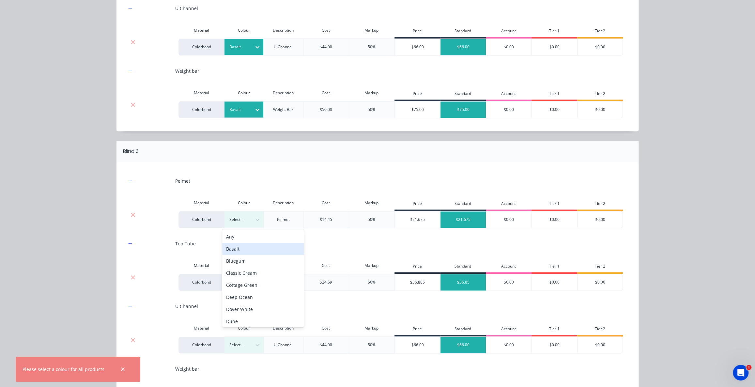
click at [248, 249] on div "Basalt" at bounding box center [263, 249] width 82 height 12
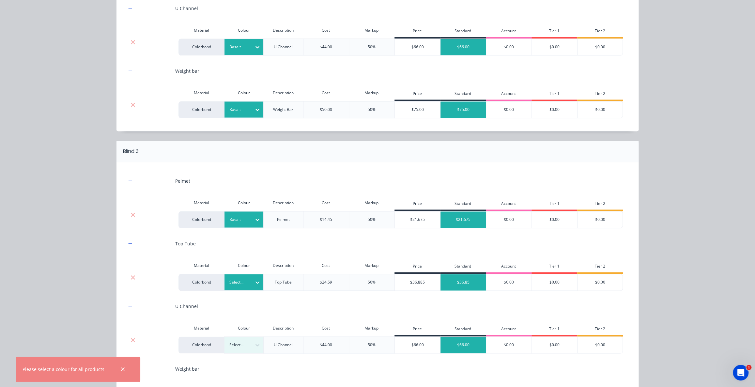
click at [240, 282] on div at bounding box center [239, 282] width 20 height 7
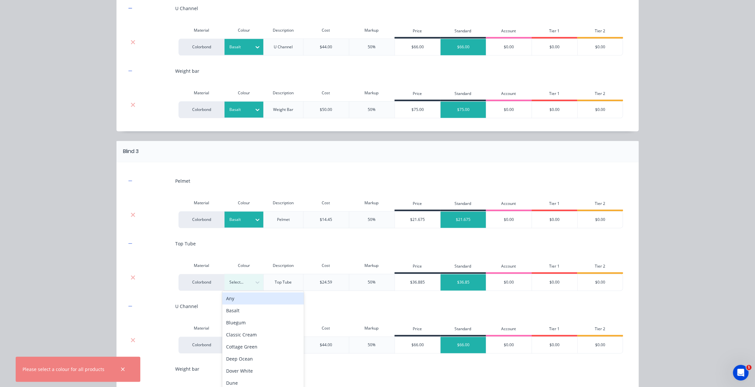
scroll to position [9, 0]
click at [247, 309] on div "Basalt" at bounding box center [263, 311] width 82 height 12
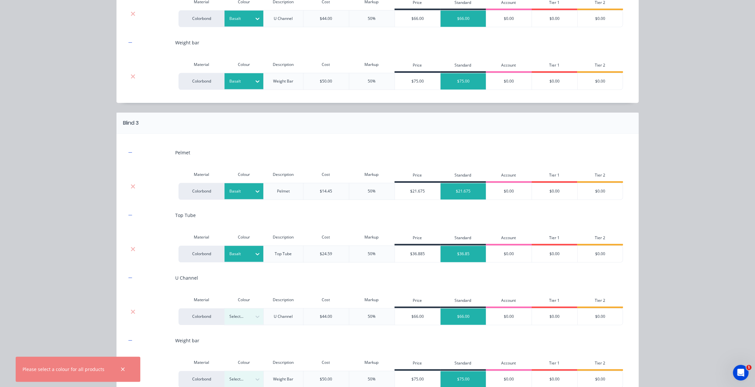
scroll to position [653, 0]
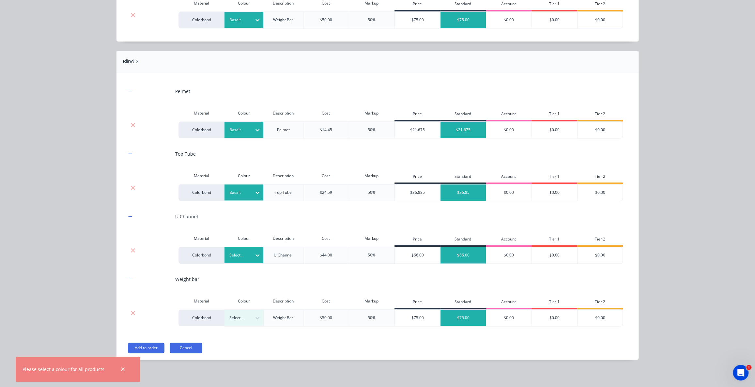
click at [241, 256] on div at bounding box center [239, 255] width 20 height 7
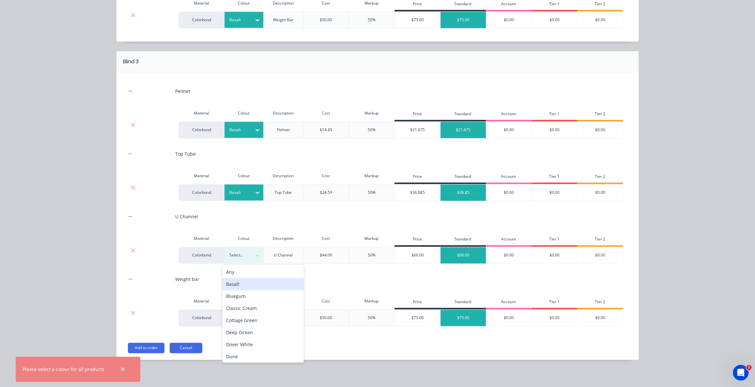
click at [246, 285] on div "Basalt" at bounding box center [263, 284] width 82 height 12
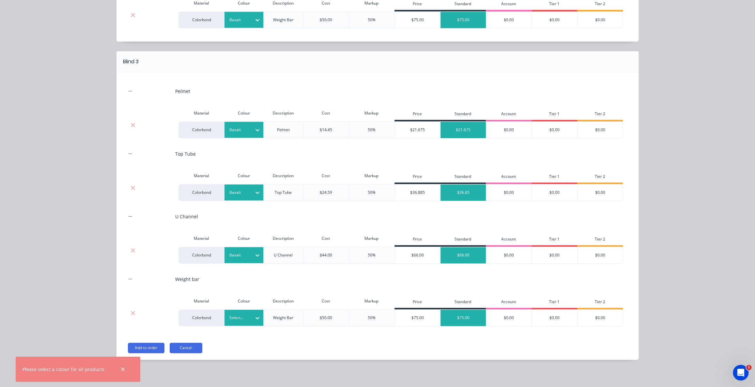
click at [243, 310] on div "Select..." at bounding box center [243, 318] width 39 height 16
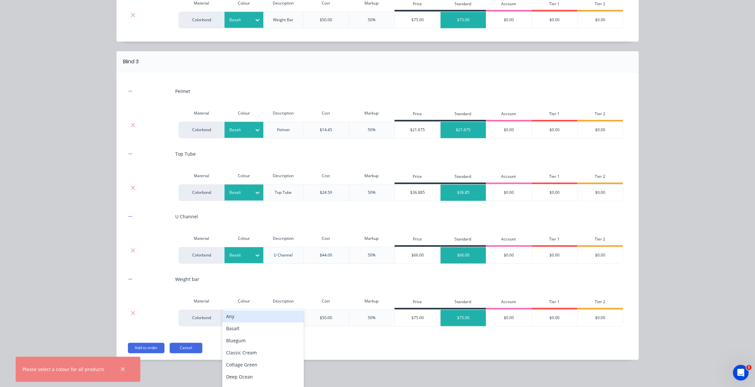
scroll to position [50, 0]
click at [255, 347] on div "Basalt" at bounding box center [263, 347] width 82 height 12
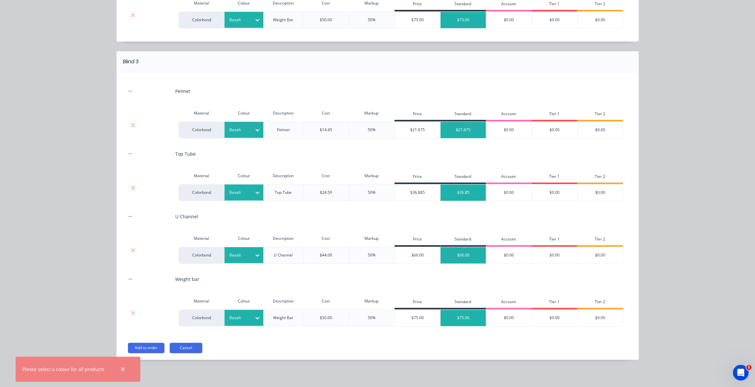
drag, startPoint x: 155, startPoint y: 348, endPoint x: 160, endPoint y: 346, distance: 4.8
click at [155, 348] on button "Add to order" at bounding box center [146, 348] width 37 height 10
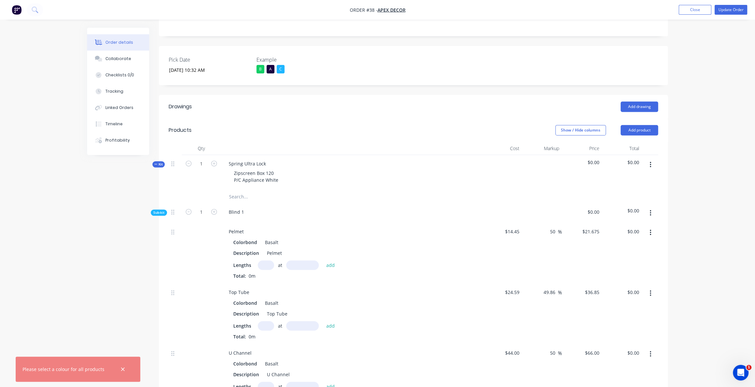
scroll to position [169, 0]
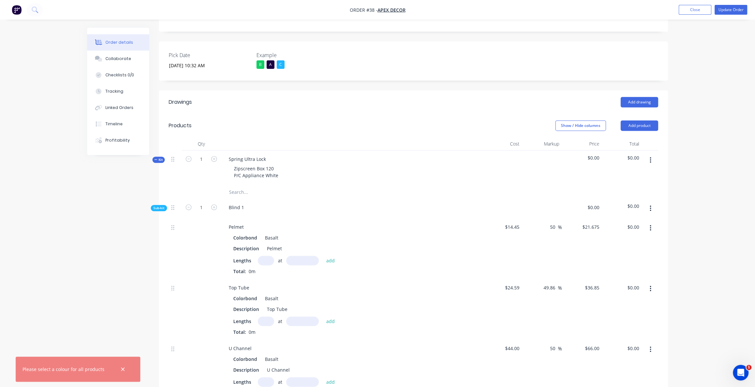
click at [158, 206] on span "Sub-kit" at bounding box center [158, 208] width 11 height 5
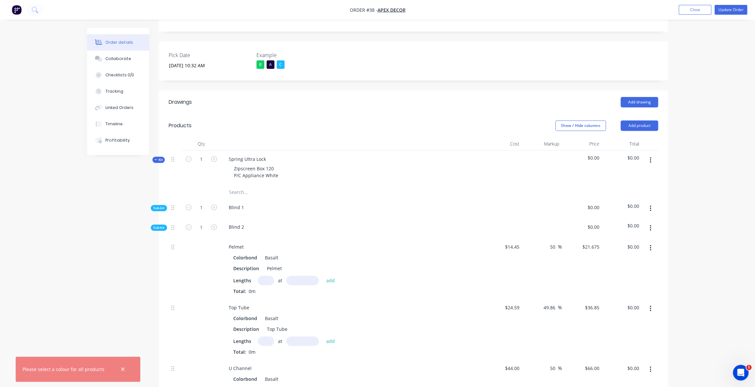
click at [156, 225] on span "Sub-kit" at bounding box center [158, 227] width 11 height 5
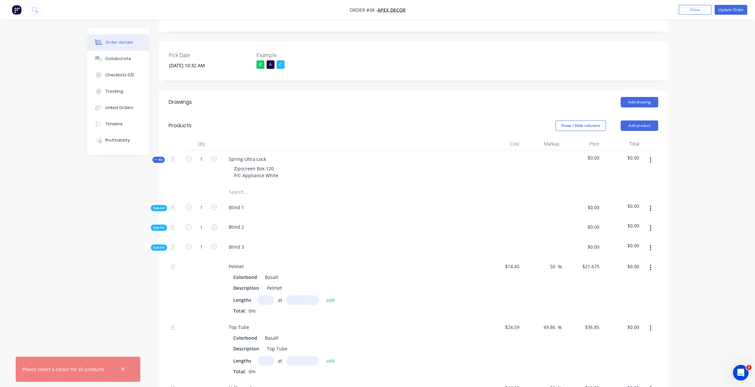
click at [158, 245] on span "Sub-kit" at bounding box center [158, 247] width 11 height 5
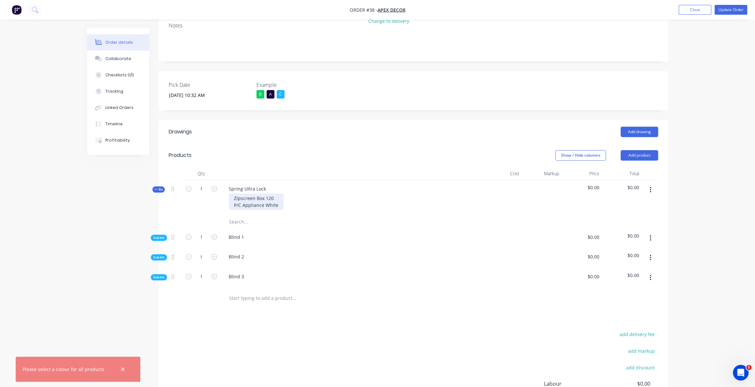
scroll to position [109, 0]
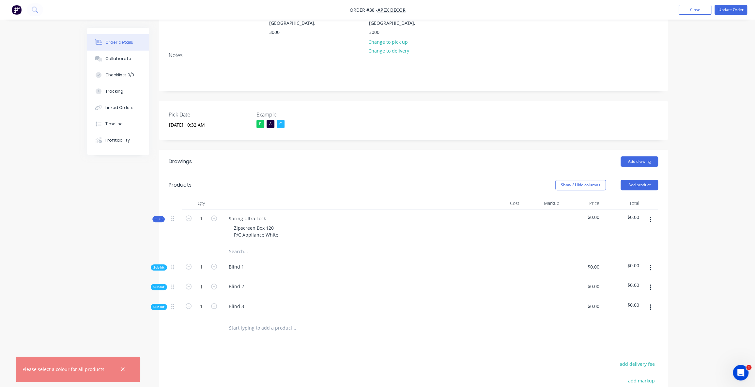
click at [162, 265] on span "Sub-kit" at bounding box center [158, 267] width 11 height 5
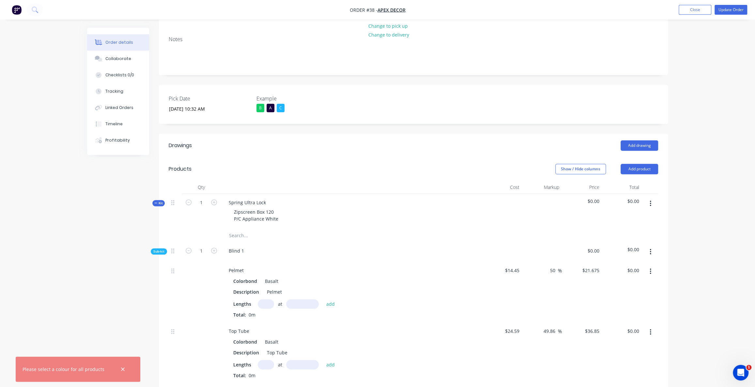
scroll to position [139, 0]
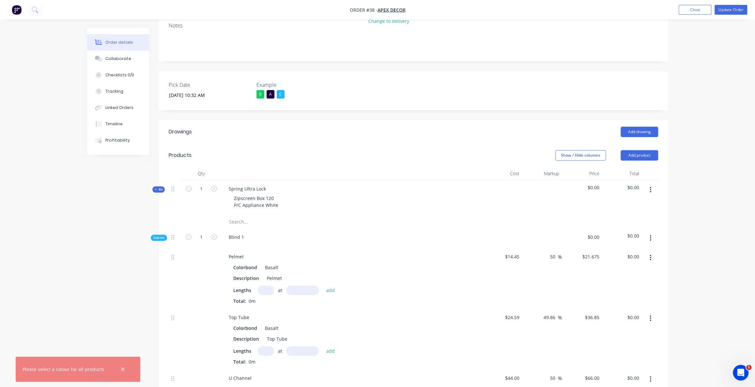
click at [270, 286] on input "text" at bounding box center [266, 290] width 16 height 9
type input "2"
click at [30, 204] on div "Order details Collaborate Checklists 0/0 Tracking Linked Orders Timeline Profit…" at bounding box center [377, 296] width 755 height 870
click at [300, 286] on input "16mm" at bounding box center [302, 290] width 33 height 9
type input "1639mm"
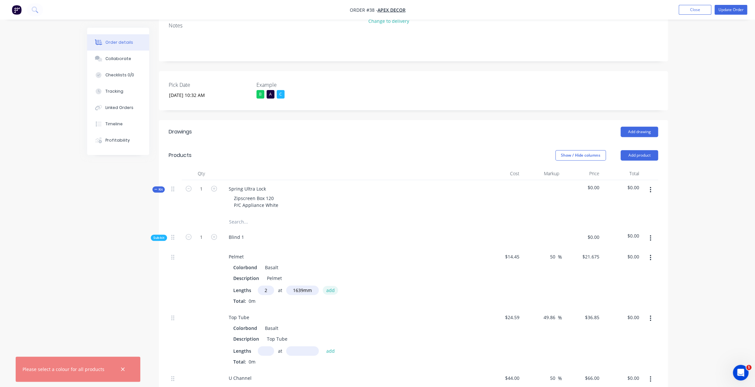
click at [332, 286] on button "add" at bounding box center [330, 290] width 15 height 9
type input "$71.05"
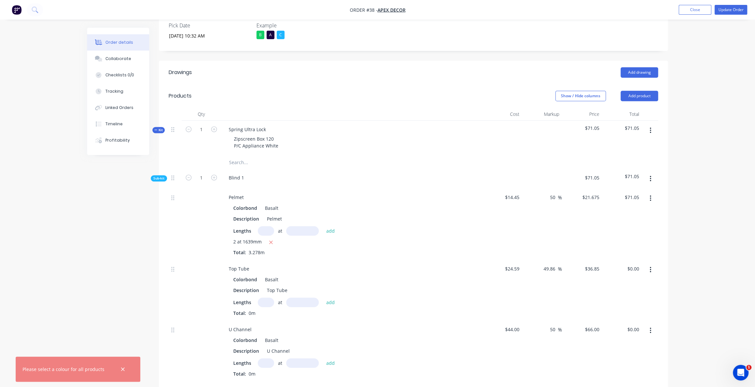
scroll to position [228, 0]
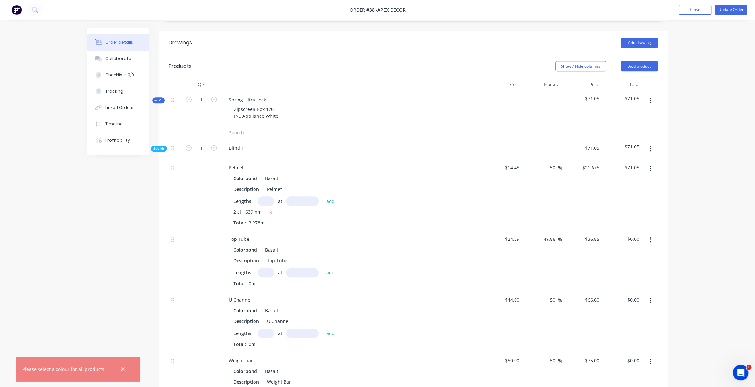
click at [265, 268] on input "text" at bounding box center [266, 272] width 16 height 9
type input "1"
type input "1591mm"
click at [327, 268] on button "add" at bounding box center [330, 272] width 15 height 9
type input "$58.63"
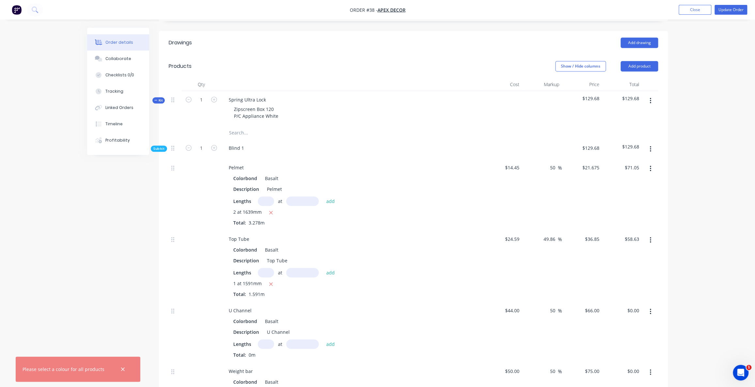
click at [159, 146] on span "Sub-kit" at bounding box center [158, 148] width 11 height 5
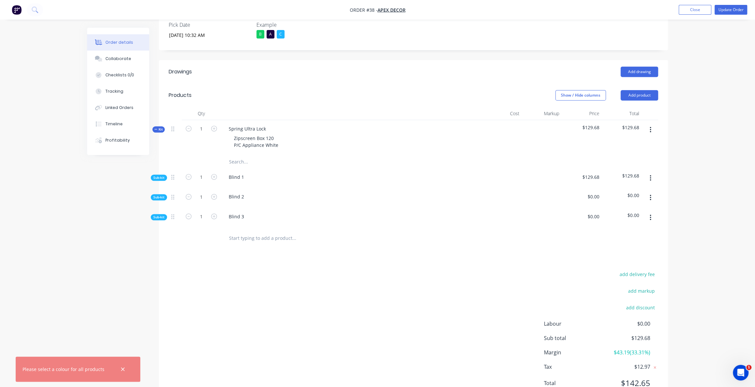
click at [159, 194] on div "Sub-kit" at bounding box center [159, 197] width 16 height 6
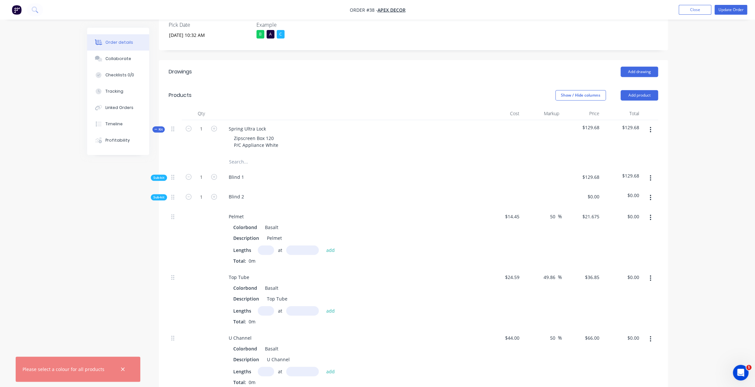
click at [159, 195] on span "Sub-kit" at bounding box center [158, 197] width 11 height 5
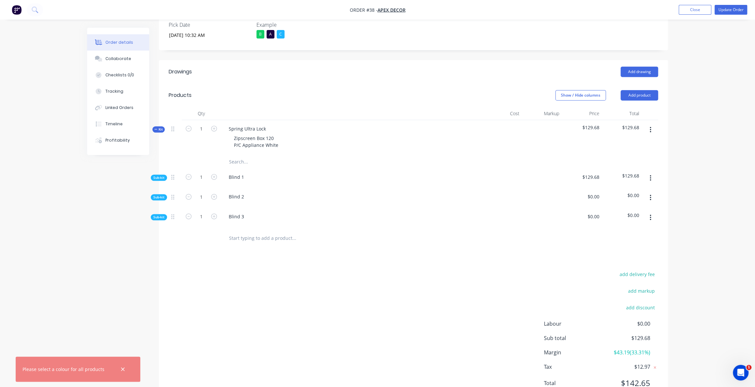
click at [119, 372] on button "button" at bounding box center [123, 369] width 8 height 8
click at [113, 271] on div "Created by [PERSON_NAME] Created [DATE] Required [DATE] Assigned to O P Invoice…" at bounding box center [377, 122] width 581 height 586
click at [157, 175] on div "Sub-kit" at bounding box center [159, 178] width 16 height 6
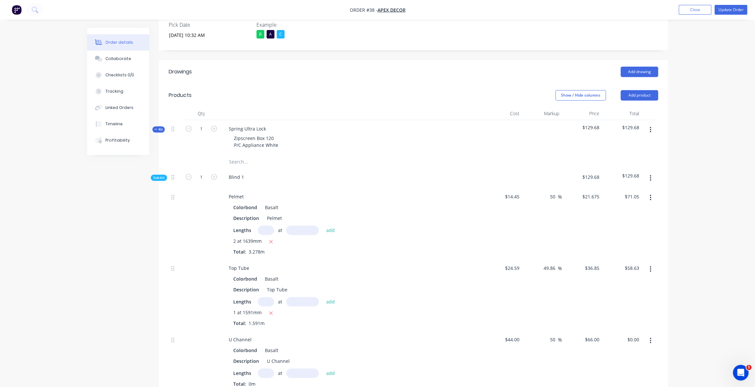
click at [91, 220] on div "Created by [PERSON_NAME] Created [DATE] Required [DATE] Assigned to O P Invoice…" at bounding box center [377, 261] width 581 height 864
click at [696, 145] on div "Order details Collaborate Checklists 0/0 Tracking Linked Orders Timeline Profit…" at bounding box center [377, 246] width 755 height 891
click at [157, 175] on span "Sub-kit" at bounding box center [158, 177] width 11 height 5
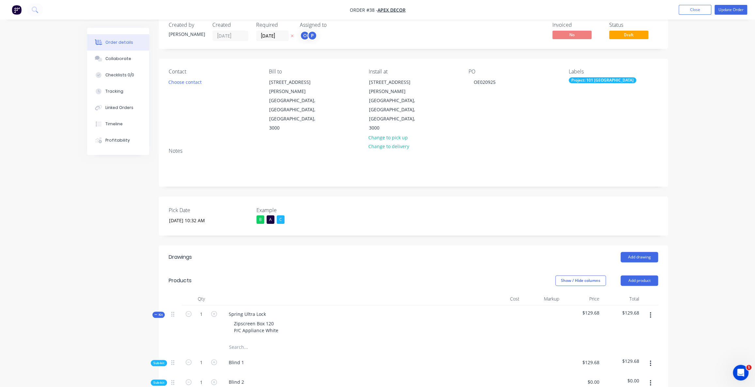
scroll to position [0, 0]
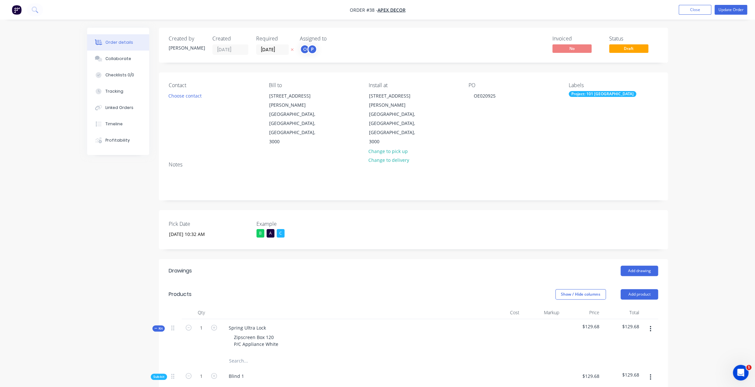
click at [730, 119] on div "Order details Collaborate Checklists 0/0 Tracking Linked Orders Timeline Profit…" at bounding box center [377, 307] width 755 height 614
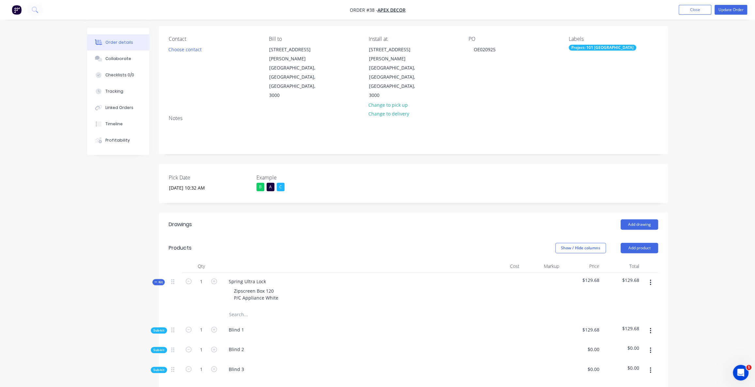
scroll to position [118, 0]
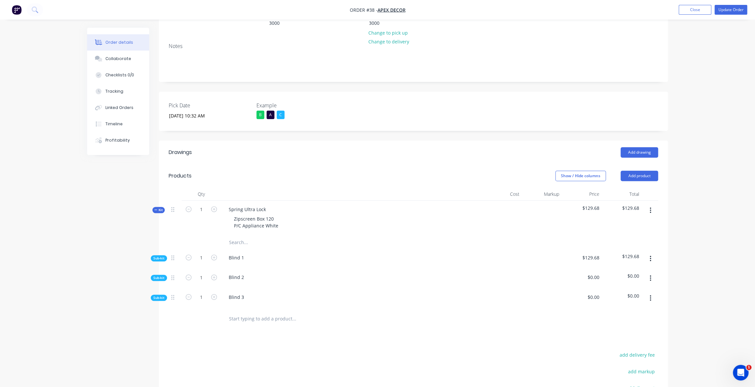
click at [152, 255] on div "Sub-kit" at bounding box center [159, 258] width 16 height 6
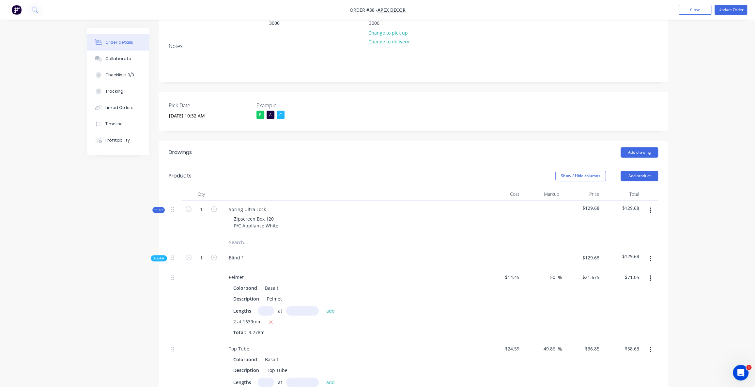
click at [37, 256] on div "Order details Collaborate Checklists 0/0 Tracking Linked Orders Timeline Profit…" at bounding box center [377, 327] width 755 height 891
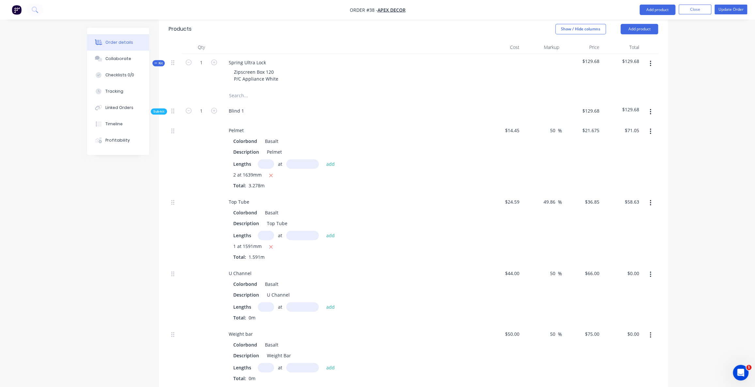
scroll to position [267, 0]
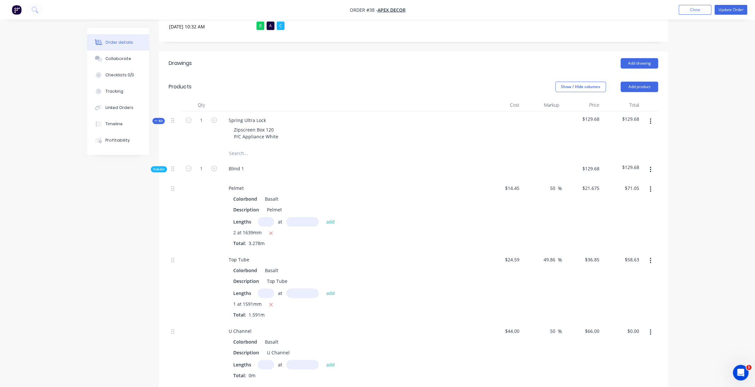
click at [160, 167] on span "Sub-kit" at bounding box center [158, 169] width 11 height 5
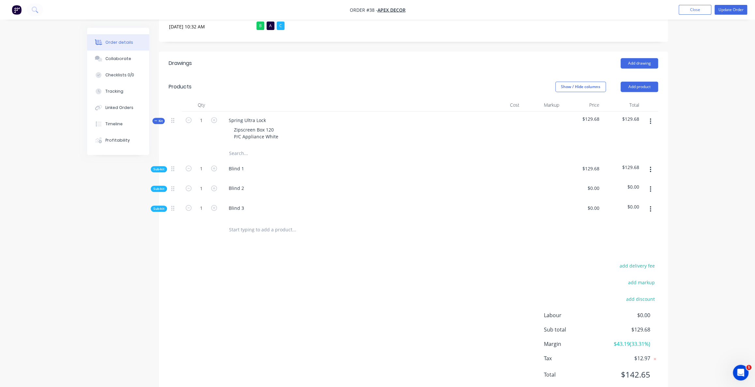
scroll to position [199, 0]
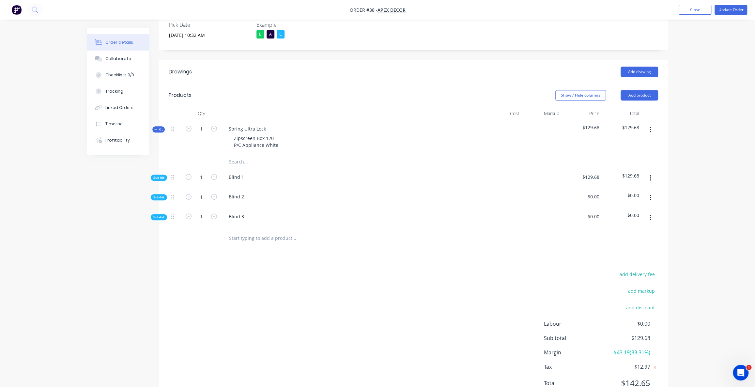
click at [162, 127] on span "Kit" at bounding box center [158, 129] width 8 height 5
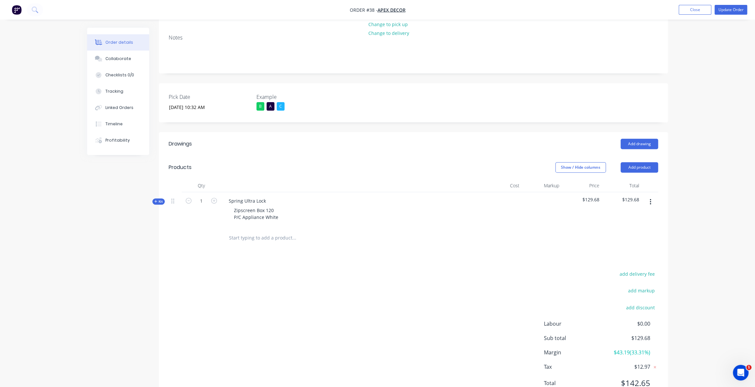
click at [163, 198] on div "Kit" at bounding box center [158, 201] width 12 height 6
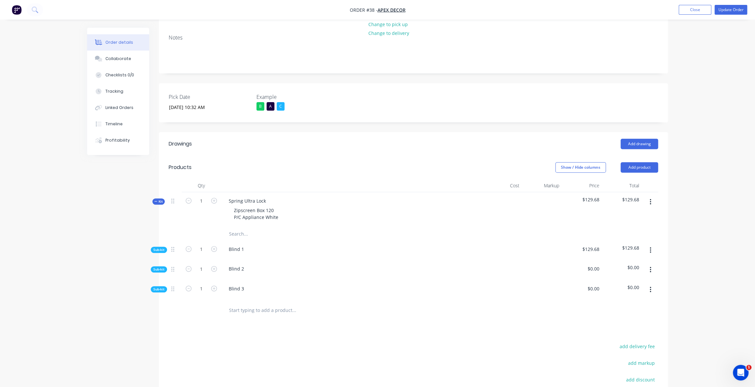
scroll to position [199, 0]
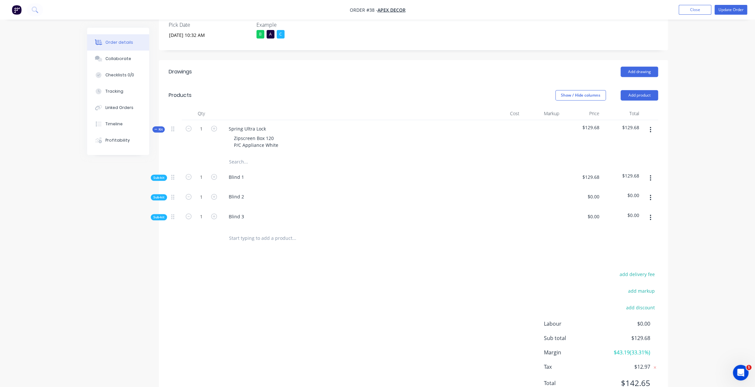
click at [162, 175] on span "Sub-kit" at bounding box center [158, 177] width 11 height 5
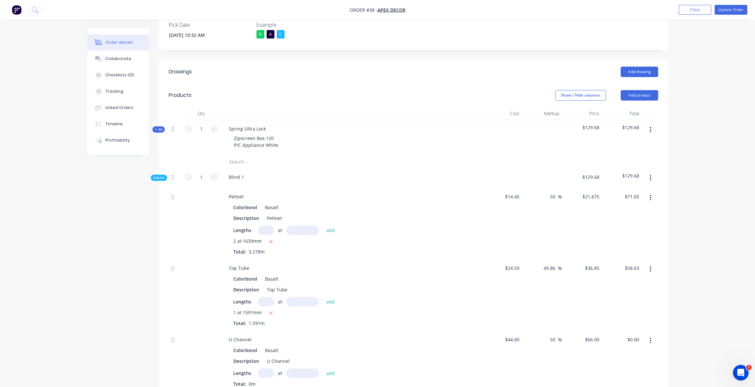
click at [162, 175] on span "Sub-kit" at bounding box center [158, 177] width 11 height 5
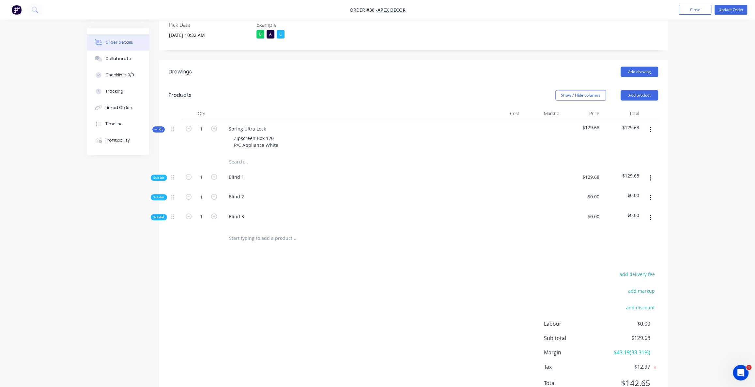
click at [164, 195] on span "Sub-kit" at bounding box center [158, 197] width 11 height 5
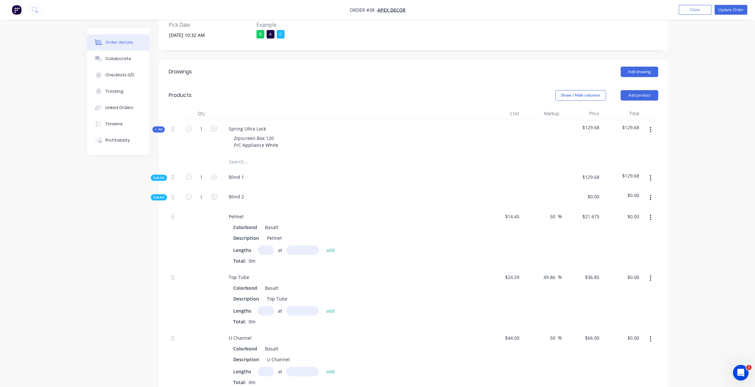
click at [164, 195] on span "Sub-kit" at bounding box center [158, 197] width 11 height 5
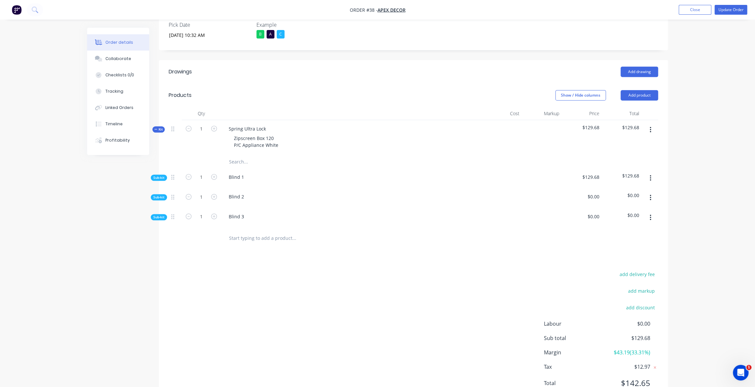
click at [162, 175] on div "Sub-kit" at bounding box center [159, 178] width 16 height 6
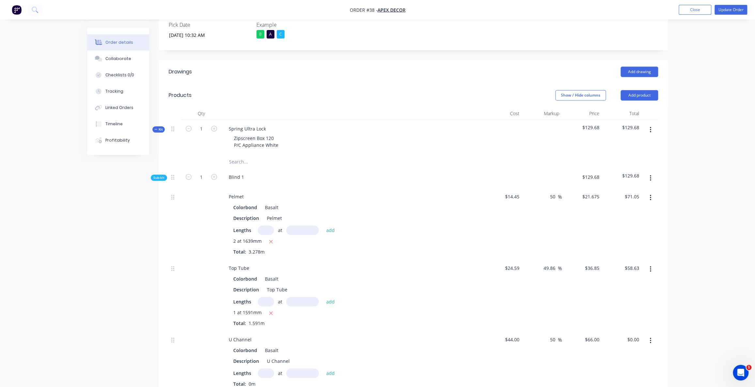
click at [160, 175] on span "Sub-kit" at bounding box center [158, 177] width 11 height 5
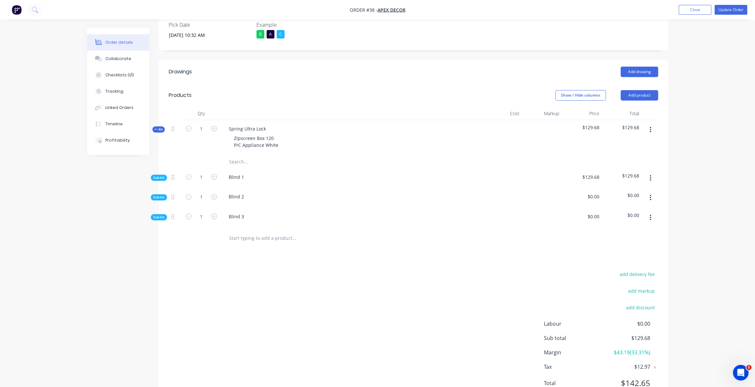
click at [15, 199] on div "Order details Collaborate Checklists 0/0 Tracking Linked Orders Timeline Profit…" at bounding box center [377, 108] width 755 height 614
click at [156, 195] on span "Sub-kit" at bounding box center [158, 197] width 11 height 5
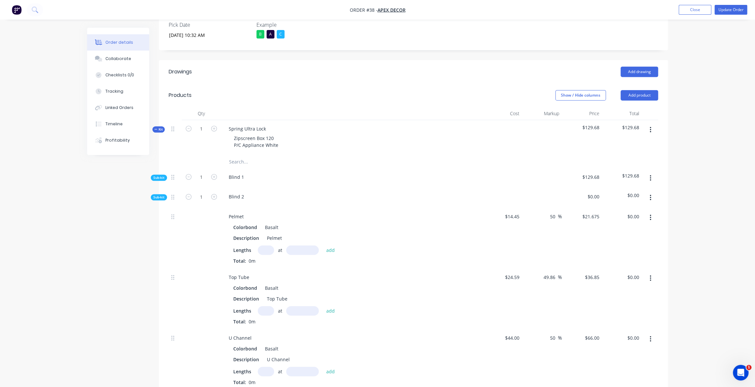
click at [264, 245] on input "text" at bounding box center [266, 249] width 16 height 9
type input "1"
click at [271, 245] on input "1" at bounding box center [266, 249] width 16 height 9
type input "2"
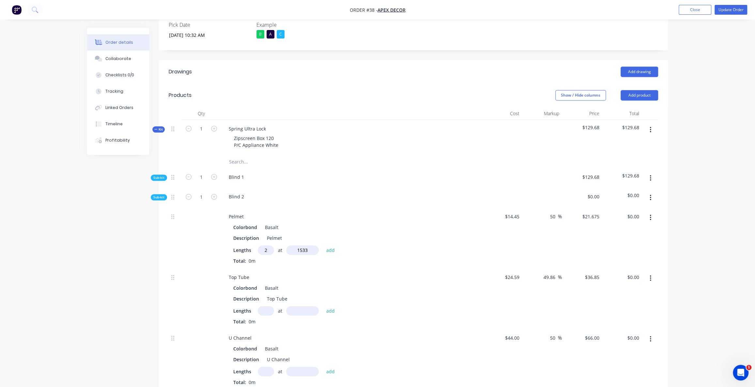
type input "1533mm"
click at [266, 306] on input "text" at bounding box center [266, 310] width 16 height 9
type input "1"
click at [300, 306] on input "text" at bounding box center [302, 310] width 33 height 9
type input "1485mm"
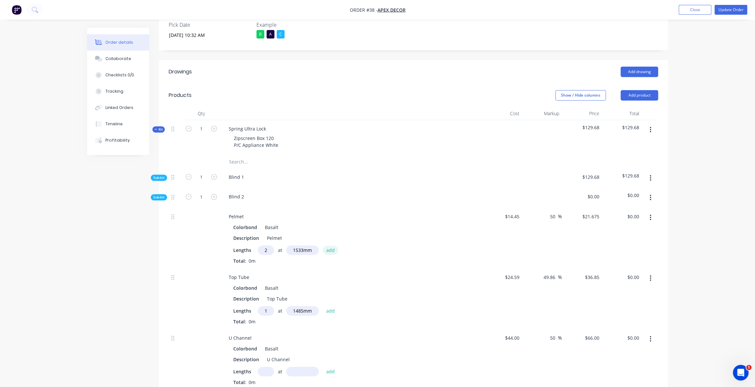
click at [330, 246] on button "add" at bounding box center [330, 250] width 15 height 9
type input "$66.46"
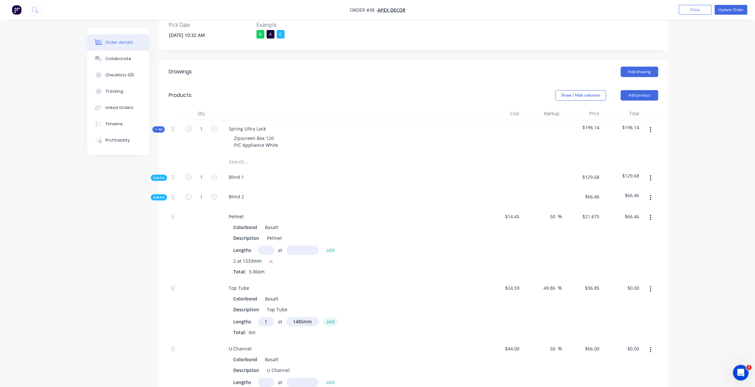
click at [332, 317] on button "add" at bounding box center [330, 321] width 15 height 9
type input "$54.72"
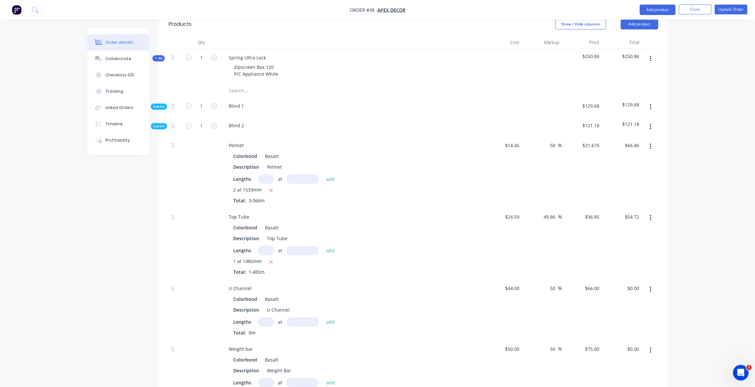
scroll to position [288, 0]
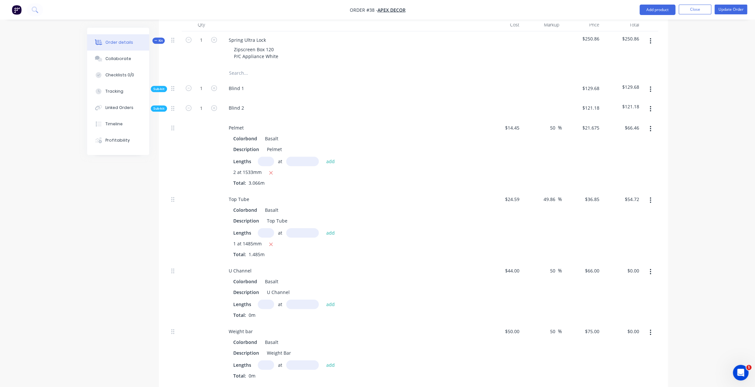
click at [270, 300] on input "text" at bounding box center [266, 304] width 16 height 9
type input "1"
click at [302, 300] on input "text" at bounding box center [302, 304] width 33 height 9
type input "1480mm"
click at [330, 300] on button "add" at bounding box center [330, 304] width 15 height 9
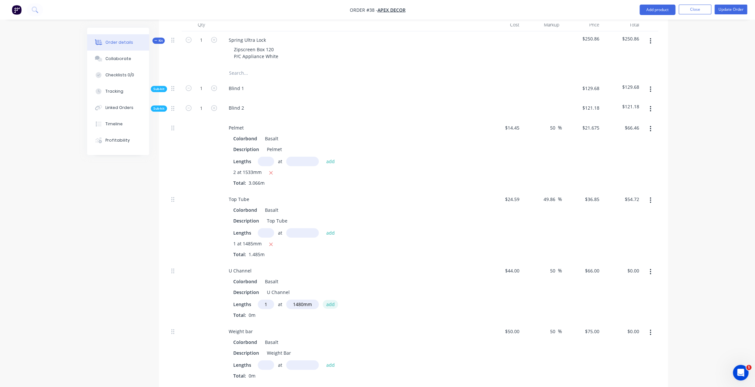
type input "$97.68"
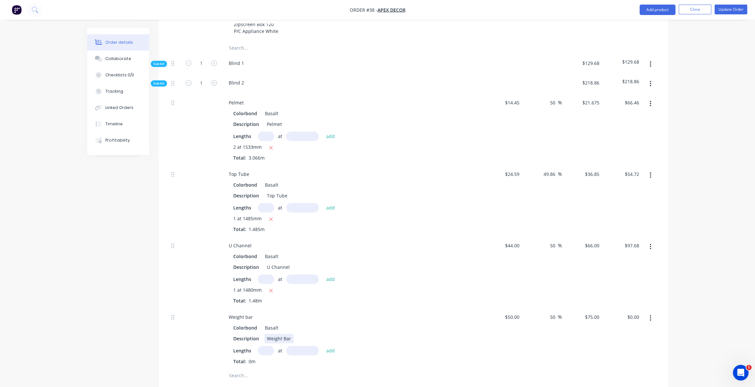
scroll to position [347, 0]
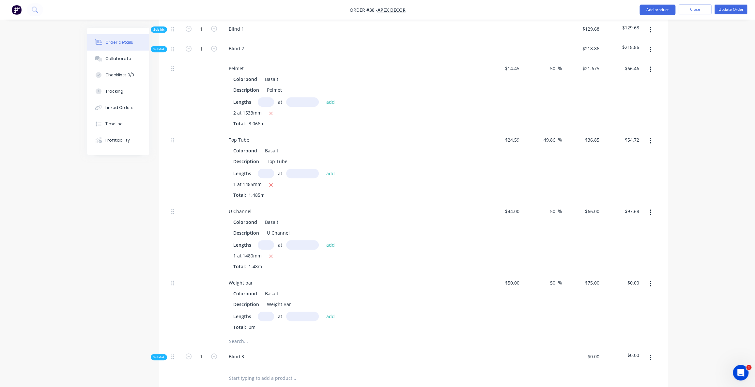
click at [268, 312] on input "text" at bounding box center [266, 316] width 16 height 9
type input "2"
type input "2024mm"
click at [329, 312] on button "add" at bounding box center [330, 316] width 15 height 9
type input "$303.60"
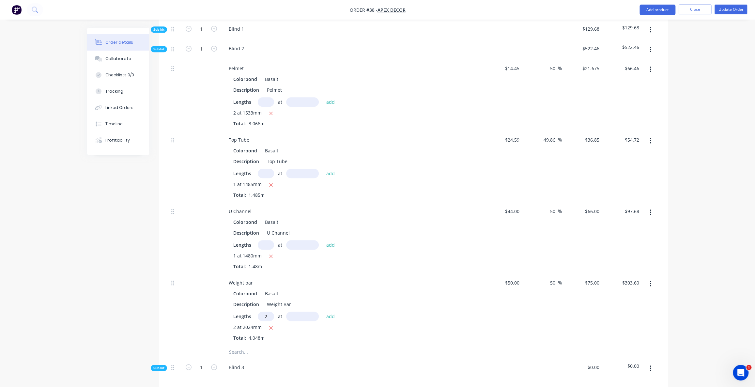
type input "2"
click at [293, 312] on input "text" at bounding box center [302, 316] width 33 height 9
type input "125mm"
click at [326, 312] on button "add" at bounding box center [330, 316] width 15 height 9
click at [269, 337] on icon "button" at bounding box center [269, 339] width 4 height 4
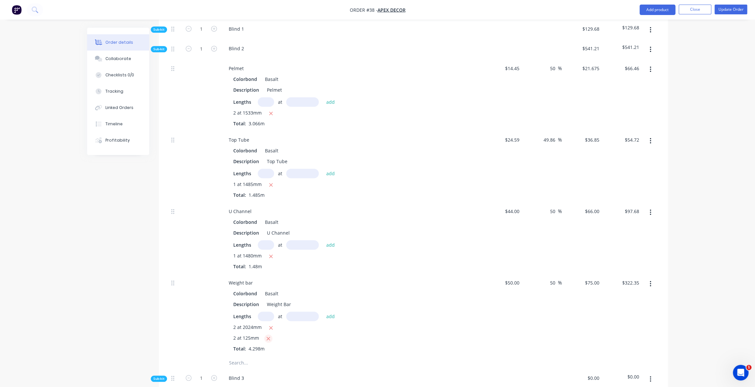
type input "$303.60"
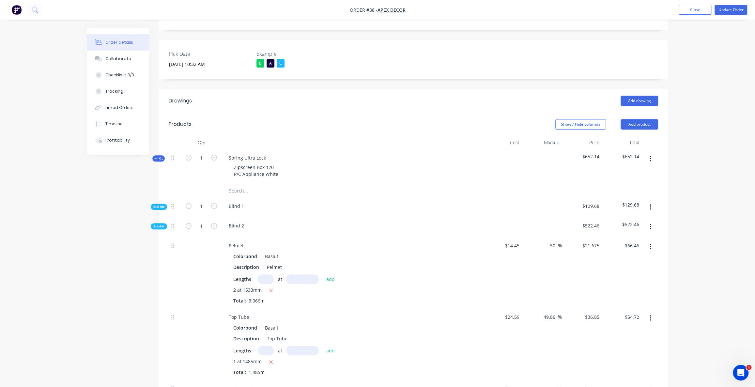
scroll to position [169, 0]
click at [162, 224] on span "Sub-kit" at bounding box center [158, 226] width 11 height 5
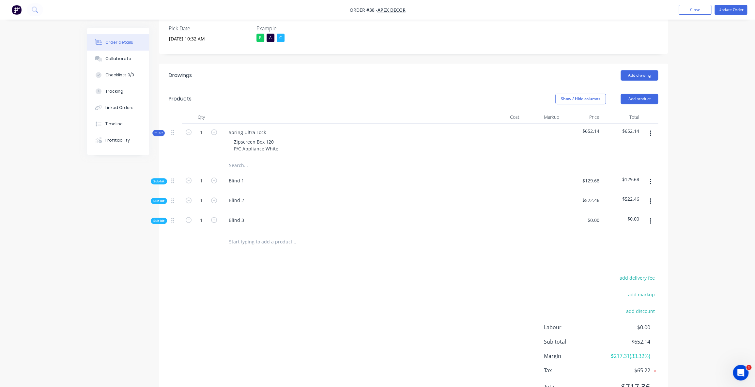
scroll to position [199, 0]
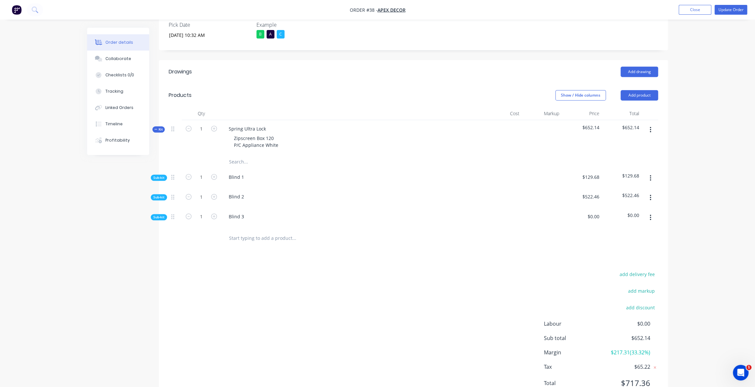
click at [159, 215] on span "Sub-kit" at bounding box center [158, 217] width 11 height 5
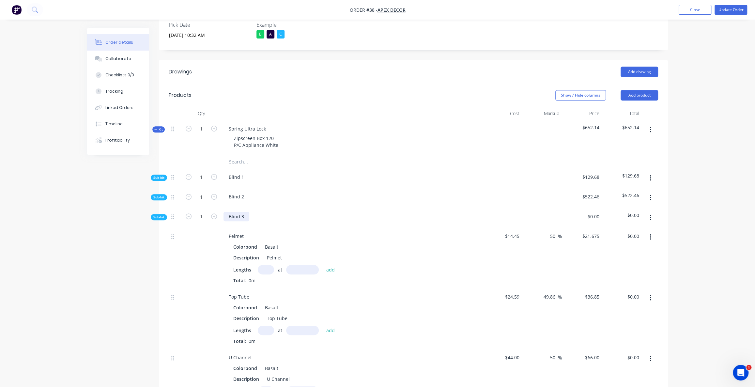
drag, startPoint x: 249, startPoint y: 187, endPoint x: 245, endPoint y: 188, distance: 3.3
click at [245, 208] on div "Blind 3" at bounding box center [351, 218] width 261 height 20
click at [245, 212] on div "Blind 3" at bounding box center [237, 216] width 26 height 9
click at [267, 265] on input "text" at bounding box center [266, 269] width 16 height 9
type input "2"
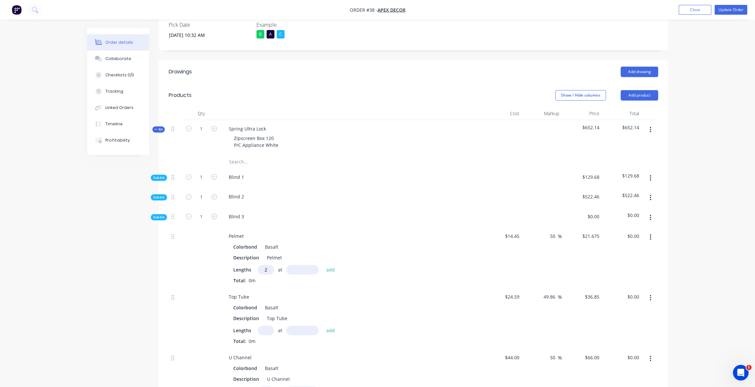
click at [298, 265] on input "text" at bounding box center [302, 269] width 33 height 9
type input "1005mm"
click at [332, 265] on button "add" at bounding box center [330, 269] width 15 height 9
type input "$43.57"
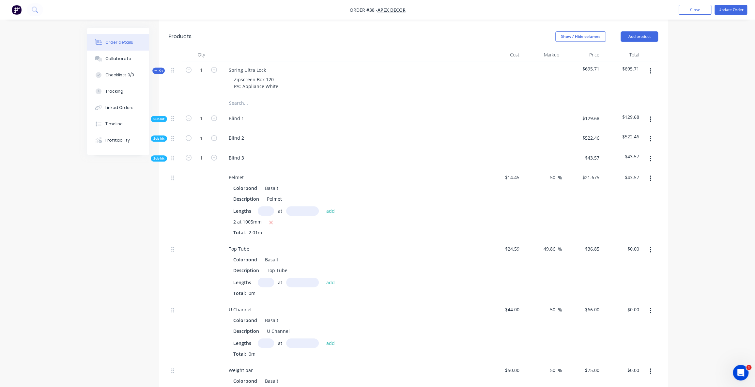
scroll to position [258, 0]
click at [266, 277] on input "text" at bounding box center [266, 281] width 16 height 9
type input "1"
click at [303, 277] on input "text" at bounding box center [302, 281] width 33 height 9
type input "957mm"
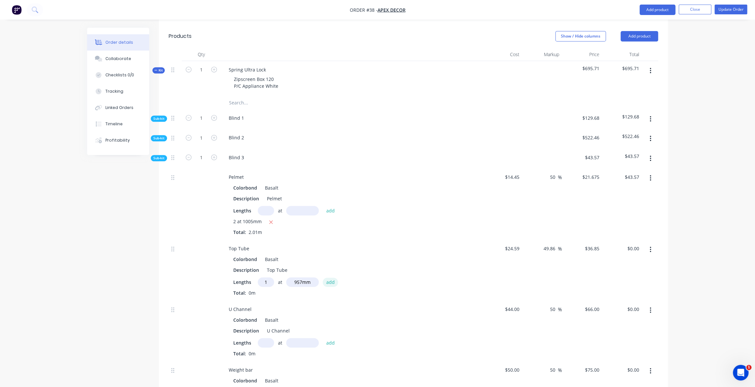
click at [326, 278] on button "add" at bounding box center [330, 282] width 15 height 9
type input "$35.27"
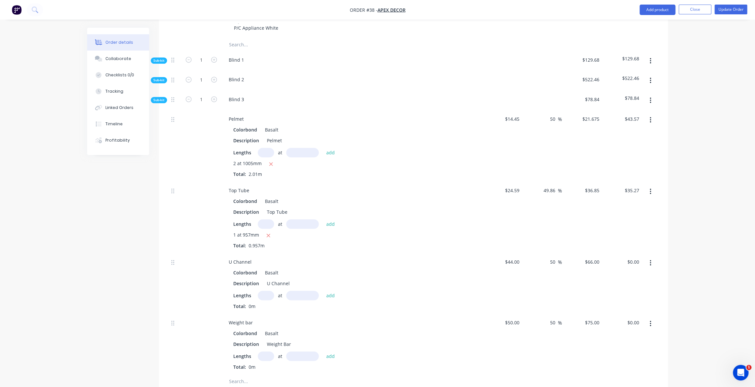
scroll to position [317, 0]
click at [268, 289] on input "text" at bounding box center [266, 293] width 16 height 9
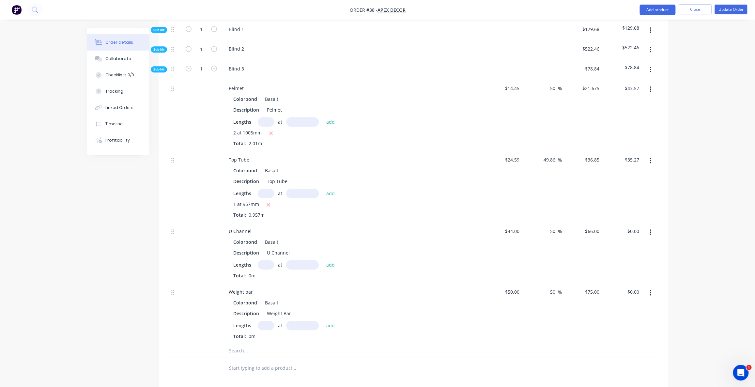
scroll to position [347, 0]
drag, startPoint x: 173, startPoint y: 264, endPoint x: 178, endPoint y: 210, distance: 54.8
click at [178, 210] on div "Pelmet Colorbond Basalt Description Pelmet Lengths at add 2 at 1005mm Total: 2.…" at bounding box center [413, 211] width 489 height 264
click at [269, 260] on input "text" at bounding box center [266, 264] width 16 height 9
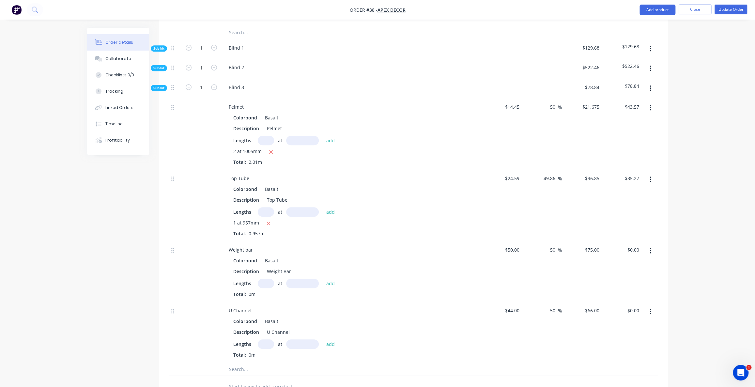
scroll to position [317, 0]
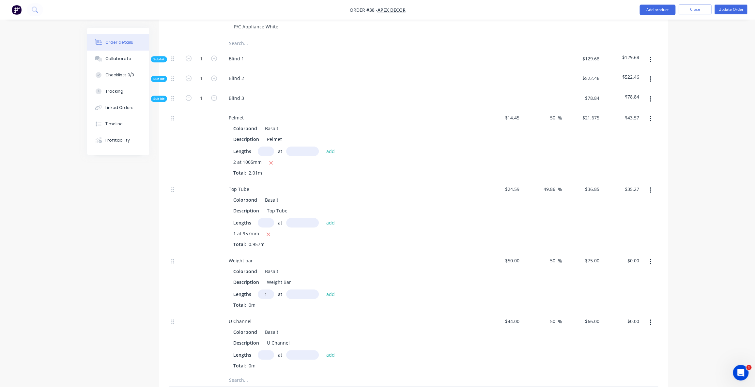
type input "1"
type input "952mm"
click at [330, 290] on button "add" at bounding box center [330, 294] width 15 height 9
type input "$71.40"
click at [263, 361] on input "text" at bounding box center [266, 365] width 16 height 9
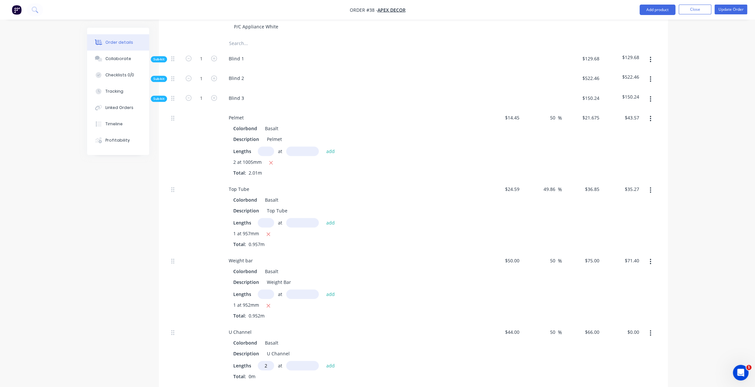
type input "2"
type input "2138mm"
click at [327, 361] on button "add" at bounding box center [330, 365] width 15 height 9
type input "$282.22"
click at [162, 96] on div "Sub-kit" at bounding box center [159, 99] width 16 height 6
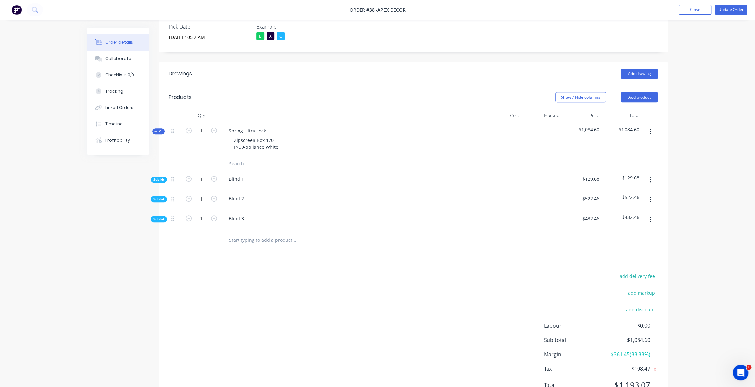
scroll to position [140, 0]
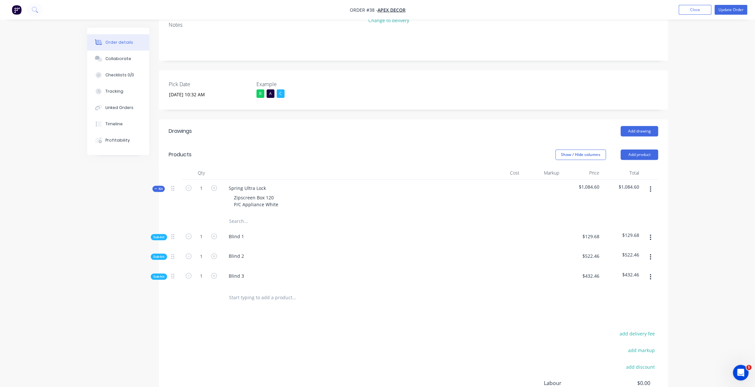
click at [692, 226] on div "Order details Collaborate Checklists 0/0 Tracking Linked Orders Timeline Profit…" at bounding box center [377, 167] width 755 height 614
click at [163, 296] on div "Drawings Add drawing Products Show / Hide columns Add product Qty Cost Markup P…" at bounding box center [413, 292] width 509 height 346
click at [233, 291] on input "text" at bounding box center [294, 297] width 131 height 13
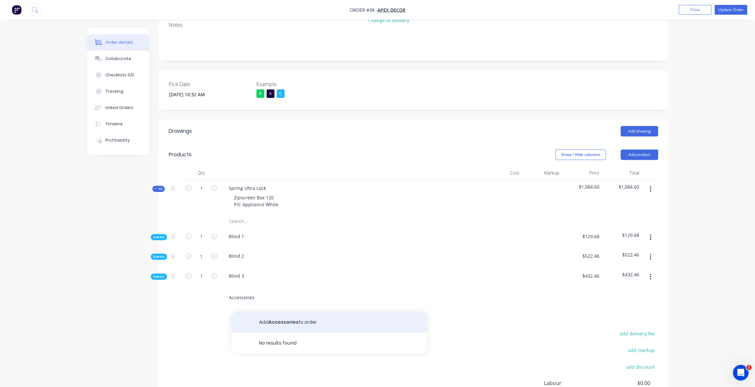
type input "Accessories"
click at [277, 312] on button "Add Accessories to order" at bounding box center [329, 322] width 196 height 21
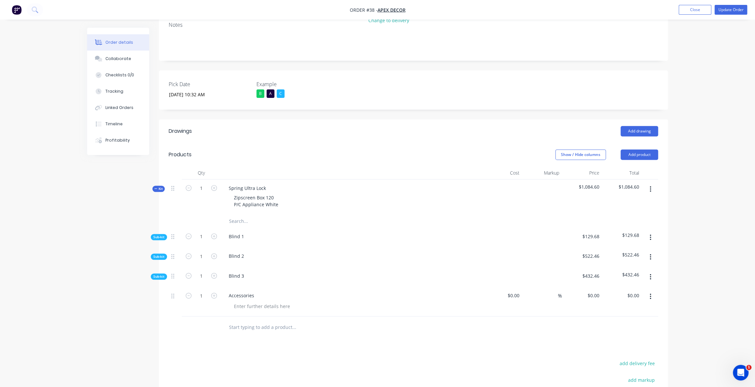
click at [253, 302] on div at bounding box center [262, 306] width 67 height 9
click at [652, 291] on button "button" at bounding box center [650, 297] width 15 height 12
click at [399, 316] on div "Drawings Add drawing Products Show / Hide columns Add product Qty Cost Markup P…" at bounding box center [413, 306] width 509 height 375
click at [651, 291] on button "button" at bounding box center [650, 297] width 15 height 12
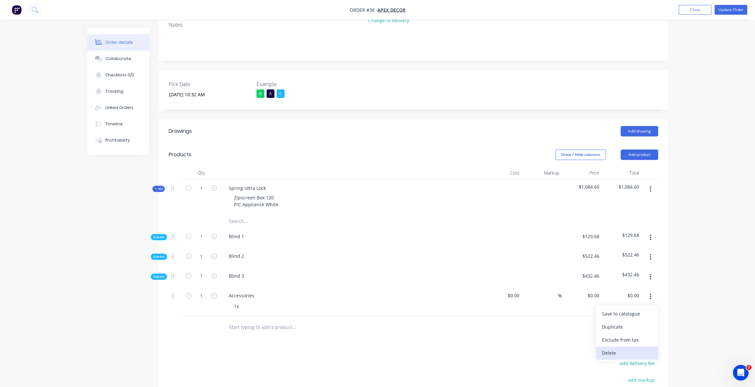
click at [628, 348] on div "Delete" at bounding box center [627, 352] width 50 height 9
click at [649, 149] on button "Add product" at bounding box center [640, 154] width 38 height 10
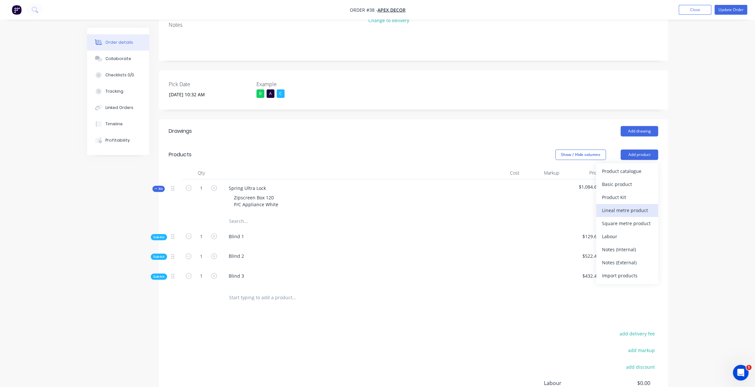
click at [642, 206] on div "Lineal metre product" at bounding box center [627, 210] width 50 height 9
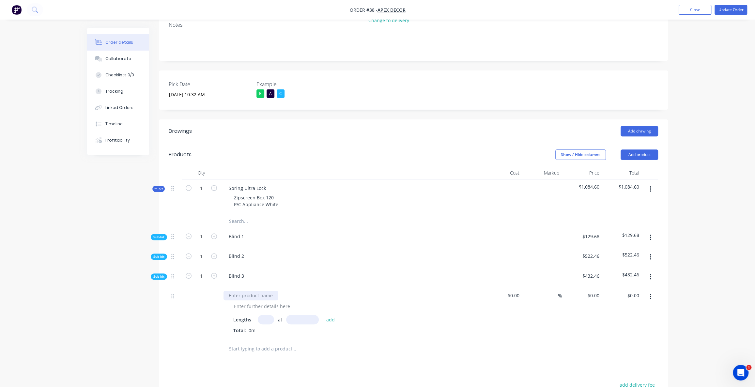
click at [255, 291] on div at bounding box center [251, 295] width 54 height 9
click at [175, 338] on div at bounding box center [175, 348] width 13 height 21
click at [260, 315] on input "text" at bounding box center [266, 319] width 16 height 9
type input "1"
type input "2300mm"
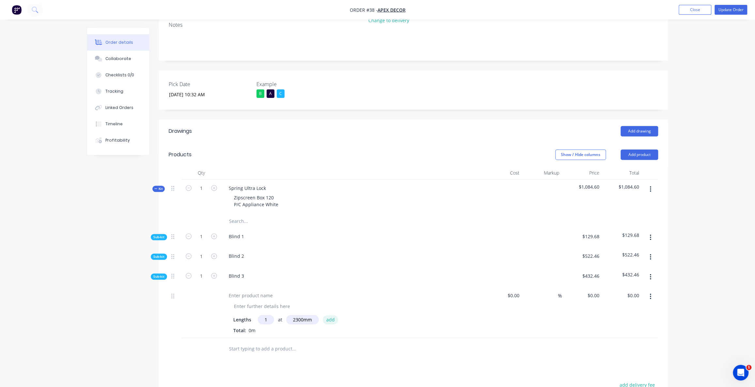
click at [332, 315] on button "add" at bounding box center [330, 319] width 15 height 9
click at [261, 291] on div at bounding box center [251, 295] width 54 height 9
click at [259, 291] on div at bounding box center [251, 295] width 54 height 9
click at [260, 302] on div at bounding box center [262, 306] width 67 height 9
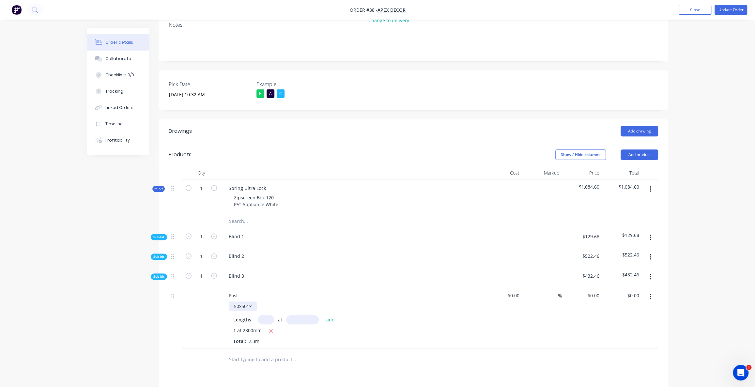
click at [252, 302] on div "50x501x" at bounding box center [243, 306] width 28 height 9
drag, startPoint x: 252, startPoint y: 279, endPoint x: 233, endPoint y: 279, distance: 18.6
click at [234, 302] on div "50x501x" at bounding box center [243, 306] width 28 height 9
click at [250, 302] on div "50x50x" at bounding box center [241, 306] width 25 height 9
click at [512, 287] on div "$0.00" at bounding box center [502, 318] width 40 height 62
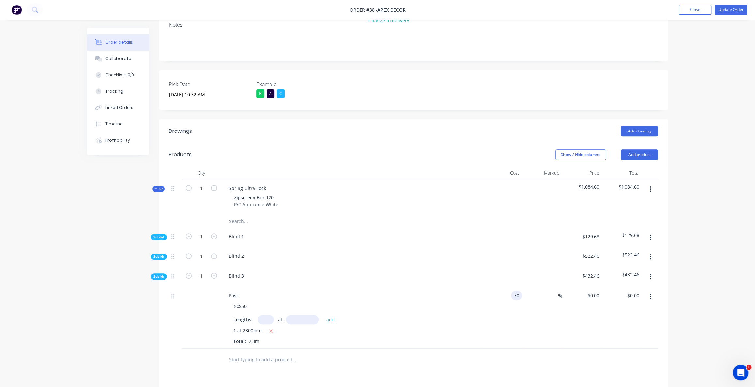
type input "$50.00"
type input "$115.00"
type input "100"
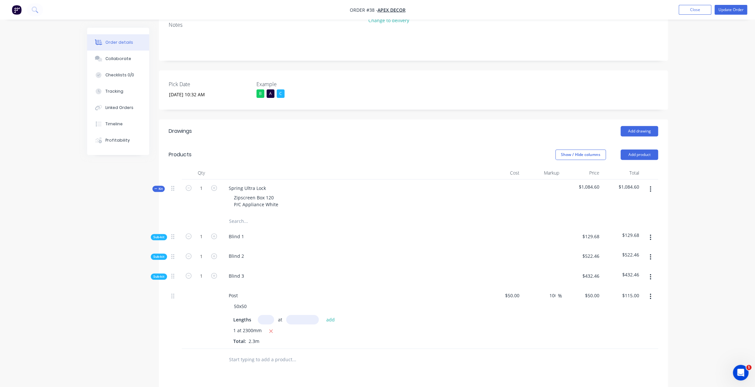
type input "$230.00"
type input "$100.00"
drag, startPoint x: 710, startPoint y: 252, endPoint x: 705, endPoint y: 253, distance: 4.9
click at [709, 252] on div "Order details Collaborate Checklists 0/0 Tracking Linked Orders Timeline Profit…" at bounding box center [377, 198] width 755 height 676
click at [157, 235] on span "Sub-kit" at bounding box center [158, 237] width 11 height 5
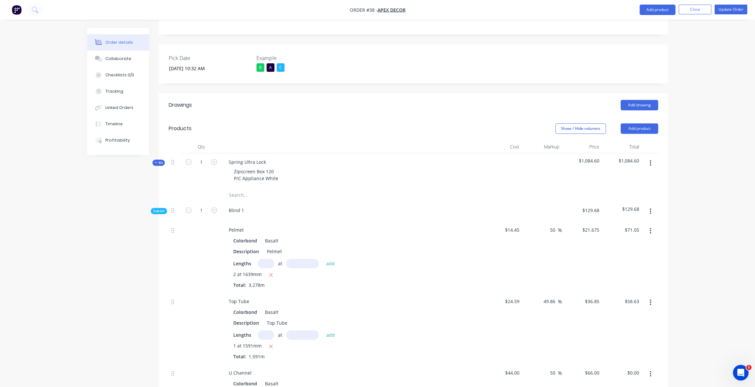
scroll to position [258, 0]
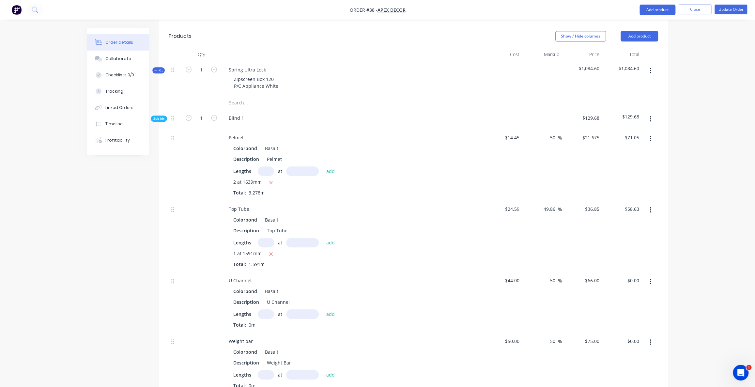
click at [160, 116] on span "Sub-kit" at bounding box center [158, 118] width 11 height 5
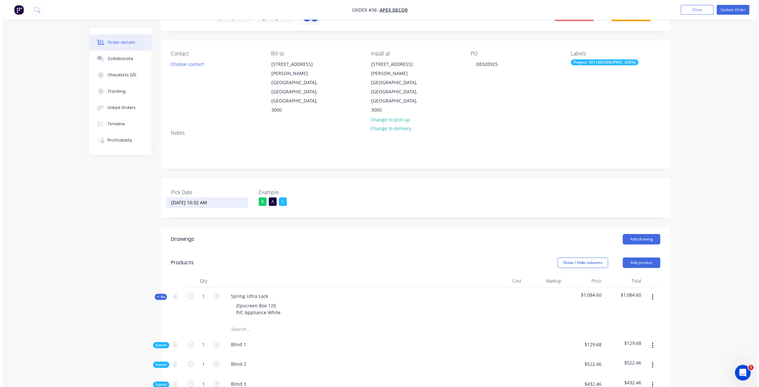
scroll to position [0, 0]
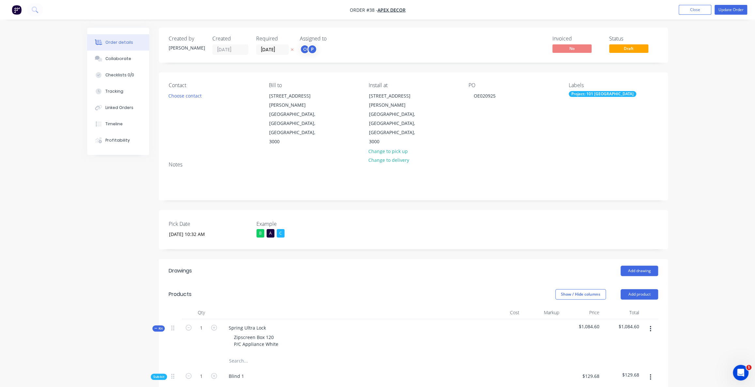
click at [21, 8] on img "button" at bounding box center [17, 10] width 10 height 10
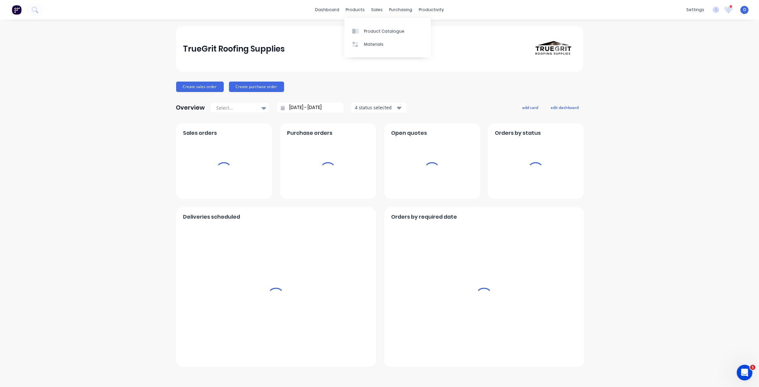
click at [359, 9] on div "products" at bounding box center [355, 10] width 25 height 10
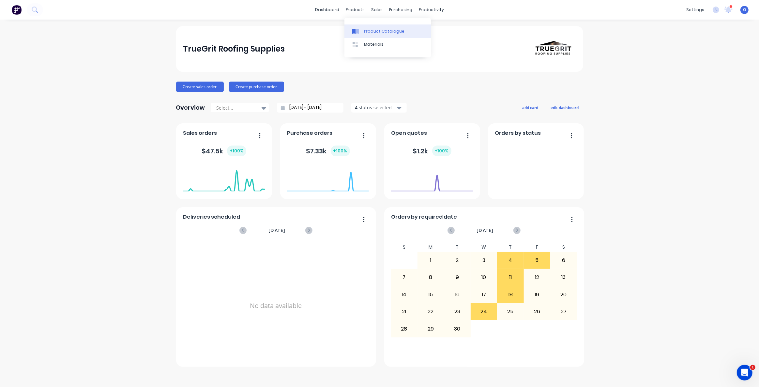
click at [388, 28] on div "Product Catalogue" at bounding box center [384, 31] width 40 height 6
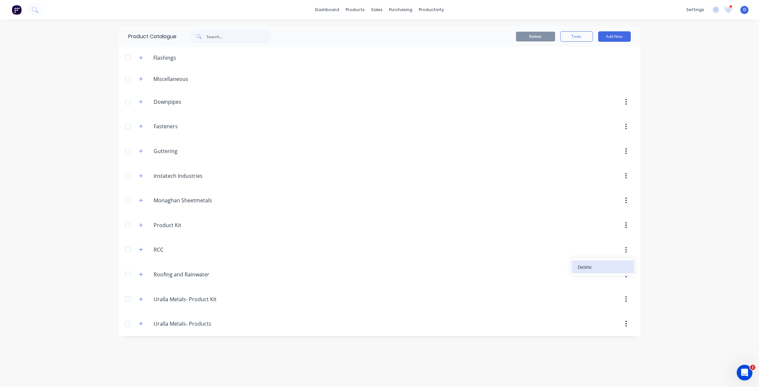
click at [621, 263] on div "Delete" at bounding box center [603, 266] width 50 height 9
click at [10, 276] on div "× Category deleted. Undo dashboard products sales purchasing productivity dashb…" at bounding box center [379, 193] width 759 height 387
click at [84, 374] on span "×" at bounding box center [84, 372] width 4 height 9
click at [754, 69] on div "dashboard products sales purchasing productivity dashboard products Product Cat…" at bounding box center [379, 193] width 759 height 387
